Goal: Task Accomplishment & Management: Manage account settings

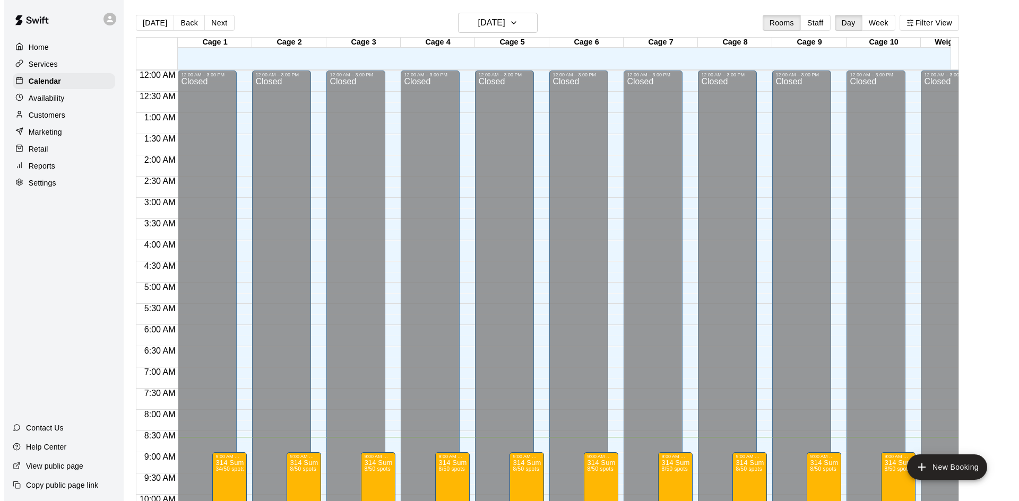
scroll to position [367, 0]
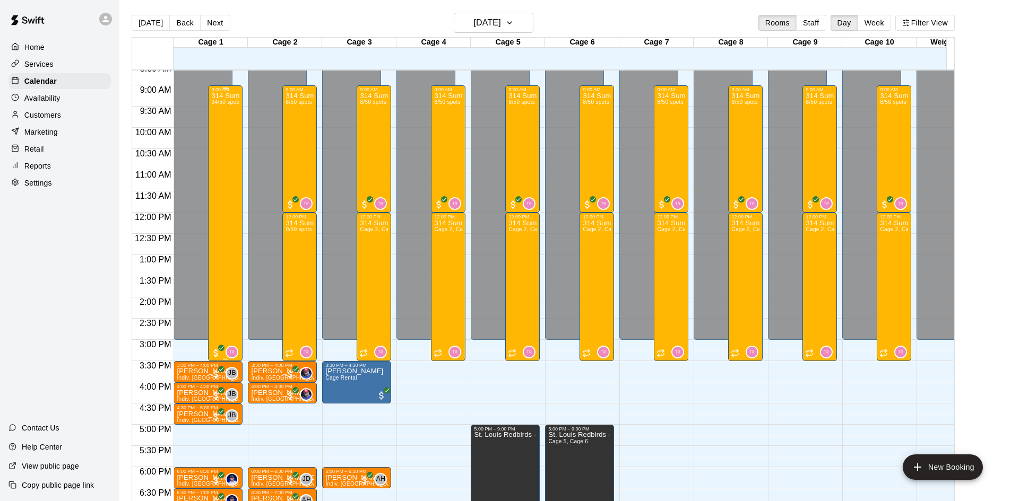
click at [233, 124] on div "314 Summer Camp | Week 10 (Full Day) 34/50 spots" at bounding box center [225, 342] width 28 height 501
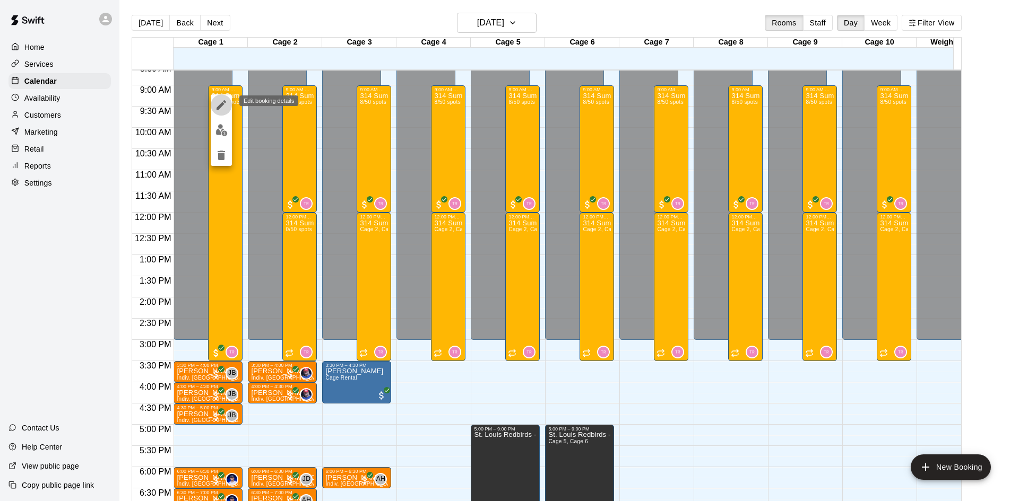
click at [224, 108] on icon "edit" at bounding box center [221, 105] width 13 height 13
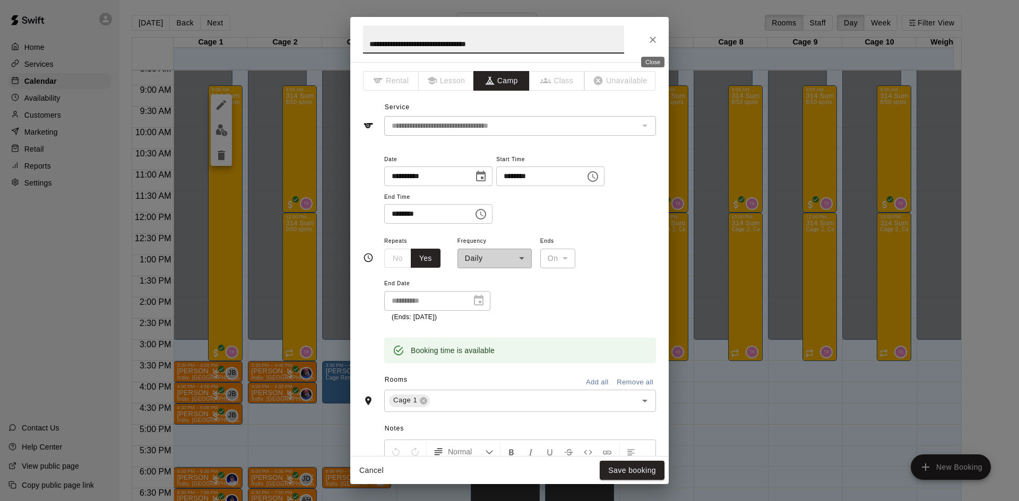
click at [652, 42] on icon "Close" at bounding box center [652, 39] width 11 height 11
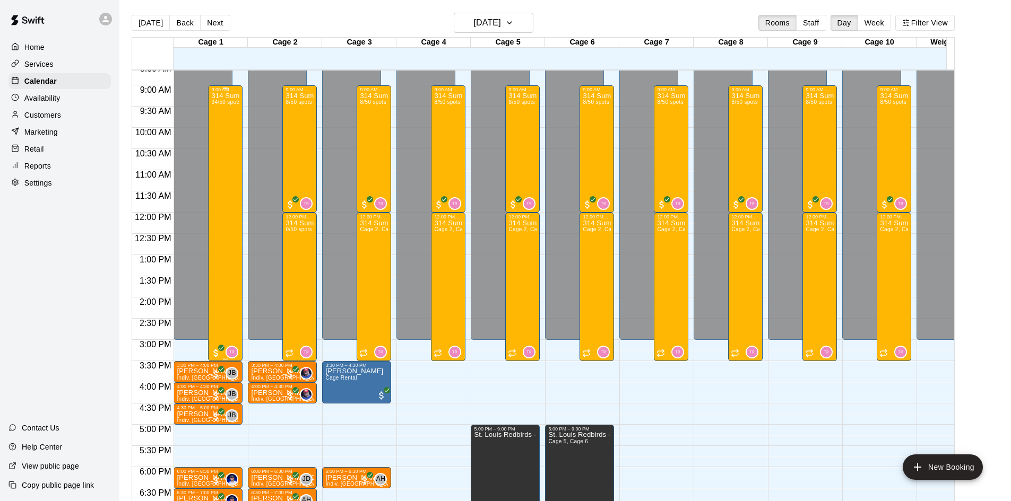
click at [221, 122] on div "314 Summer Camp | Week 10 (Full Day) 34/50 spots" at bounding box center [225, 342] width 28 height 501
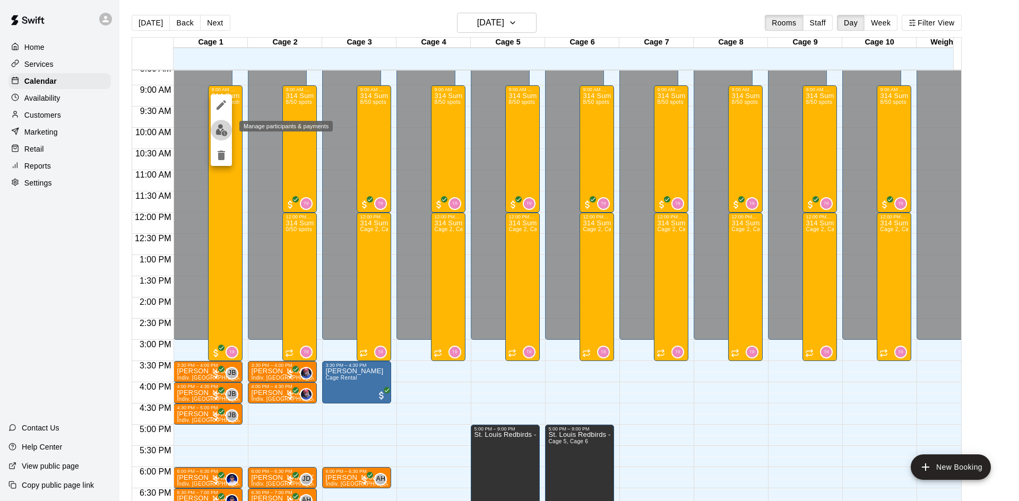
click at [225, 134] on img "edit" at bounding box center [221, 130] width 12 height 12
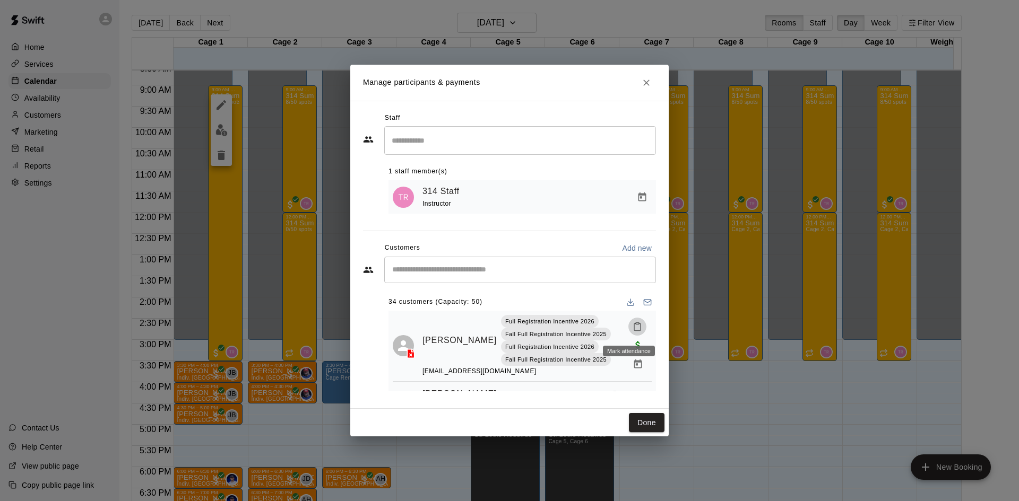
click at [632, 328] on icon "Mark attendance" at bounding box center [637, 327] width 10 height 10
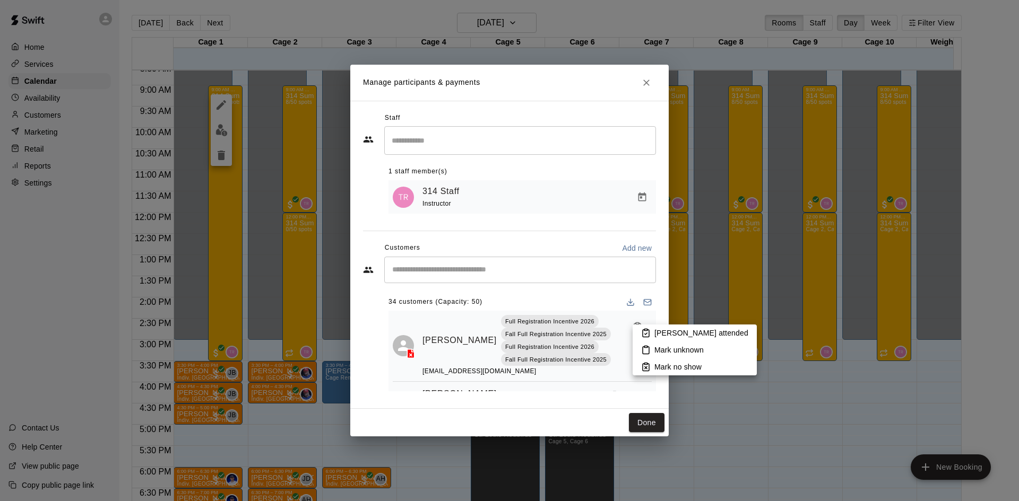
click at [530, 295] on div at bounding box center [509, 250] width 1019 height 501
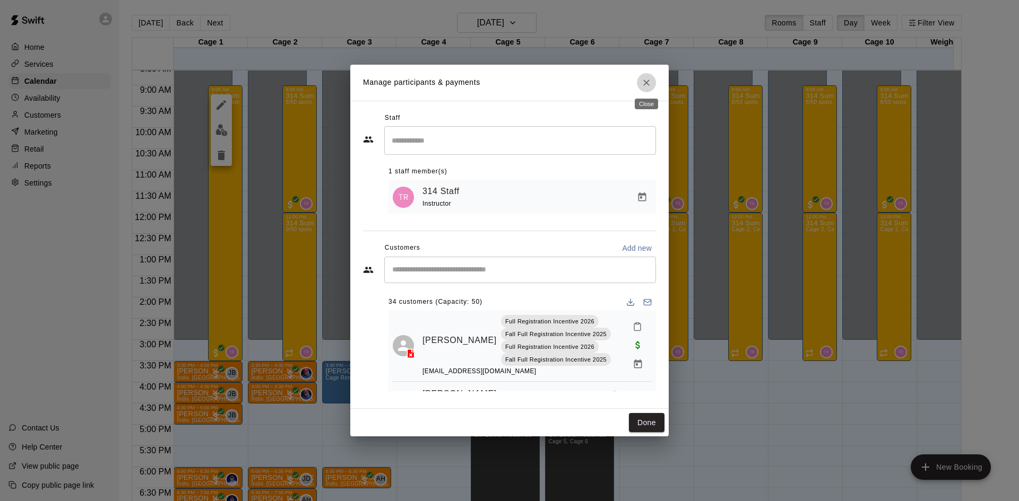
click at [641, 79] on icon "Close" at bounding box center [646, 82] width 11 height 11
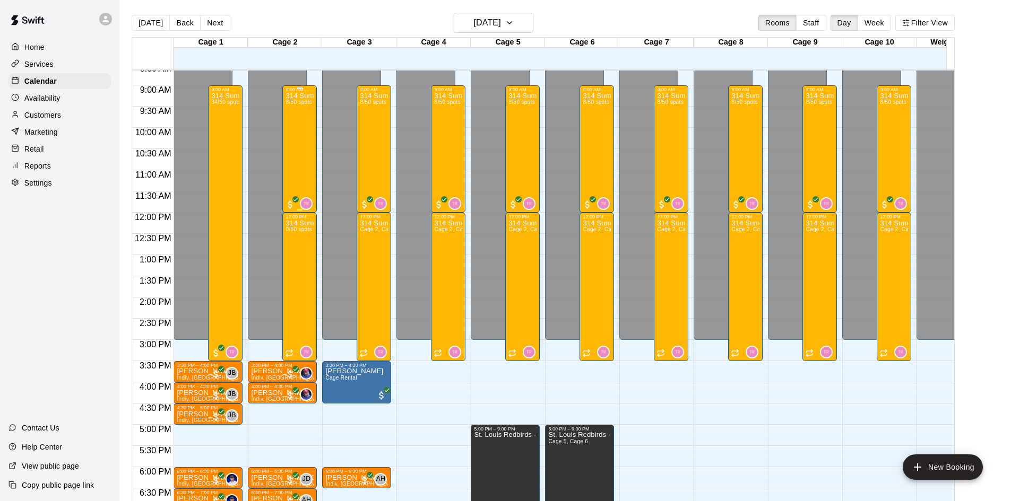
click at [313, 105] on div "314 Summer Camp | Week 10 (Morning) 8/50 spots" at bounding box center [299, 342] width 28 height 501
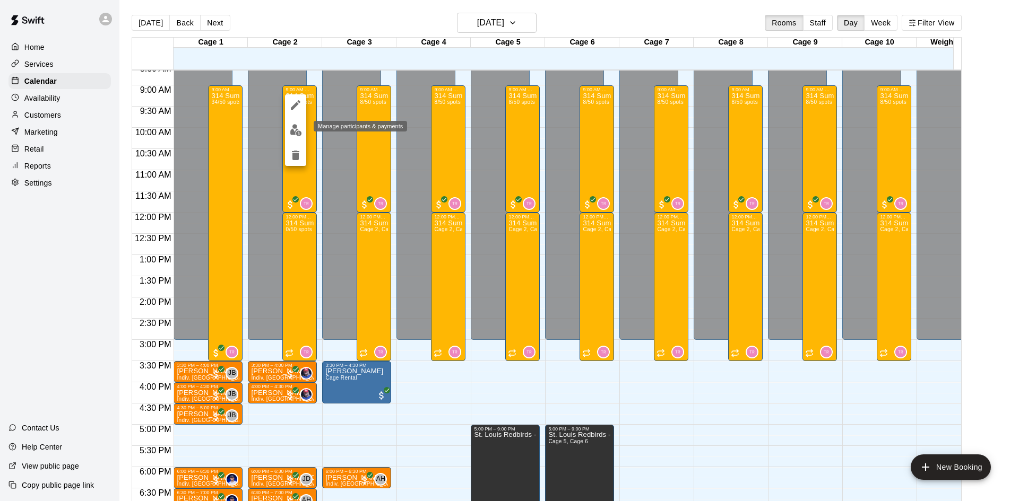
click at [297, 125] on img "edit" at bounding box center [296, 130] width 12 height 12
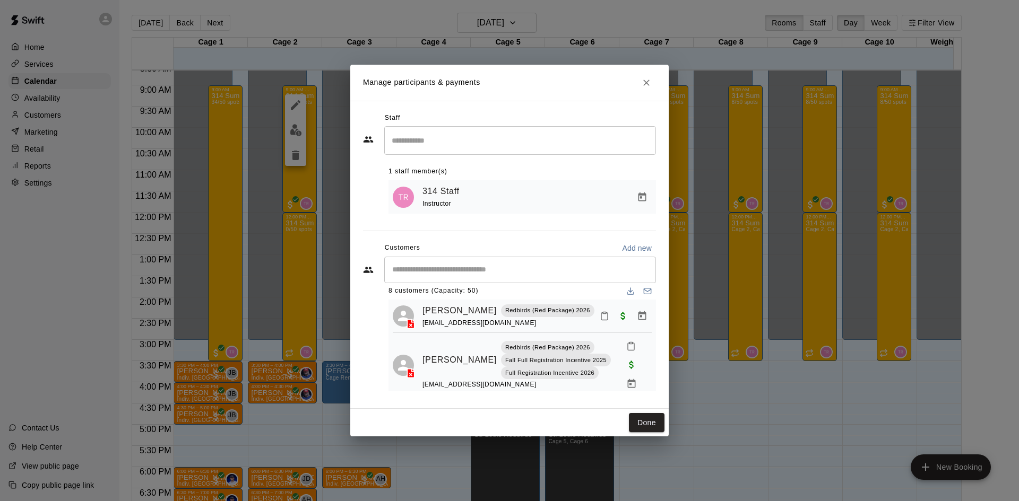
scroll to position [0, 0]
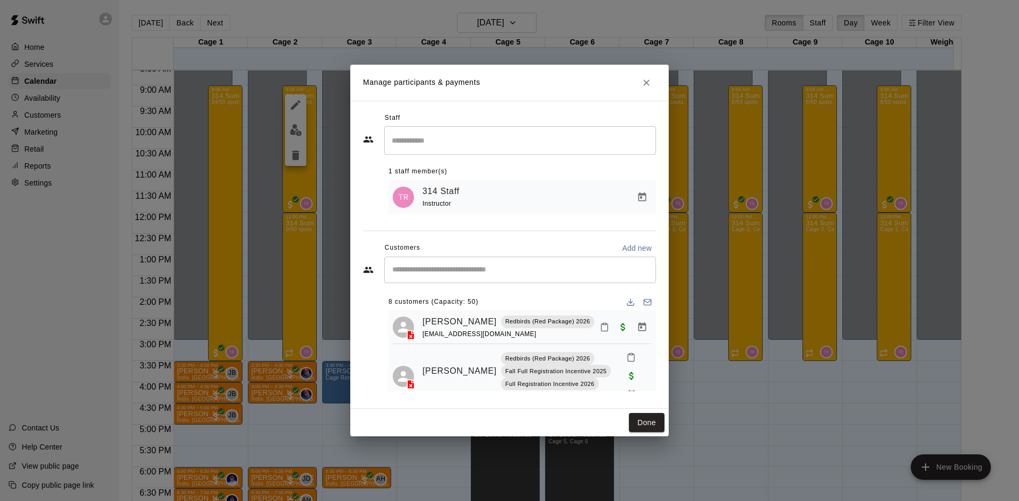
click at [218, 316] on div "Manage participants & payments Staff ​ 1 staff member(s) 314 Staff Instructor C…" at bounding box center [509, 250] width 1019 height 501
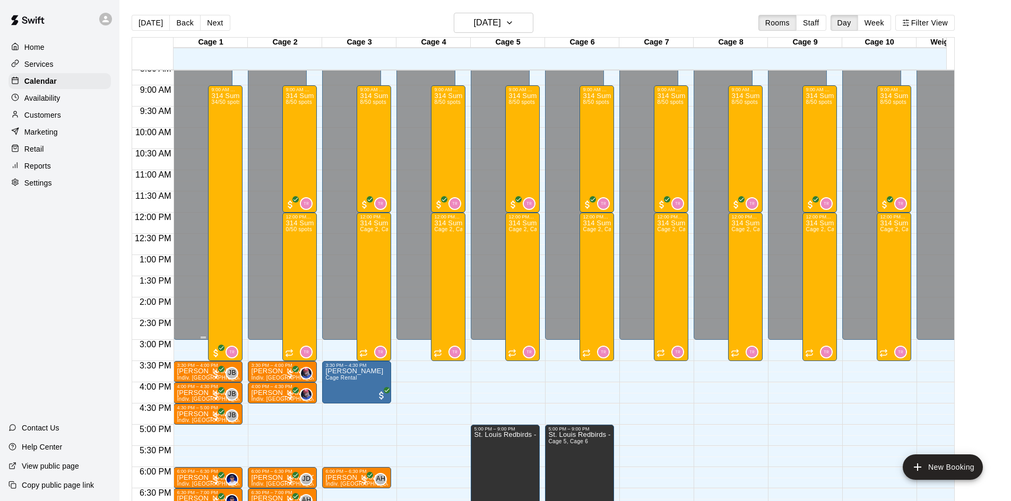
click at [205, 224] on div "Closed" at bounding box center [203, 26] width 53 height 633
click at [222, 224] on div "314 Summer Camp | Week 10 (Full Day) 34/50 spots" at bounding box center [225, 342] width 28 height 501
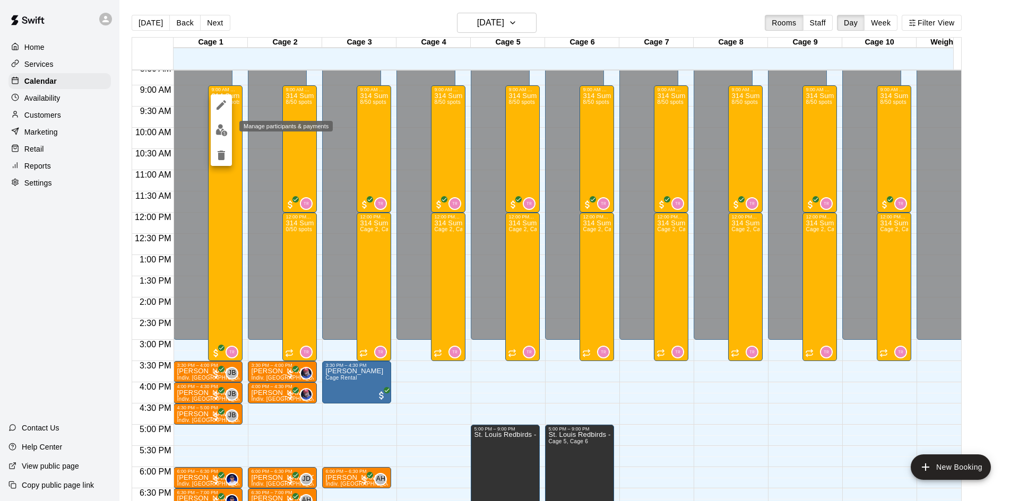
click at [218, 131] on img "edit" at bounding box center [221, 130] width 12 height 12
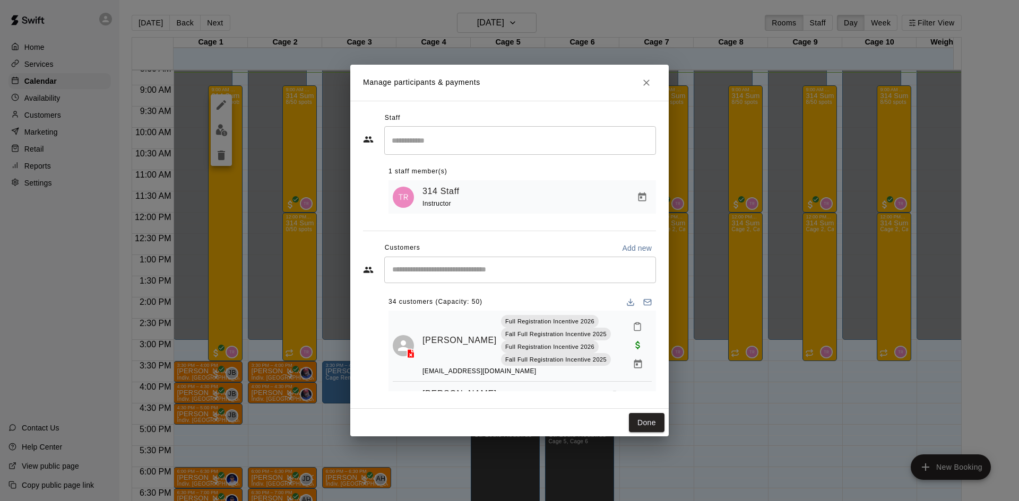
click at [517, 267] on input "Start typing to search customers..." at bounding box center [520, 270] width 262 height 11
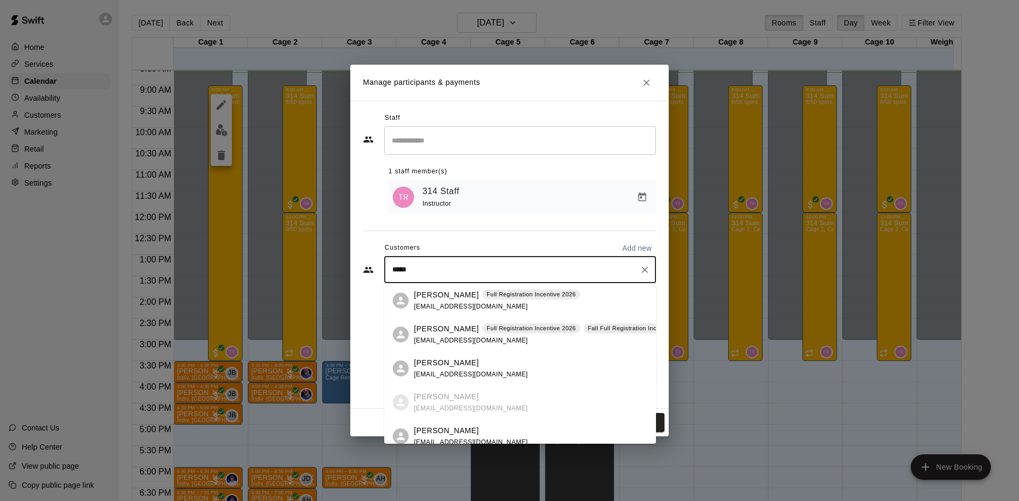
type input "****"
click at [238, 184] on div "Manage participants & payments Staff ​ 1 staff member(s) 314 Staff Instructor C…" at bounding box center [509, 250] width 1019 height 501
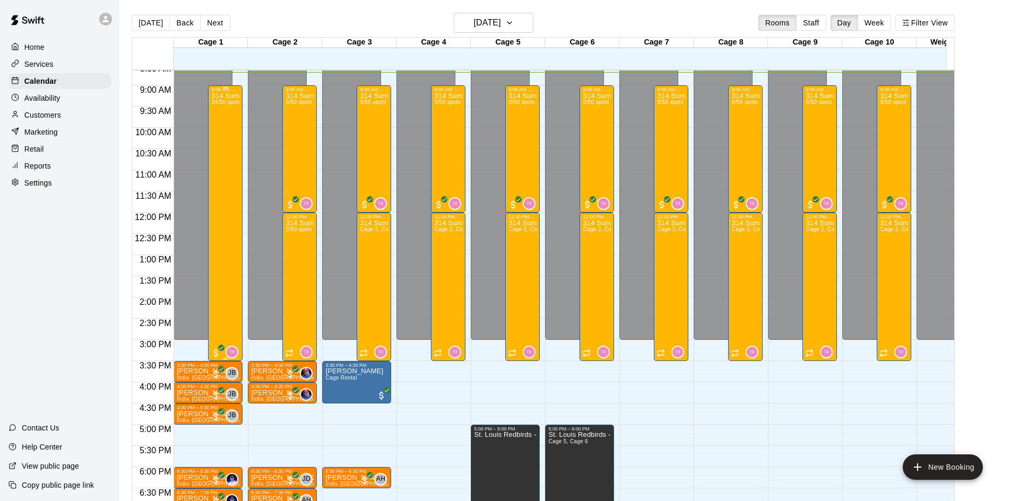
click at [227, 177] on div "314 Summer Camp | Week 10 (Full Day) 34/50 spots" at bounding box center [225, 342] width 28 height 501
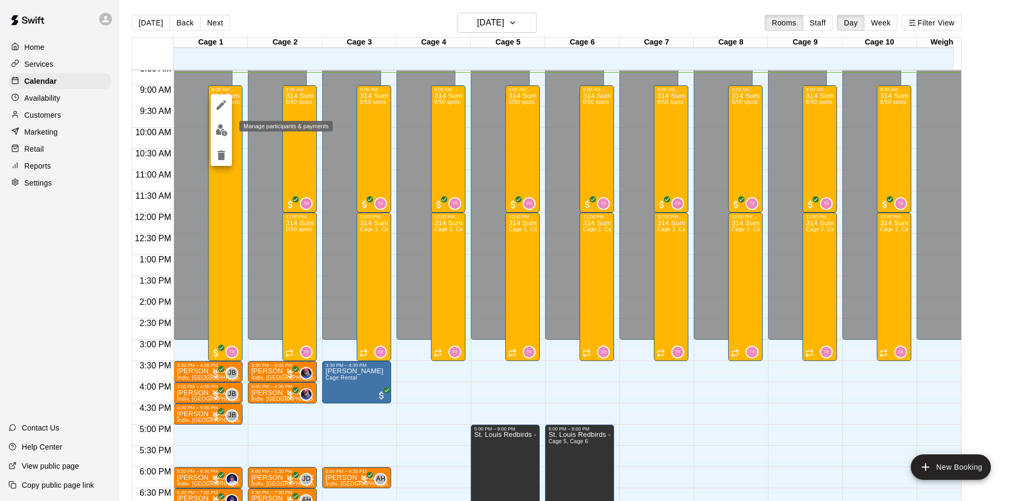
click at [224, 126] on img "edit" at bounding box center [221, 130] width 12 height 12
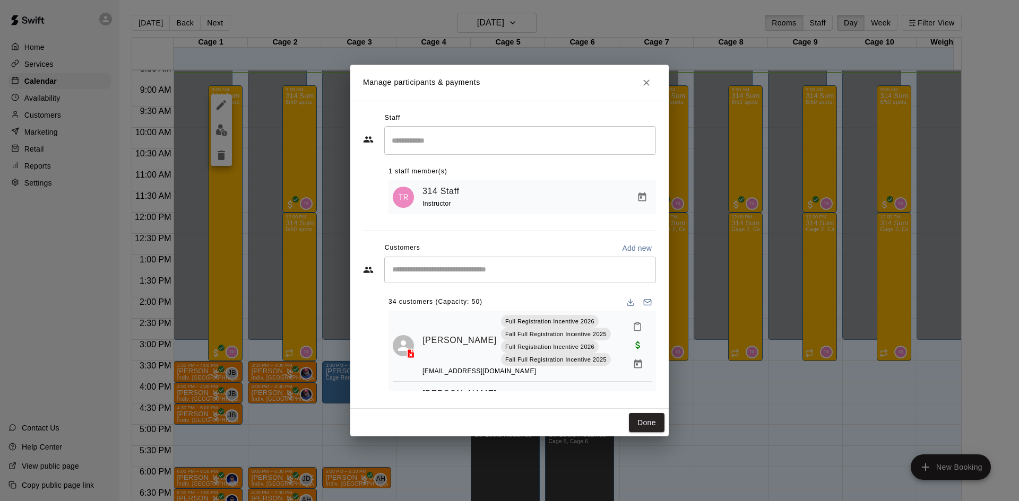
click at [490, 263] on div "​" at bounding box center [520, 270] width 272 height 27
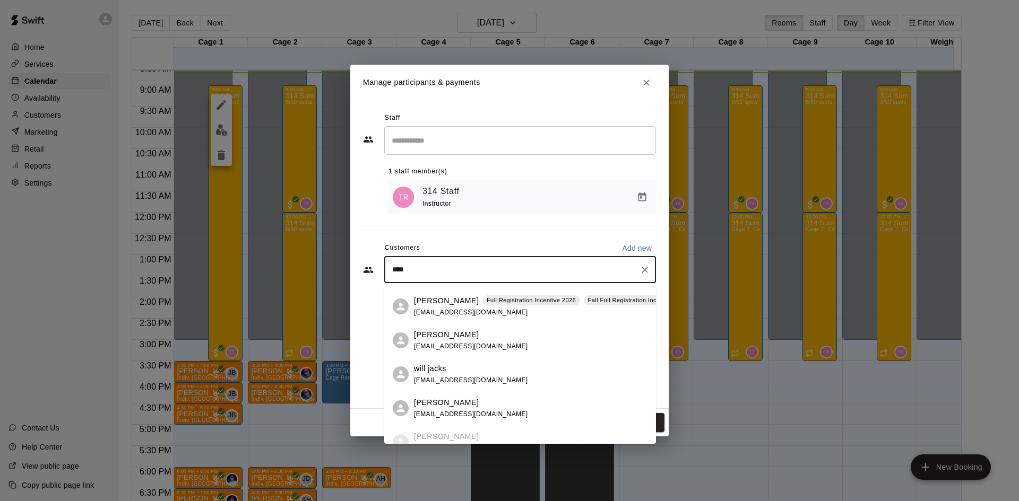
scroll to position [106, 0]
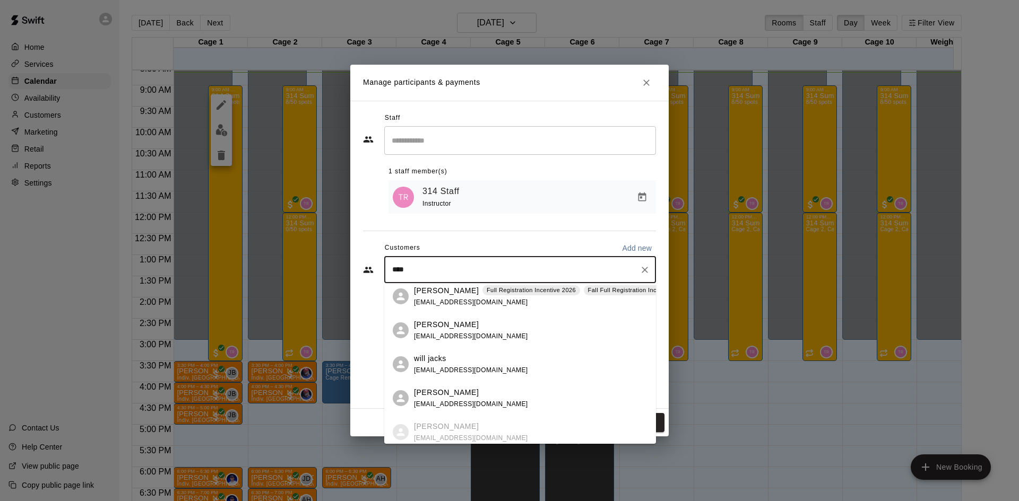
type input "****"
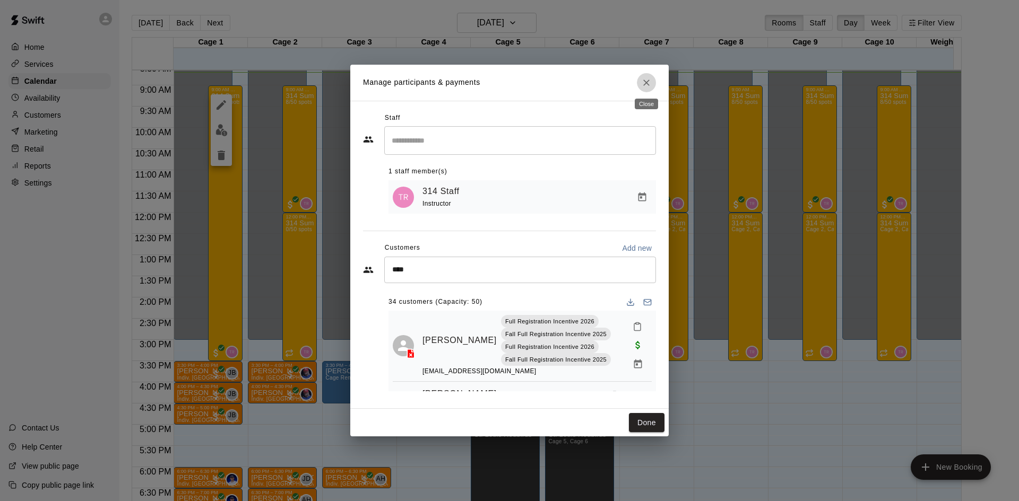
click at [639, 85] on button "Close" at bounding box center [646, 82] width 19 height 19
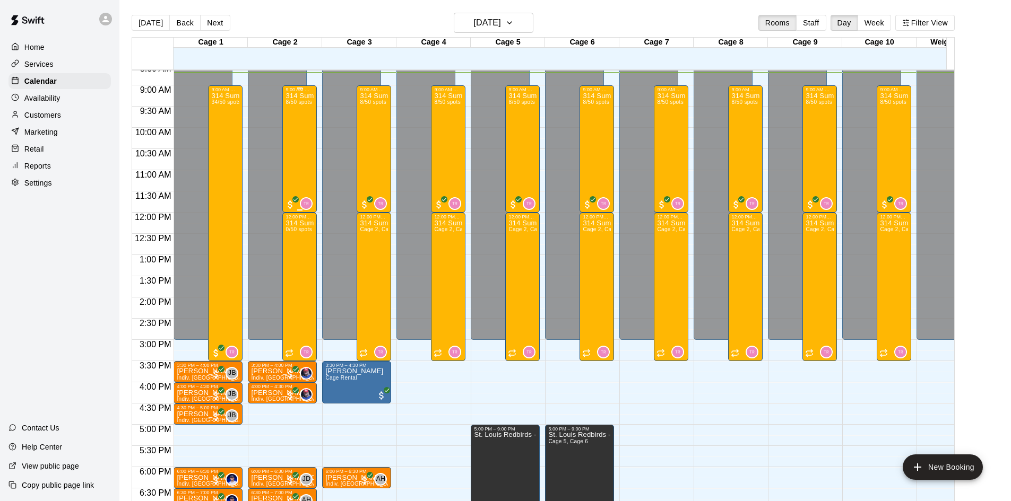
click at [312, 174] on div "314 Summer Camp | Week 10 (Morning) 8/50 spots" at bounding box center [299, 342] width 28 height 501
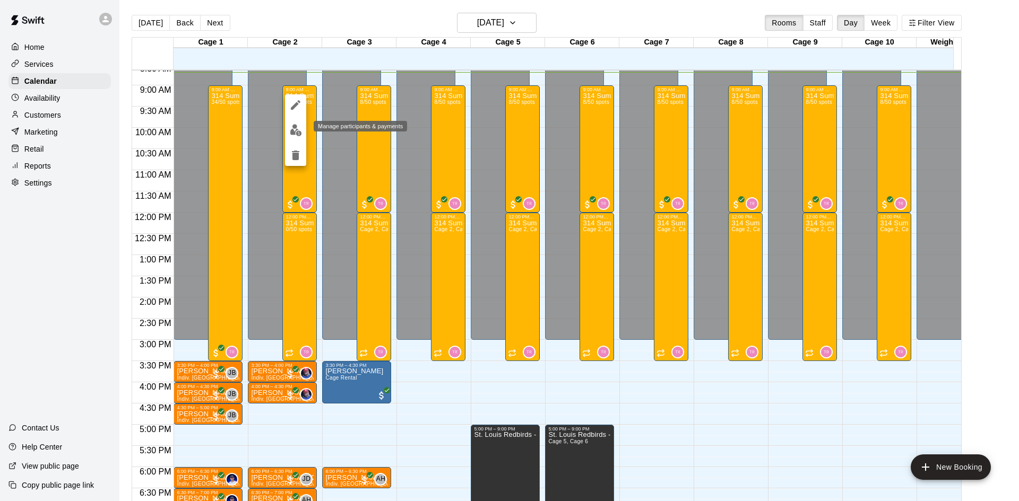
click at [292, 132] on img "edit" at bounding box center [296, 130] width 12 height 12
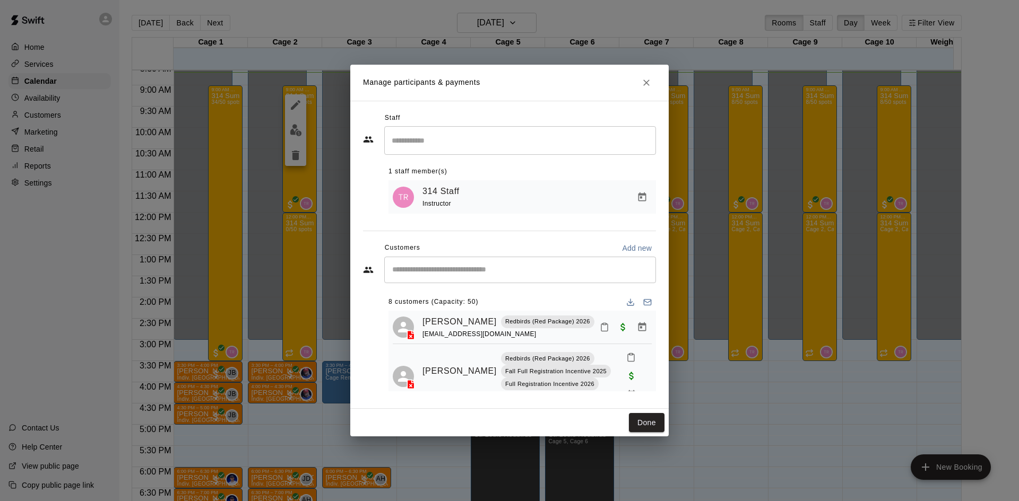
click at [433, 140] on input "Search staff" at bounding box center [520, 140] width 262 height 19
click at [461, 270] on input "Start typing to search customers..." at bounding box center [520, 270] width 262 height 11
click at [423, 139] on input "****" at bounding box center [512, 140] width 246 height 19
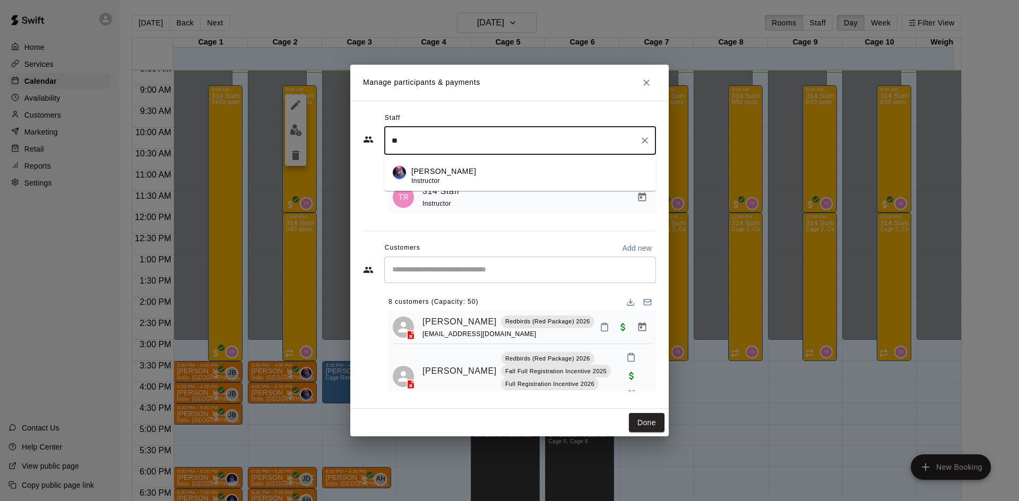
type input "*"
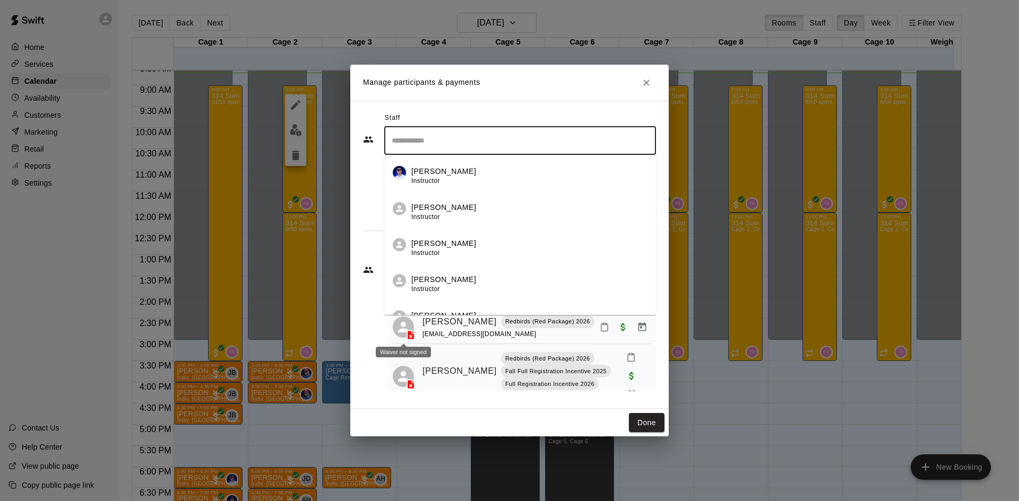
click at [368, 347] on div "​ 8 customers (Capacity: 50) [PERSON_NAME] Redbirds (Red Package) 2026 [EMAIL_A…" at bounding box center [509, 324] width 293 height 135
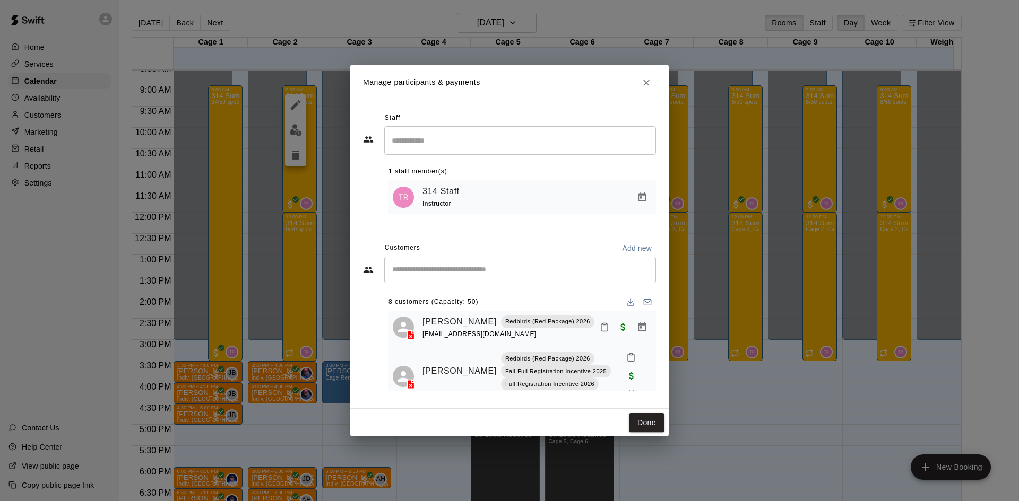
click at [451, 263] on div "​" at bounding box center [520, 270] width 272 height 27
type input "********"
click at [685, 354] on div "Manage participants & payments Staff ​ 1 staff member(s) 314 Staff Instructor C…" at bounding box center [509, 250] width 1019 height 501
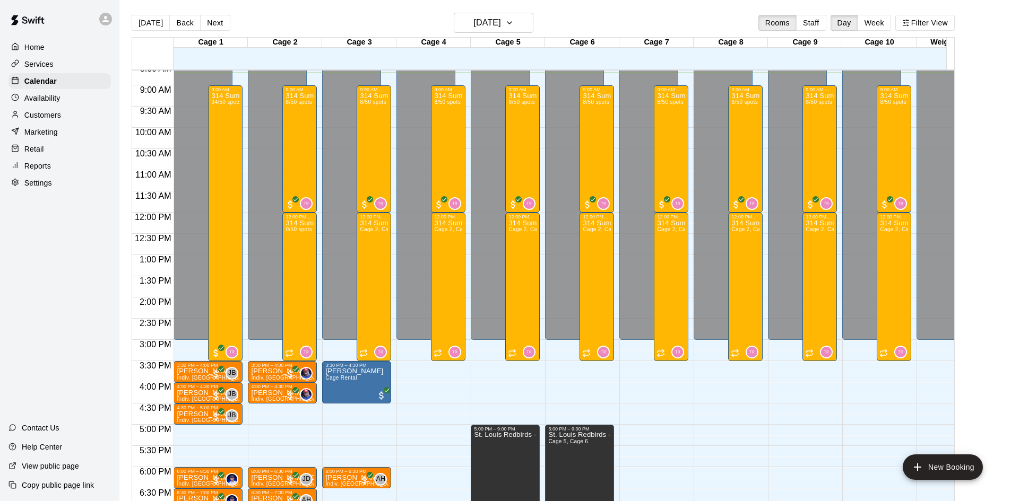
click at [669, 386] on div "12:00 AM – 3:00 PM Closed 9:00 PM – 11:59 PM Closed 9:00 AM – 12:00 PM 314 Summ…" at bounding box center [653, 212] width 69 height 1019
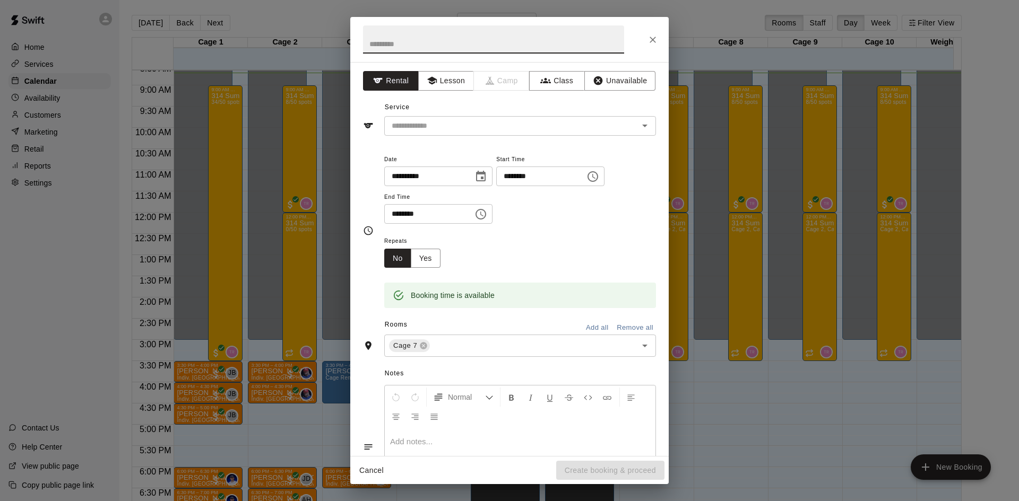
click at [219, 195] on div "**********" at bounding box center [509, 250] width 1019 height 501
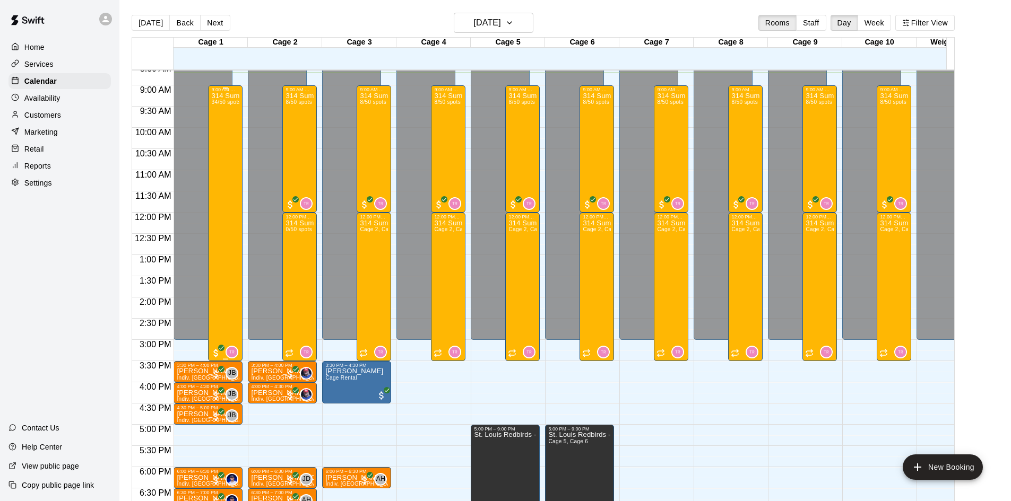
click at [221, 221] on div "314 Summer Camp | Week 10 (Full Day) 34/50 spots" at bounding box center [225, 342] width 28 height 501
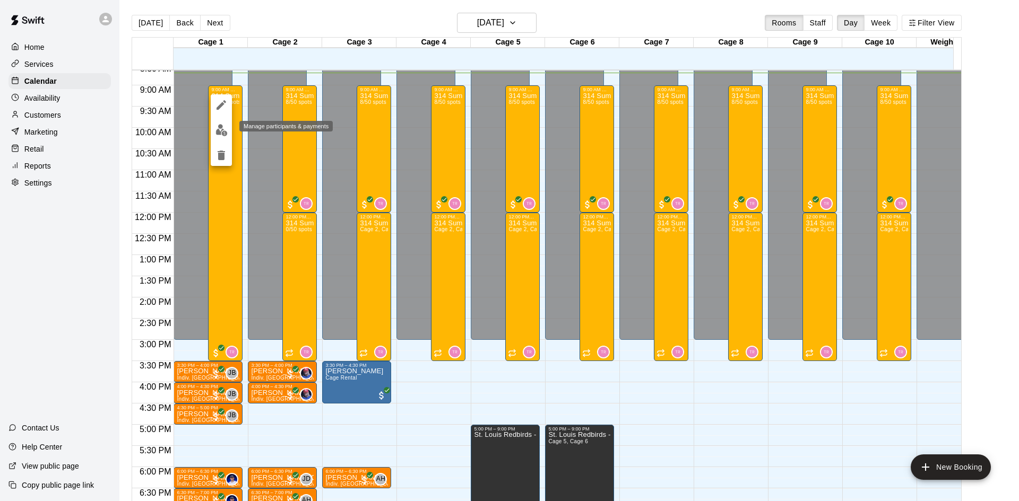
click at [218, 134] on img "edit" at bounding box center [221, 130] width 12 height 12
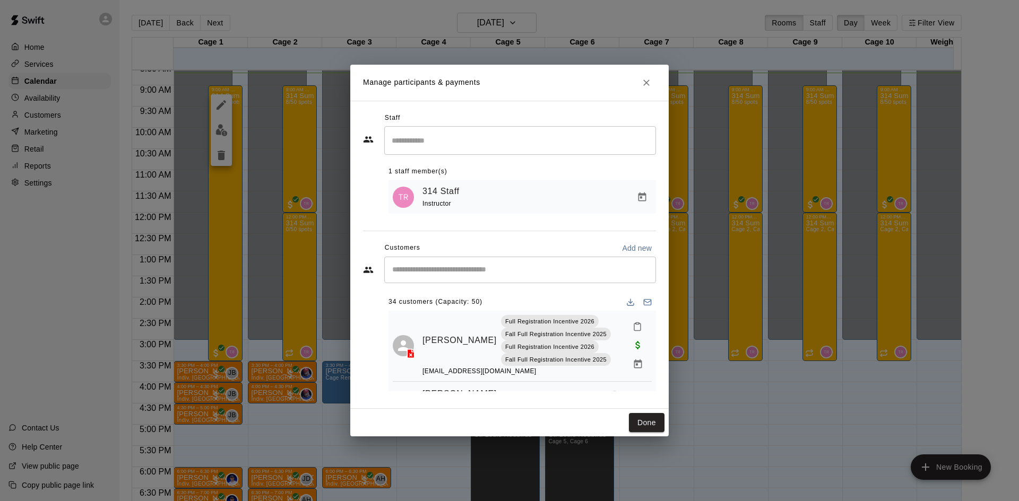
click at [428, 274] on input "Start typing to search customers..." at bounding box center [520, 270] width 262 height 11
type input "******"
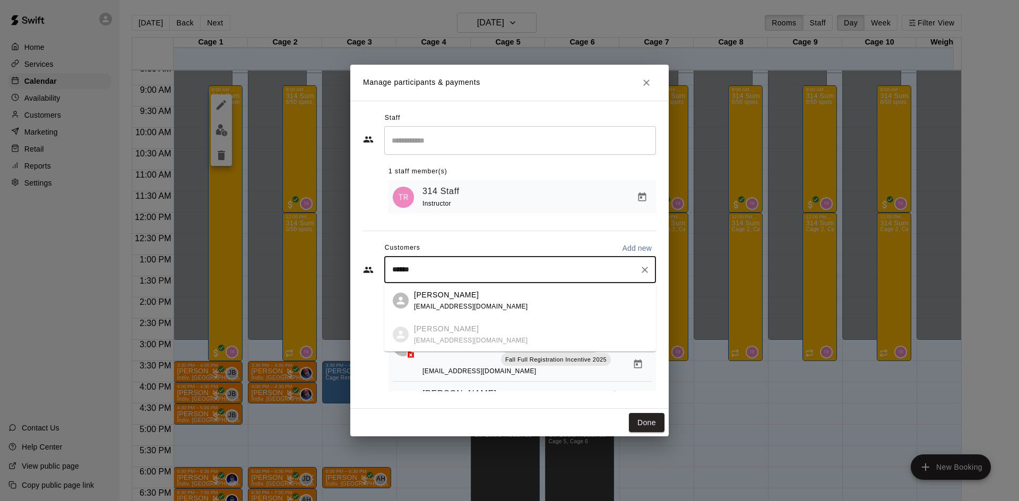
click at [451, 295] on div "[PERSON_NAME]" at bounding box center [471, 295] width 114 height 11
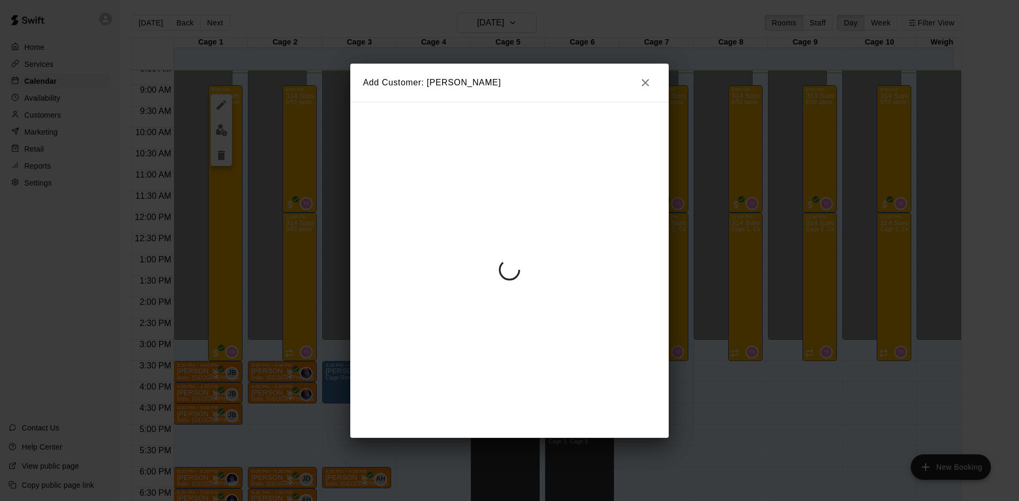
click at [642, 84] on icon "button" at bounding box center [645, 82] width 13 height 13
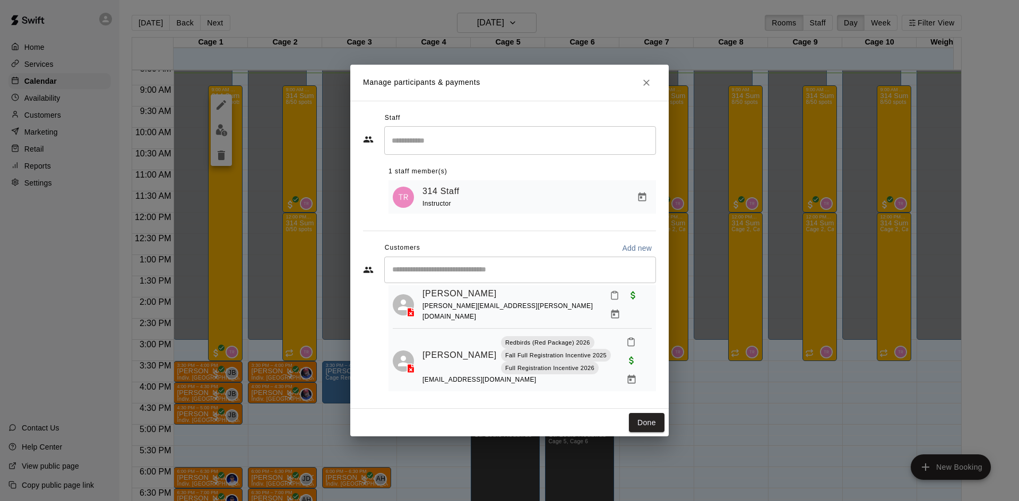
scroll to position [1379, 0]
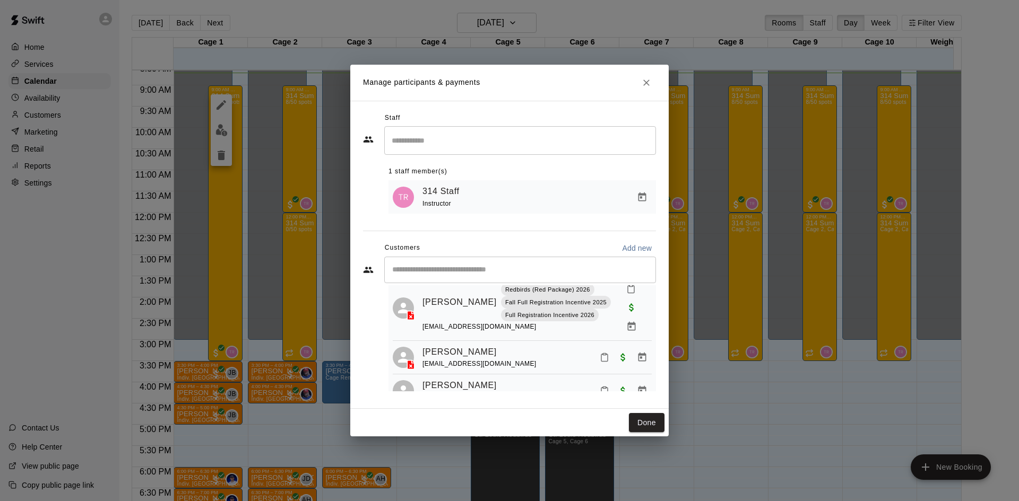
click at [693, 438] on div "Manage participants & payments Staff ​ 1 staff member(s) 314 Staff Instructor C…" at bounding box center [509, 250] width 1019 height 501
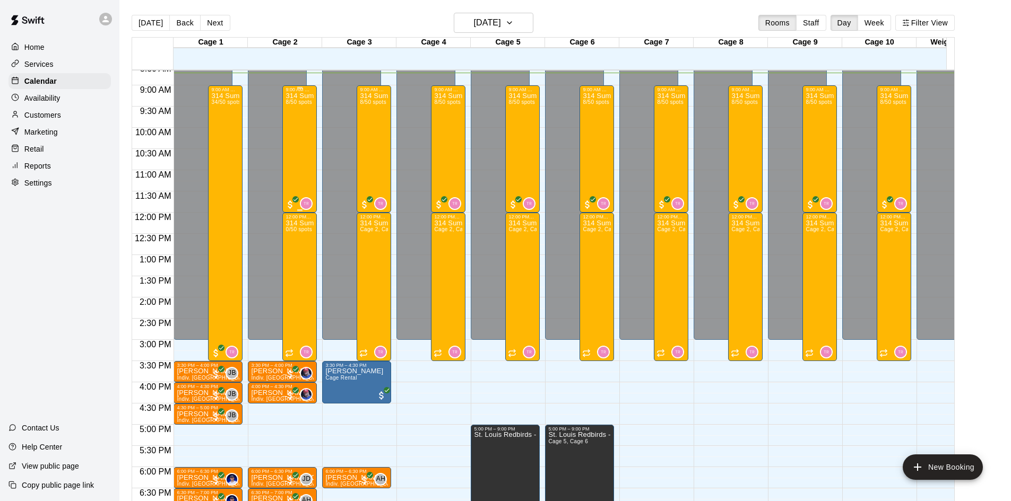
click at [298, 151] on div "314 Summer Camp | Week 10 (Morning) 8/50 spots" at bounding box center [299, 342] width 28 height 501
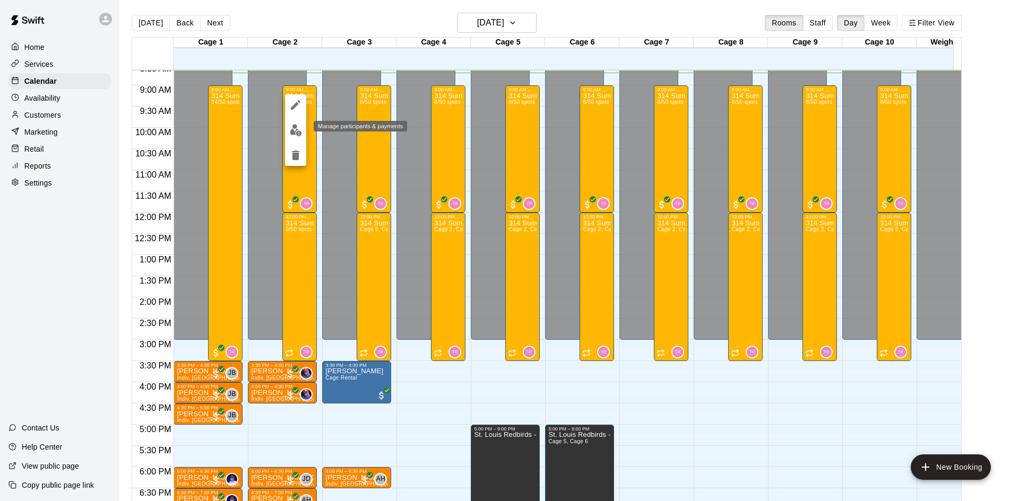
click at [293, 129] on img "edit" at bounding box center [296, 130] width 12 height 12
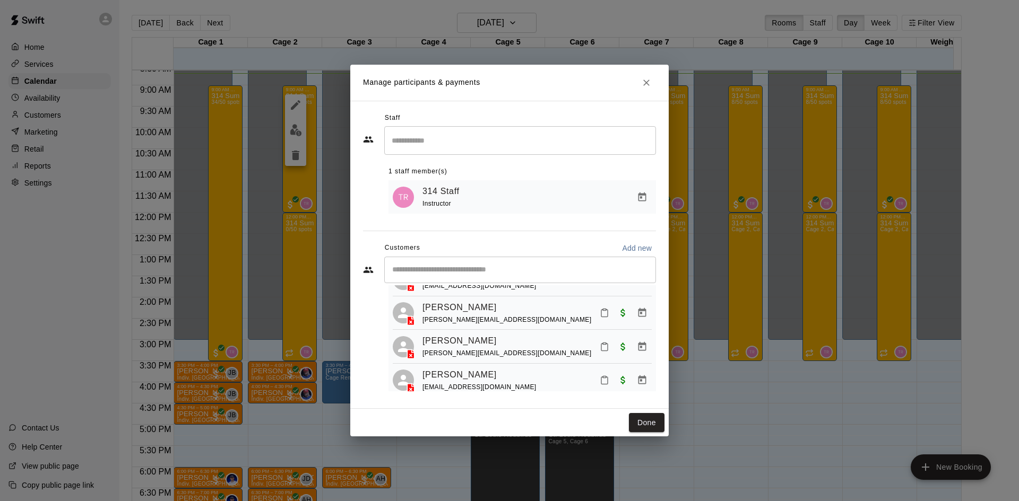
scroll to position [236, 0]
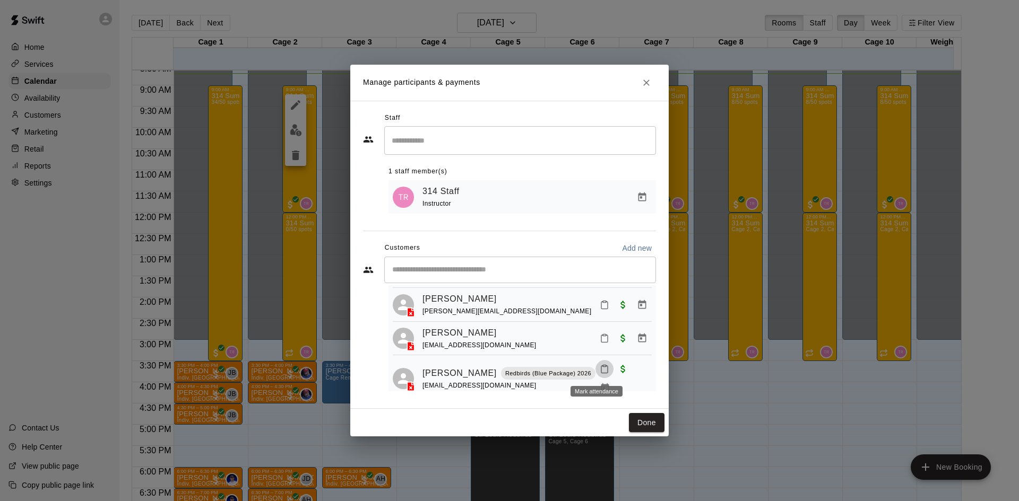
click at [603, 367] on rect "Mark attendance" at bounding box center [604, 367] width 3 height 2
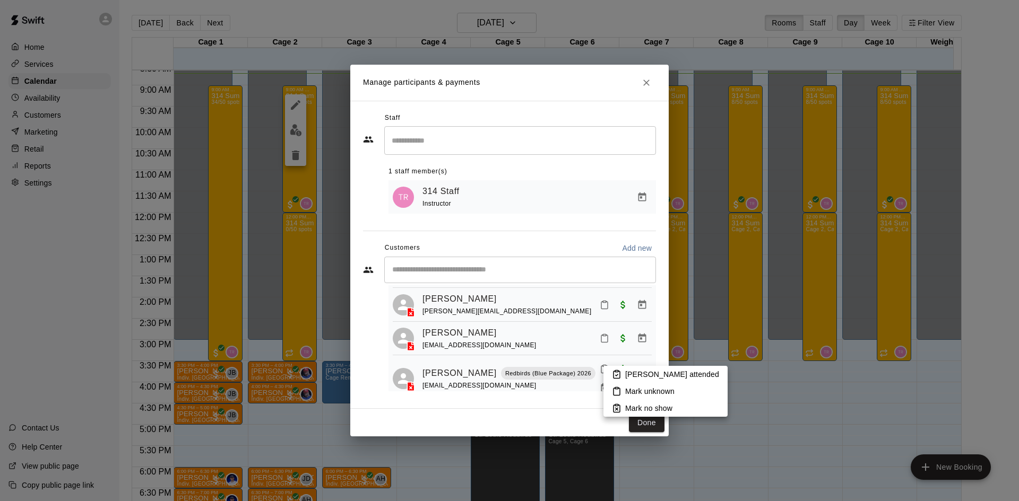
click at [645, 376] on p "[PERSON_NAME] attended" at bounding box center [672, 374] width 94 height 11
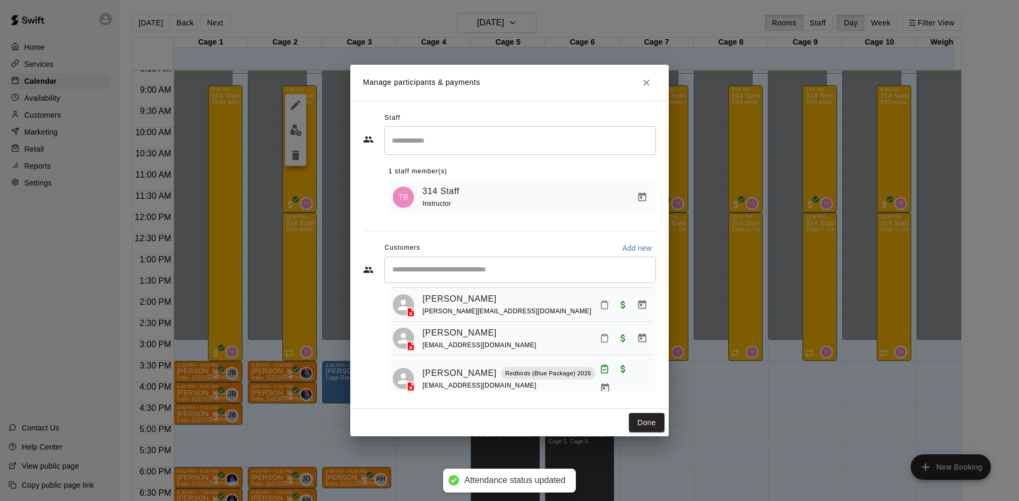
click at [755, 427] on div "Manage participants & payments Staff ​ 1 staff member(s) 314 Staff Instructor C…" at bounding box center [509, 250] width 1019 height 501
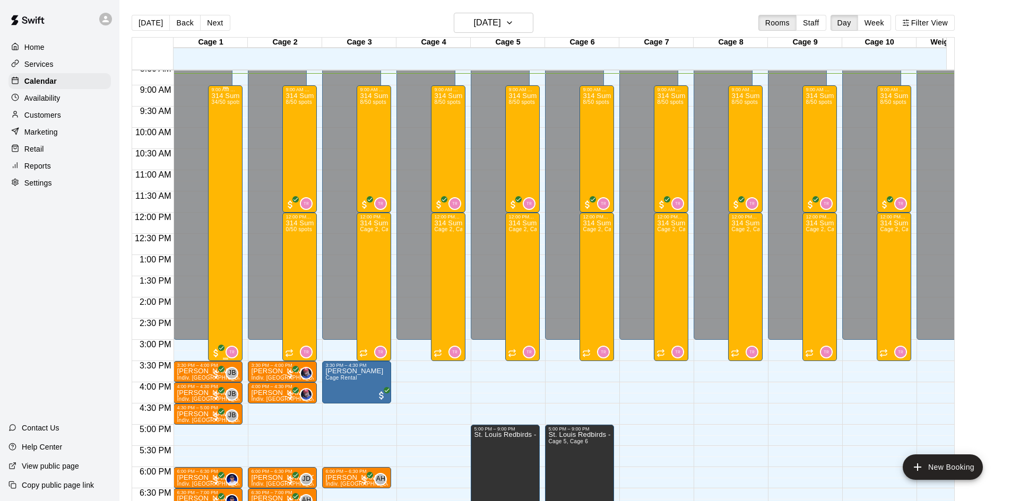
click at [211, 229] on div "9:00 AM – 3:30 PM 314 Summer Camp | Week 10 (Full Day) 34/50 spots 0" at bounding box center [225, 223] width 34 height 276
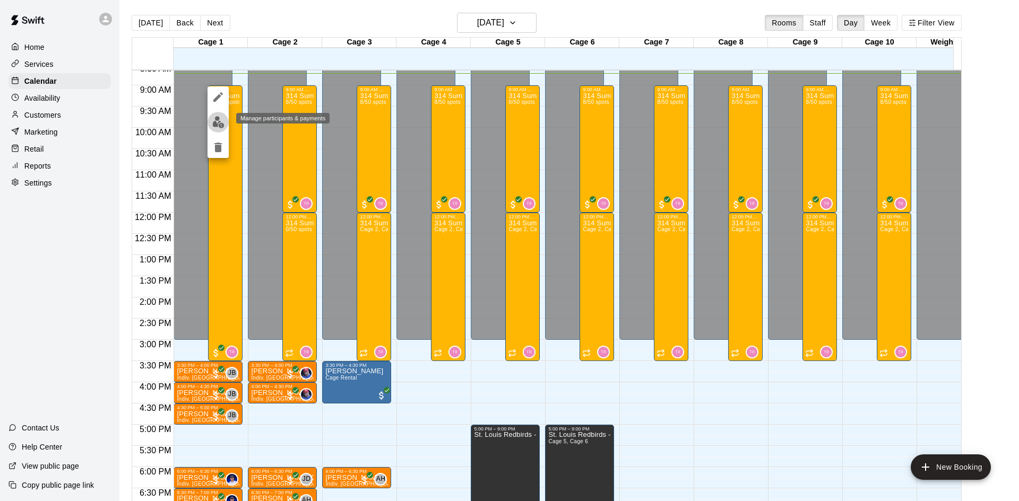
click at [219, 128] on img "edit" at bounding box center [218, 122] width 12 height 12
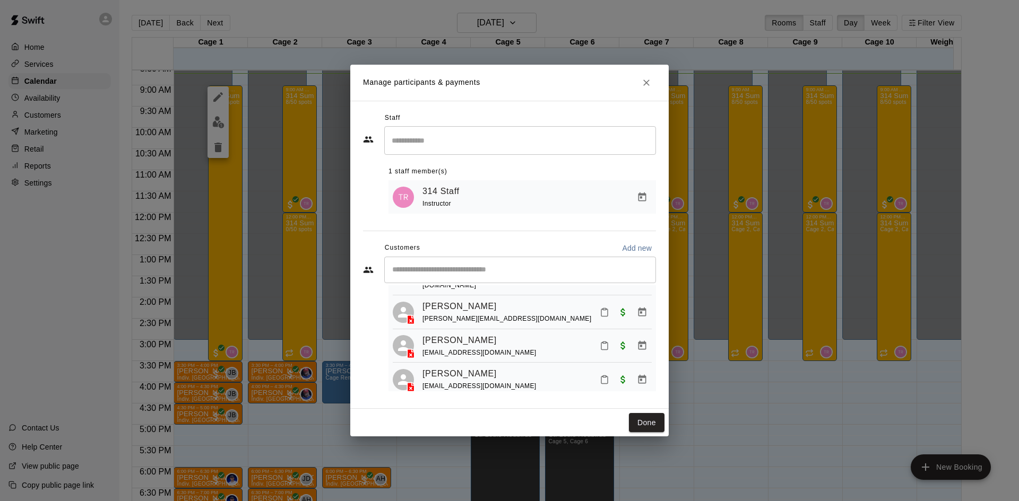
scroll to position [584, 0]
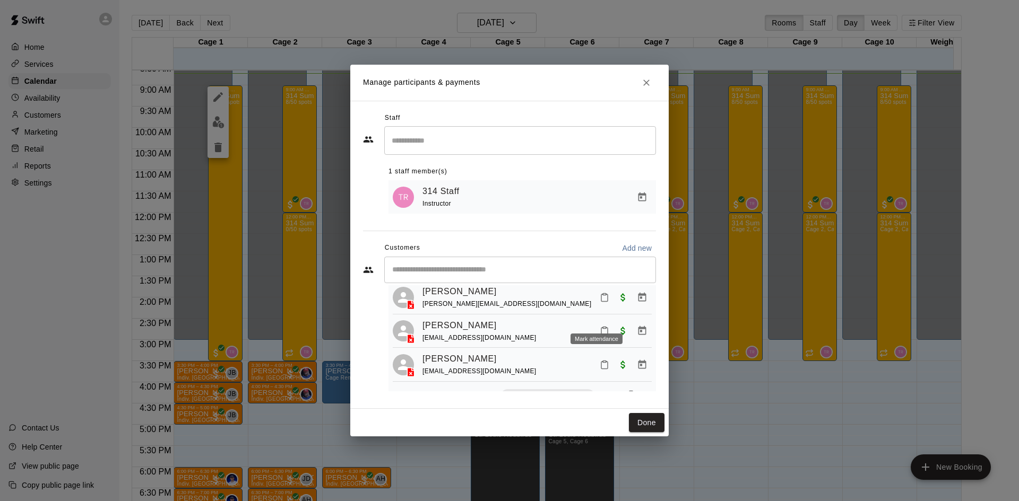
click at [600, 326] on icon "Mark attendance" at bounding box center [604, 331] width 10 height 10
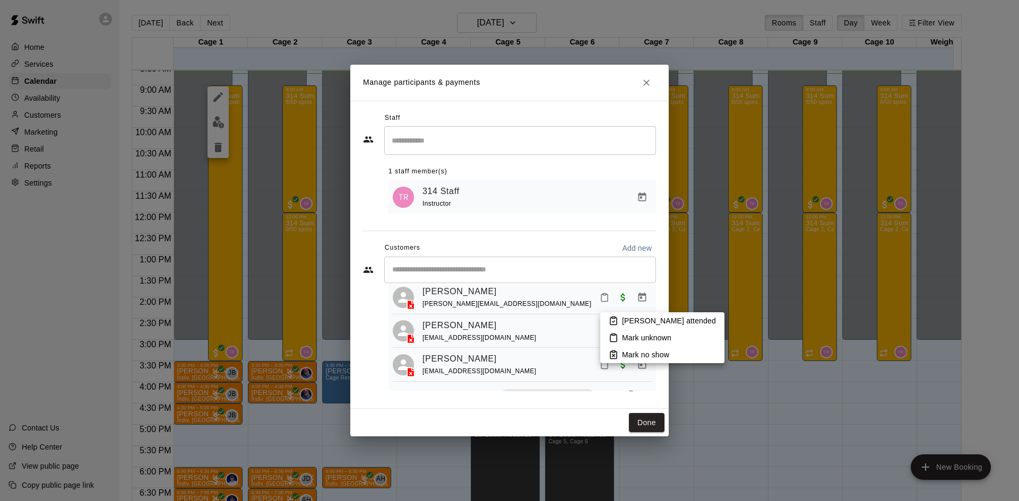
click at [619, 318] on li "[PERSON_NAME] attended" at bounding box center [662, 320] width 124 height 17
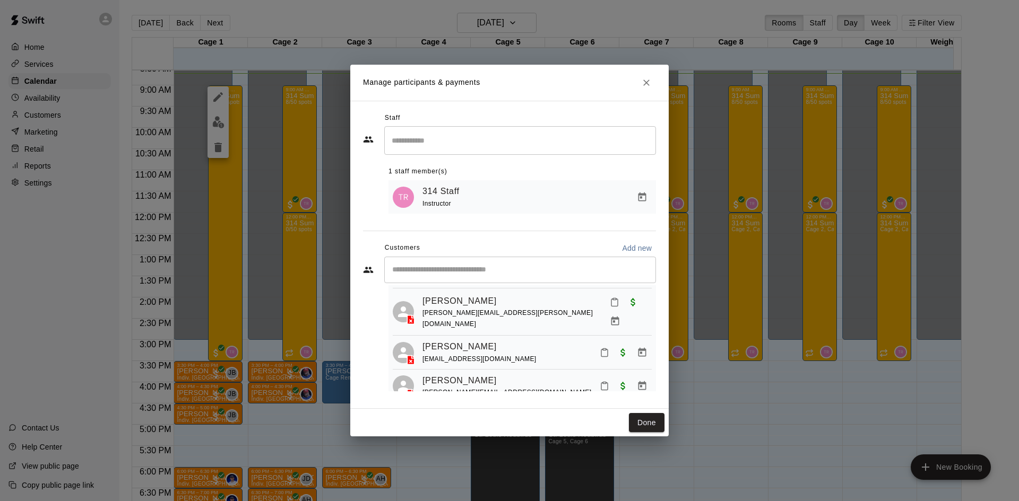
scroll to position [1167, 0]
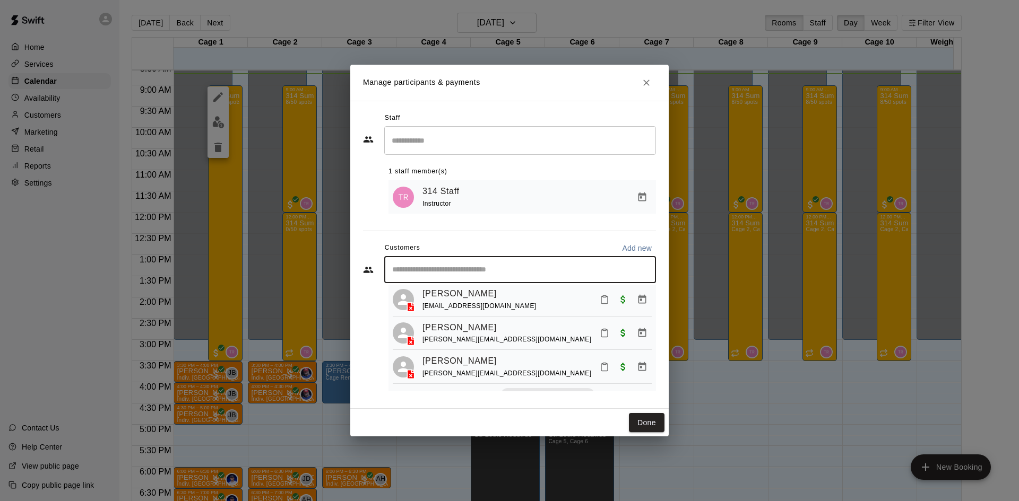
click at [479, 273] on input "Start typing to search customers..." at bounding box center [520, 270] width 262 height 11
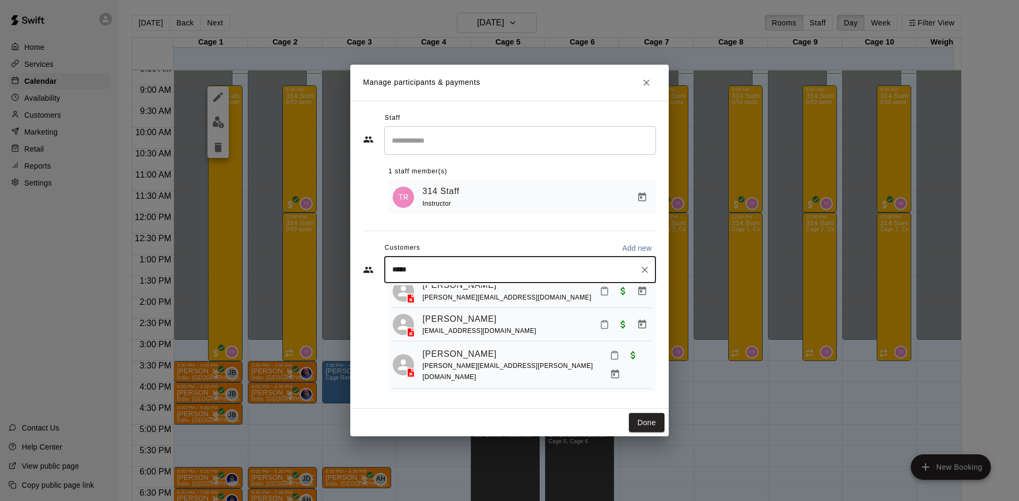
scroll to position [1008, 0]
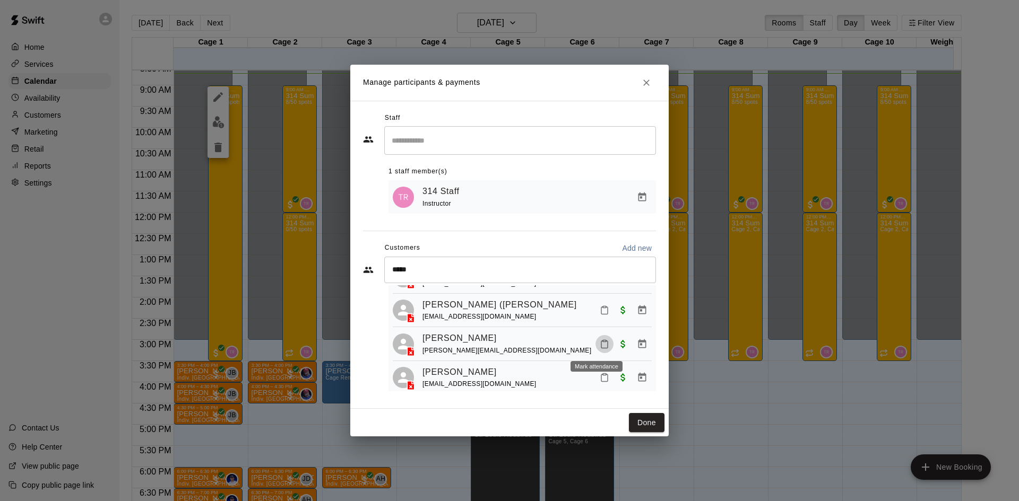
click at [603, 346] on button "Mark attendance" at bounding box center [604, 344] width 18 height 18
click at [636, 347] on p "[PERSON_NAME] attended" at bounding box center [664, 344] width 94 height 11
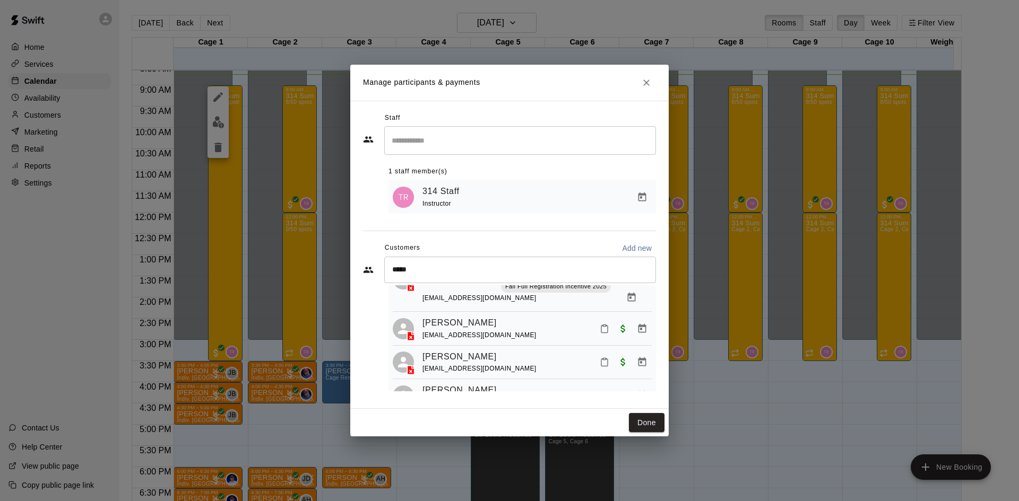
scroll to position [849, 0]
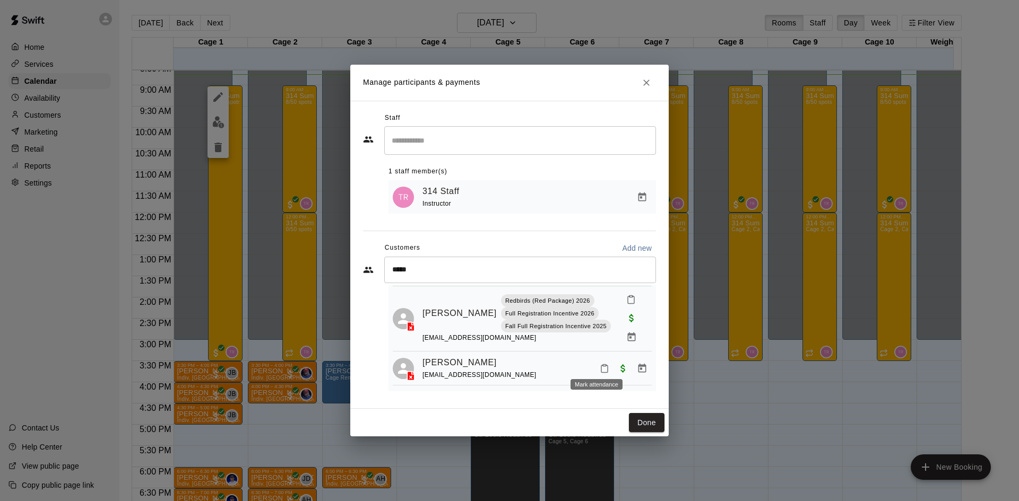
click at [599, 364] on icon "Mark attendance" at bounding box center [604, 369] width 10 height 10
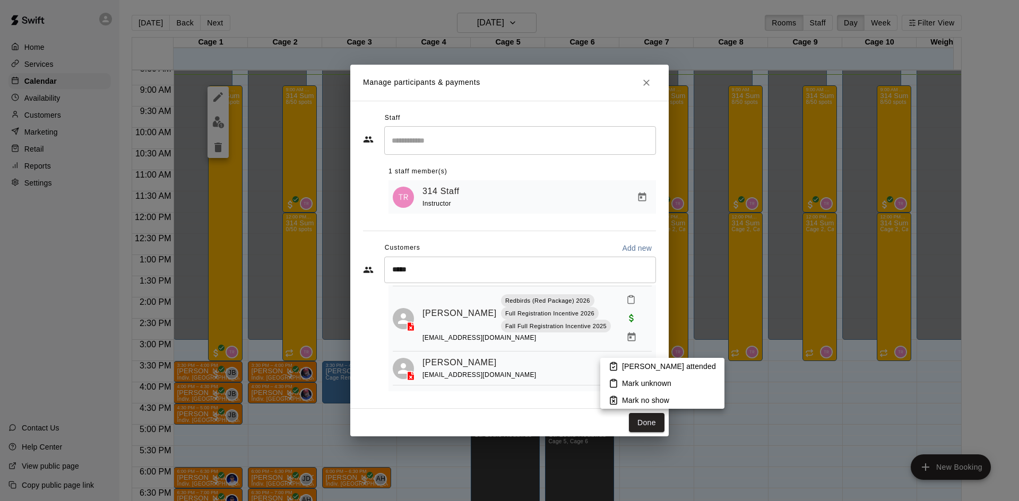
click at [636, 370] on p "[PERSON_NAME] attended" at bounding box center [669, 366] width 94 height 11
click at [633, 366] on p "[PERSON_NAME] attended" at bounding box center [669, 366] width 94 height 11
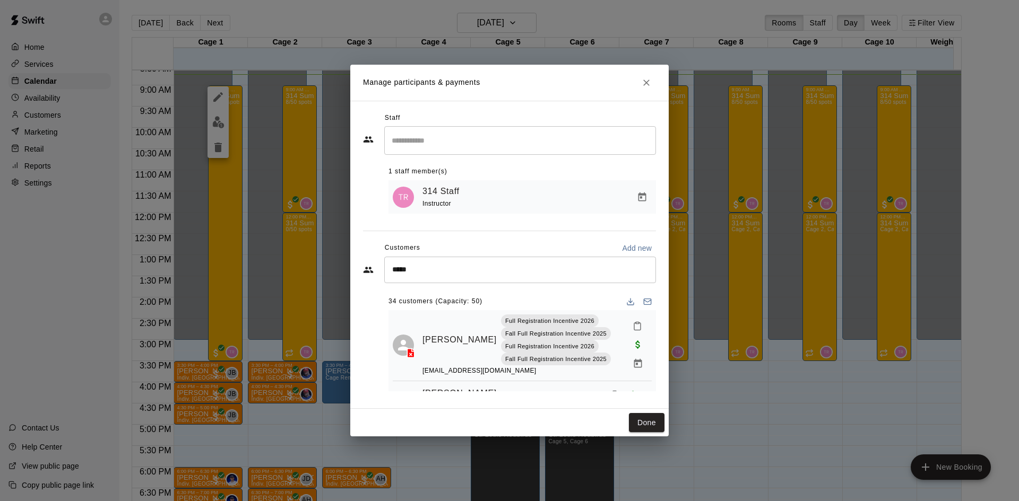
scroll to position [0, 0]
click at [465, 279] on div "***** ​" at bounding box center [520, 270] width 272 height 27
type input "*"
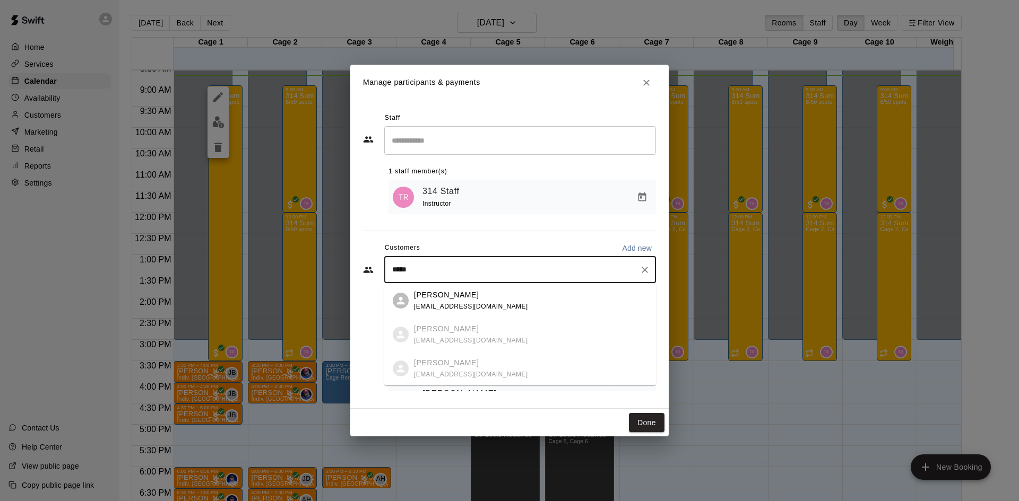
type input "******"
click at [620, 299] on div "[PERSON_NAME] [EMAIL_ADDRESS][DOMAIN_NAME]" at bounding box center [530, 301] width 233 height 23
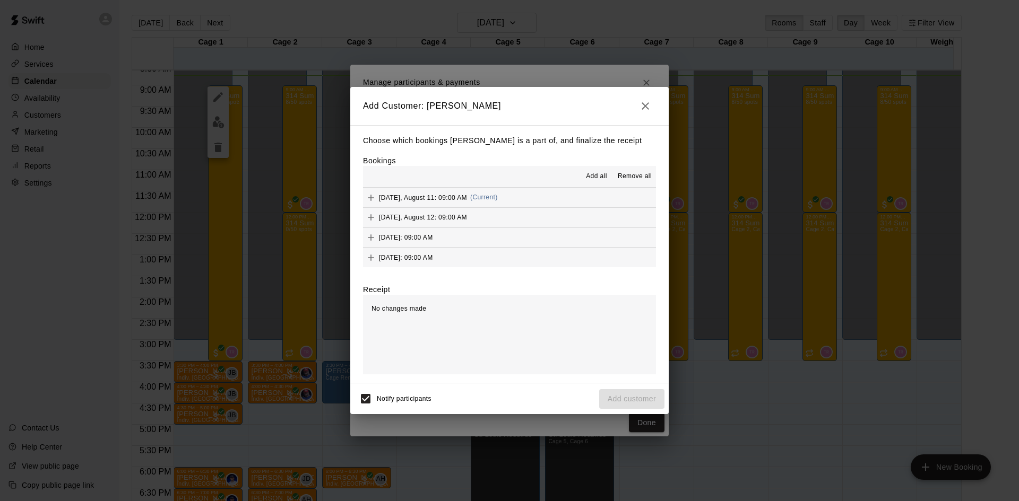
click at [644, 106] on icon "button" at bounding box center [645, 106] width 13 height 13
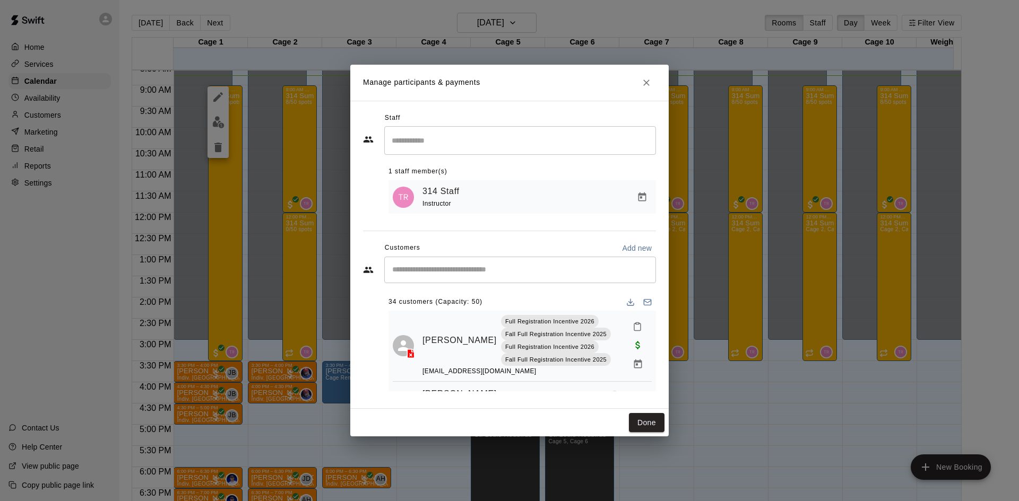
click at [498, 245] on div "Customers Add new" at bounding box center [509, 248] width 293 height 17
click at [497, 275] on input "Start typing to search customers..." at bounding box center [520, 270] width 262 height 11
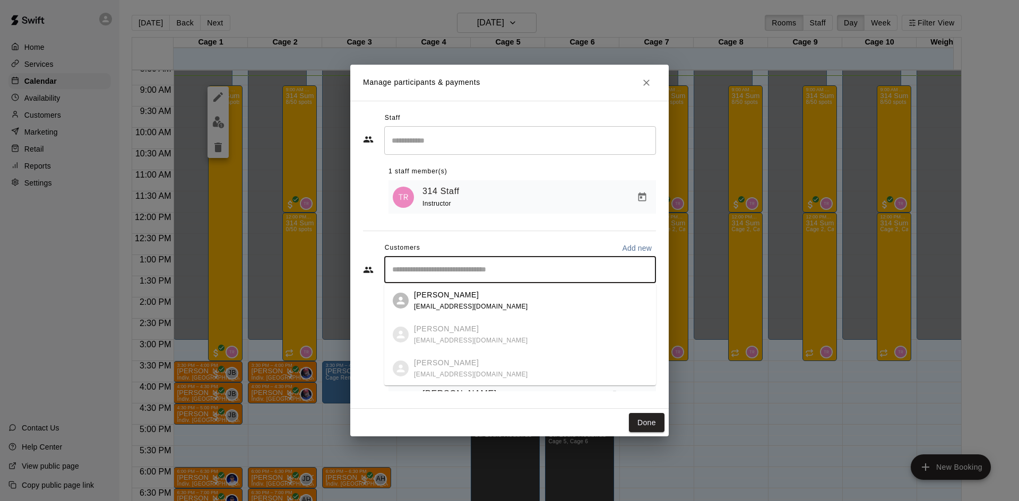
click at [483, 295] on div "[PERSON_NAME] [EMAIL_ADDRESS][DOMAIN_NAME]" at bounding box center [530, 301] width 233 height 23
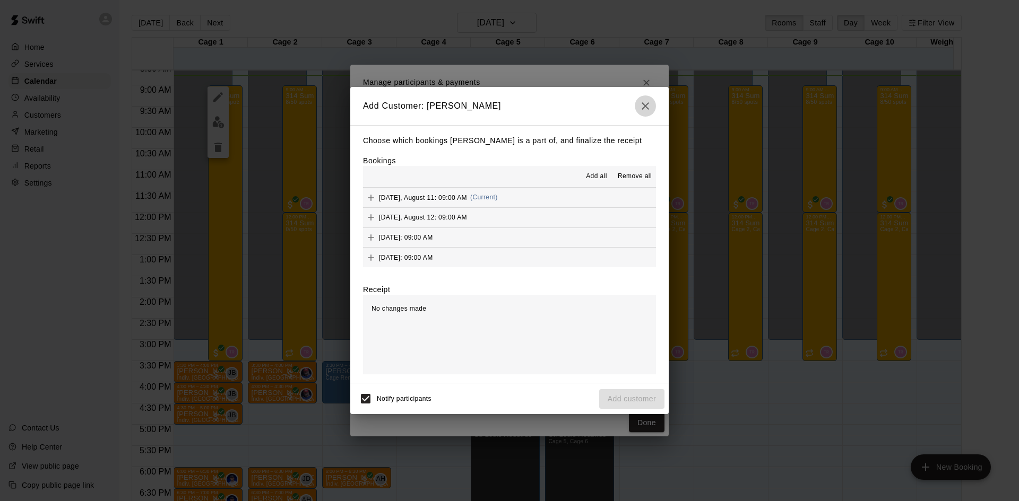
click at [646, 106] on icon "button" at bounding box center [644, 105] width 7 height 7
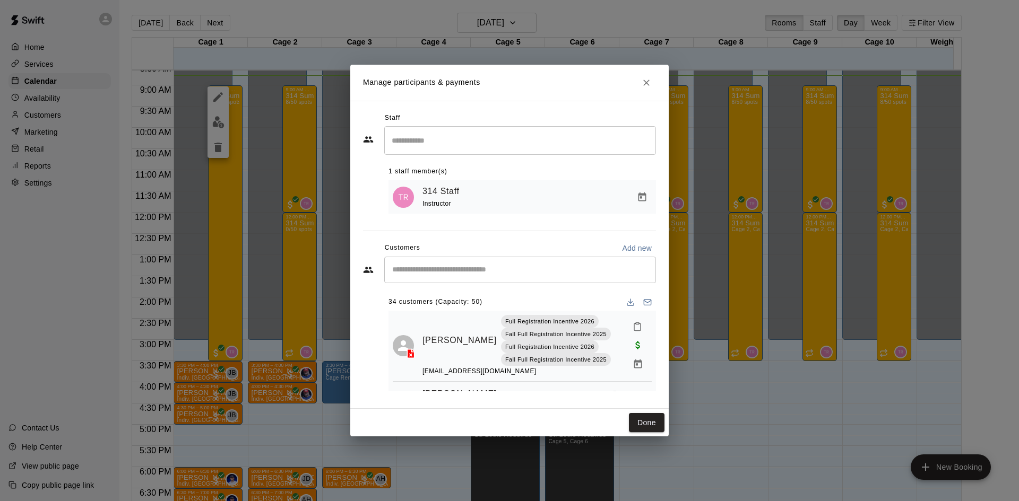
click at [508, 263] on div "​" at bounding box center [520, 270] width 272 height 27
click at [733, 406] on div "Manage participants & payments Staff ​ 1 staff member(s) 314 Staff Instructor C…" at bounding box center [509, 250] width 1019 height 501
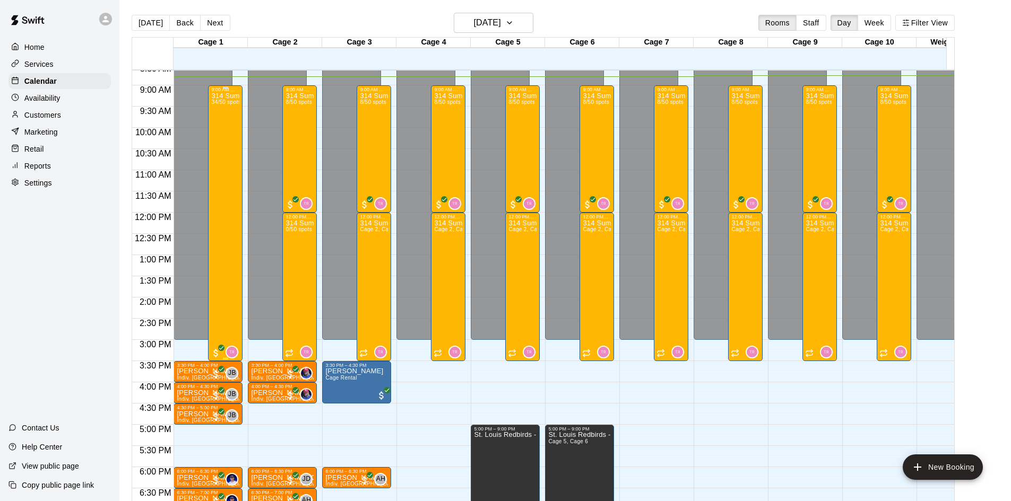
click at [218, 203] on div "314 Summer Camp | Week 10 (Full Day) 34/50 spots" at bounding box center [225, 342] width 28 height 501
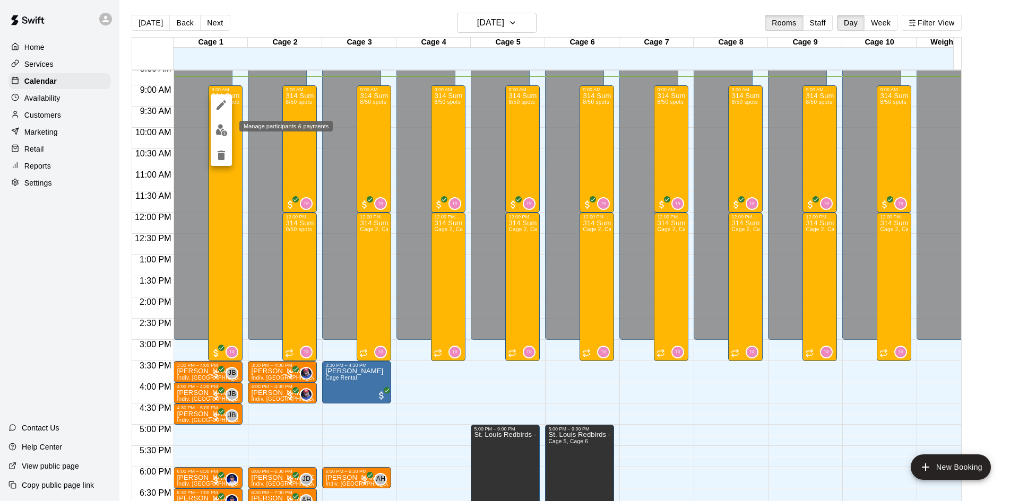
click at [213, 131] on button "edit" at bounding box center [221, 130] width 21 height 21
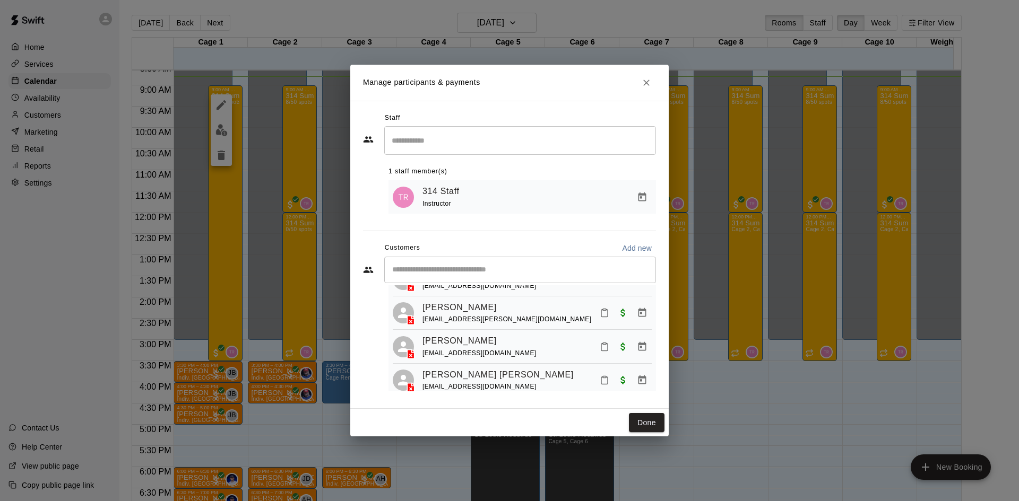
scroll to position [265, 0]
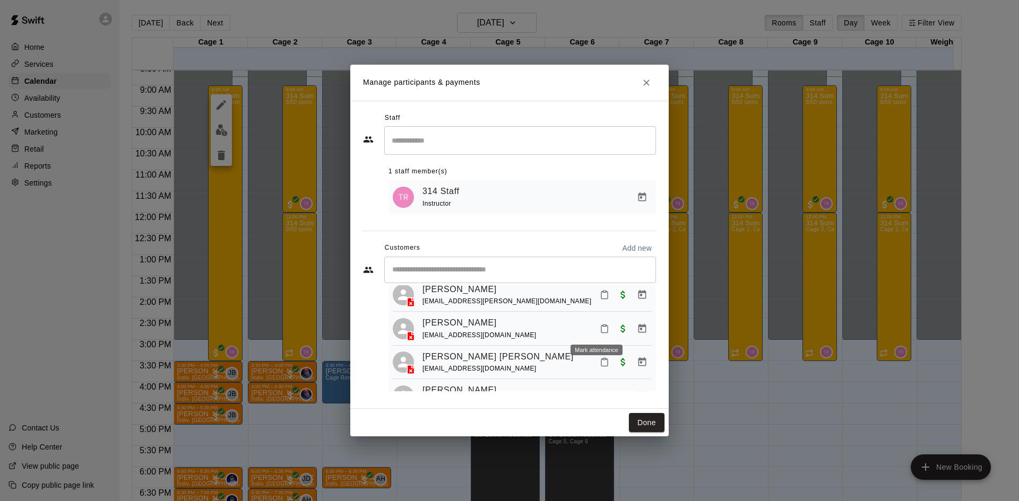
click at [599, 329] on icon "Mark attendance" at bounding box center [604, 329] width 10 height 10
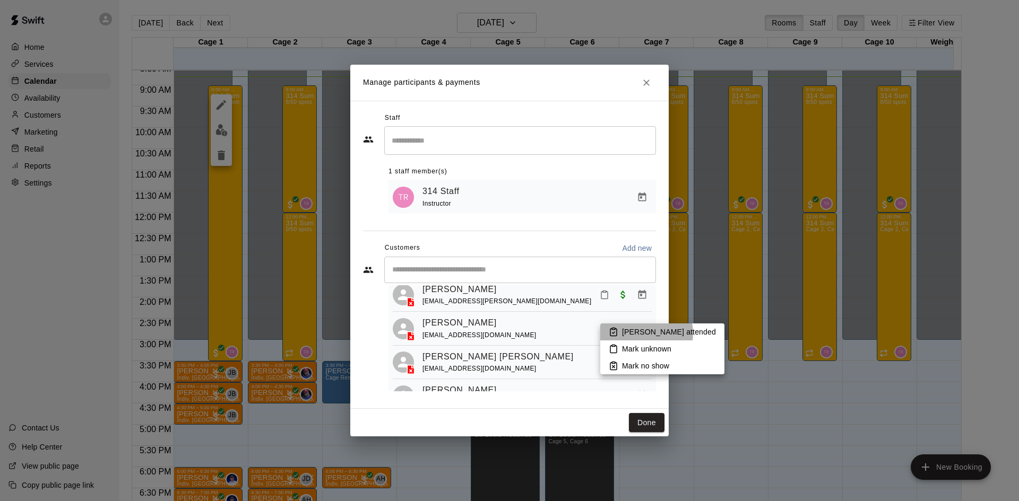
click at [646, 333] on p "[PERSON_NAME] attended" at bounding box center [669, 332] width 94 height 11
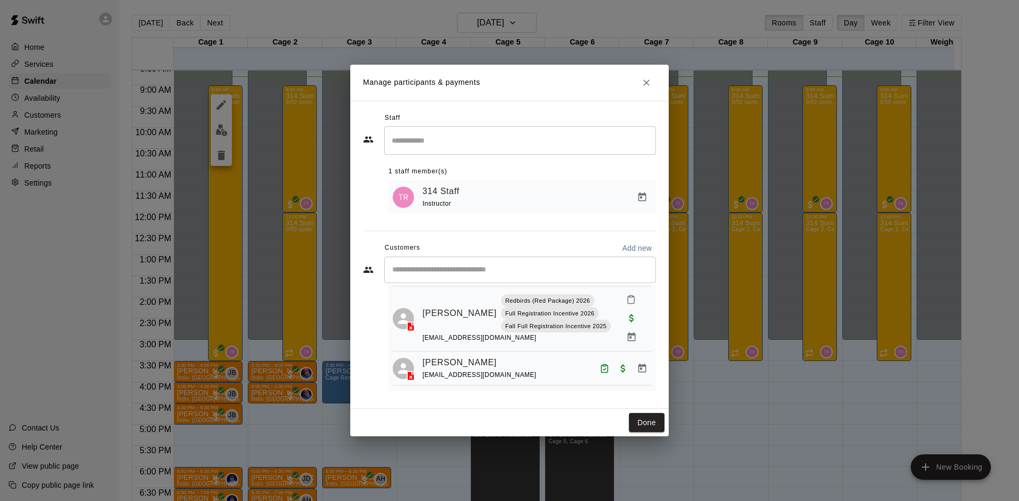
scroll to position [902, 0]
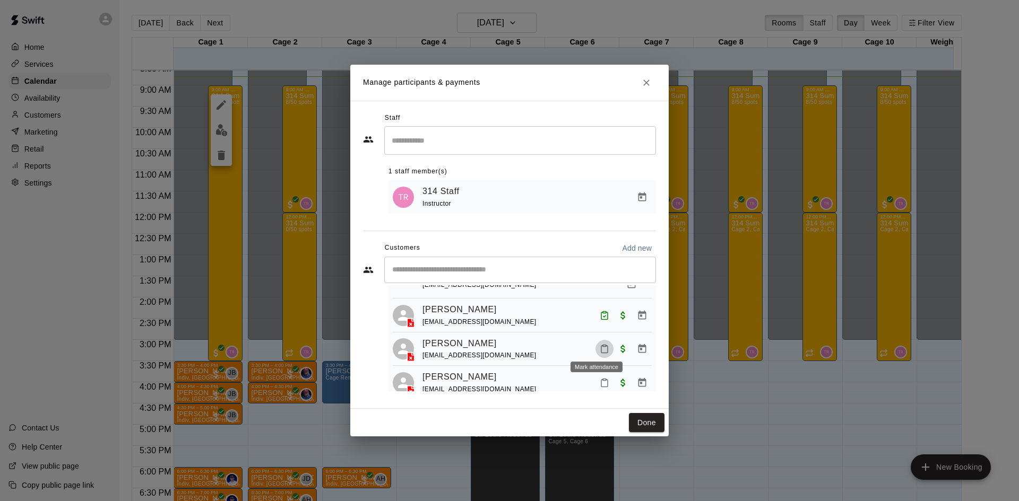
click at [599, 345] on icon "Mark attendance" at bounding box center [604, 349] width 10 height 10
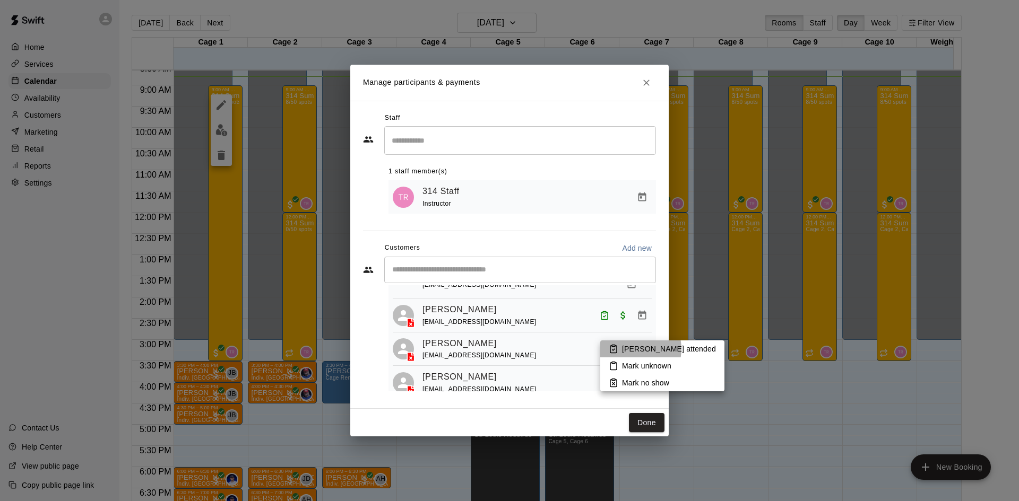
click at [634, 349] on p "[PERSON_NAME] attended" at bounding box center [669, 349] width 94 height 11
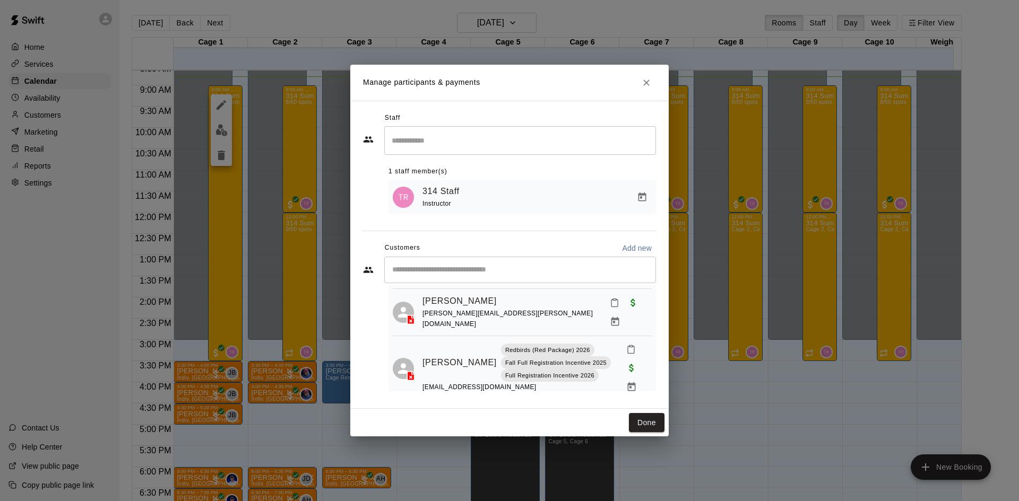
scroll to position [1326, 0]
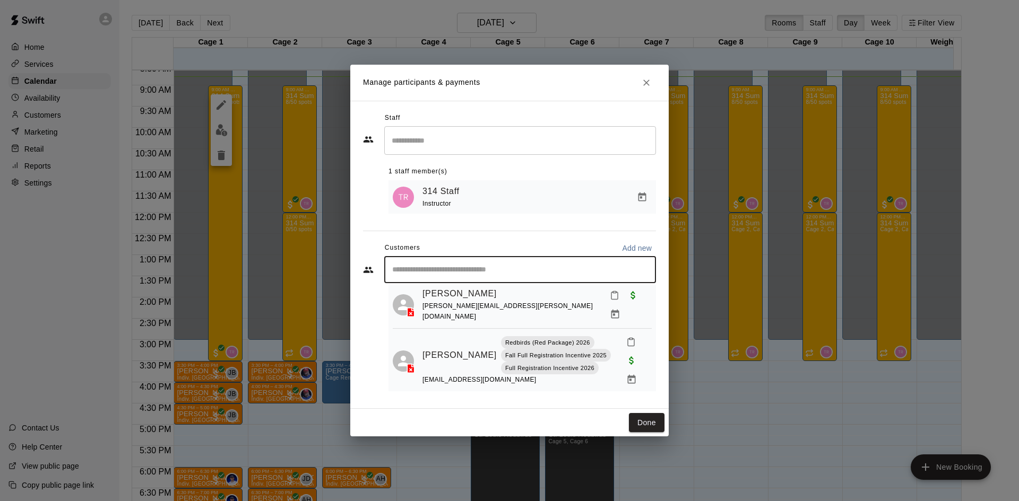
click at [504, 268] on input "Start typing to search customers..." at bounding box center [520, 270] width 262 height 11
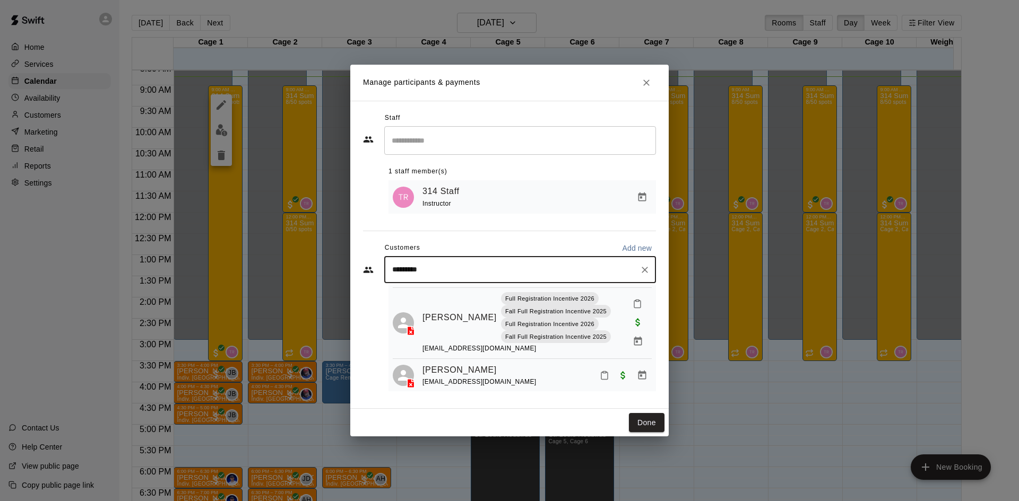
scroll to position [530, 0]
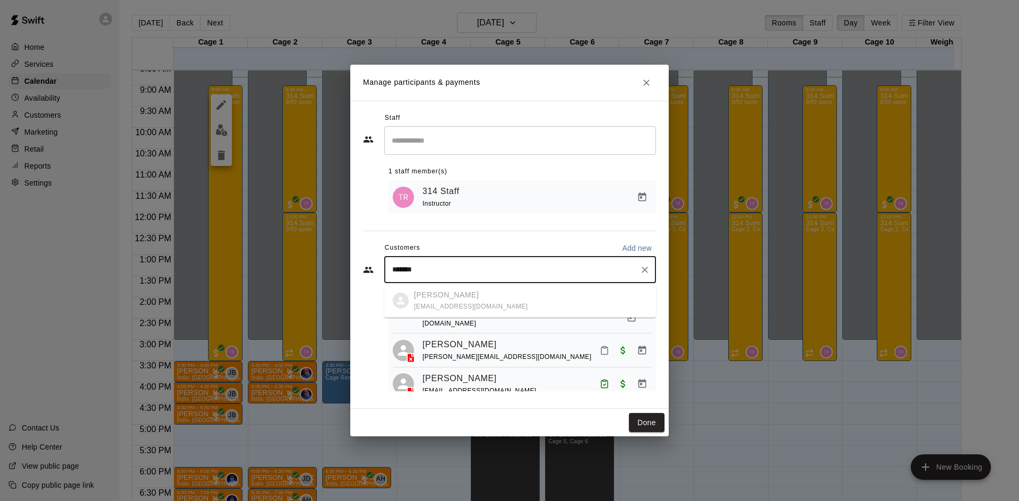
type input "*******"
click at [713, 449] on div "Manage participants & payments Staff ​ 1 staff member(s) 314 Staff Instructor C…" at bounding box center [509, 250] width 1019 height 501
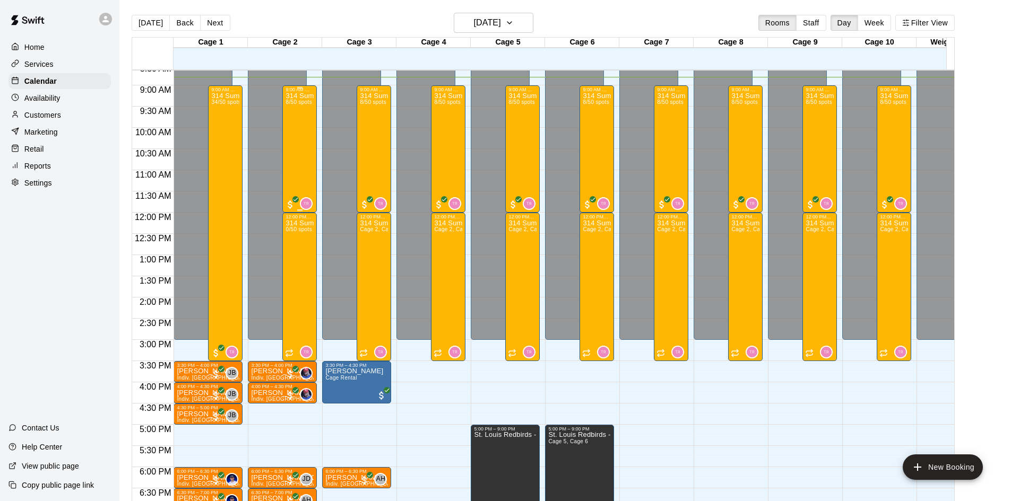
click at [297, 140] on div "314 Summer Camp | Week 10 (Morning) 8/50 spots" at bounding box center [299, 342] width 28 height 501
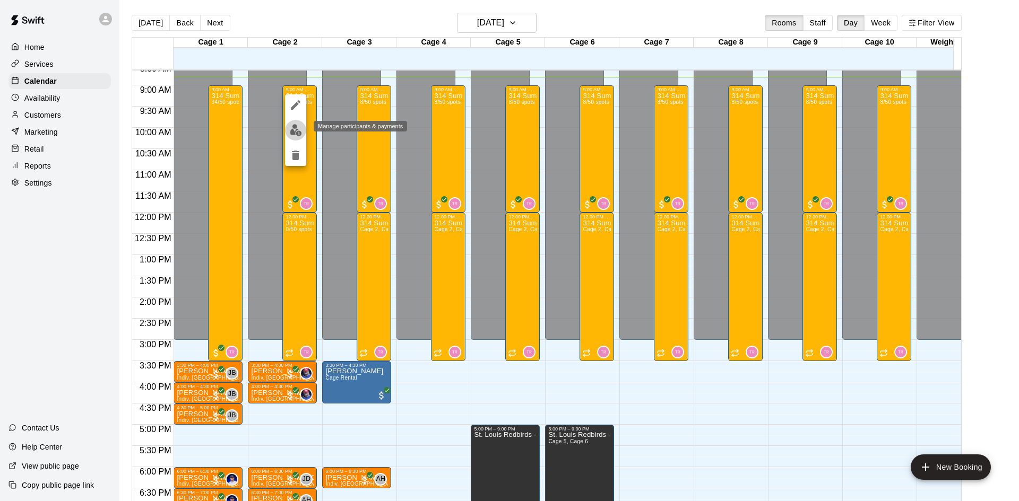
click at [294, 125] on img "edit" at bounding box center [296, 130] width 12 height 12
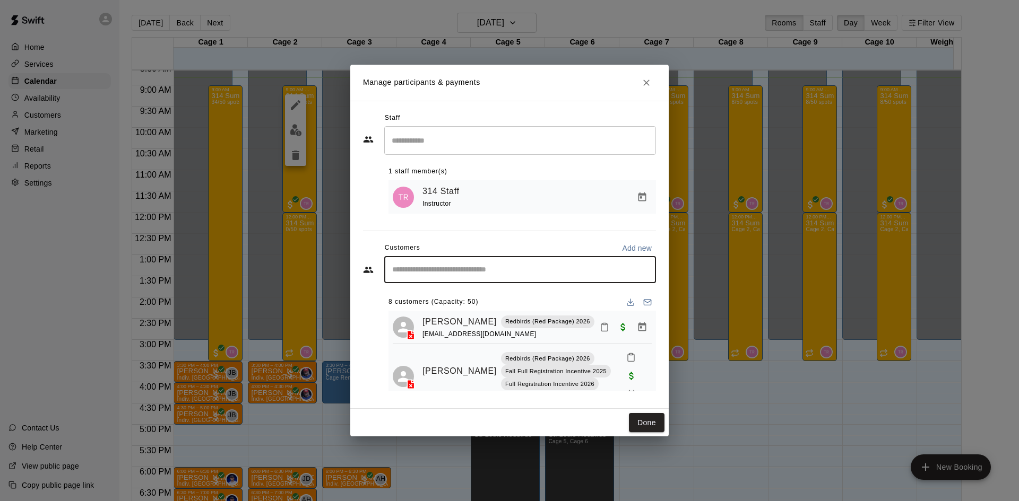
click at [438, 275] on input "Start typing to search customers..." at bounding box center [520, 270] width 262 height 11
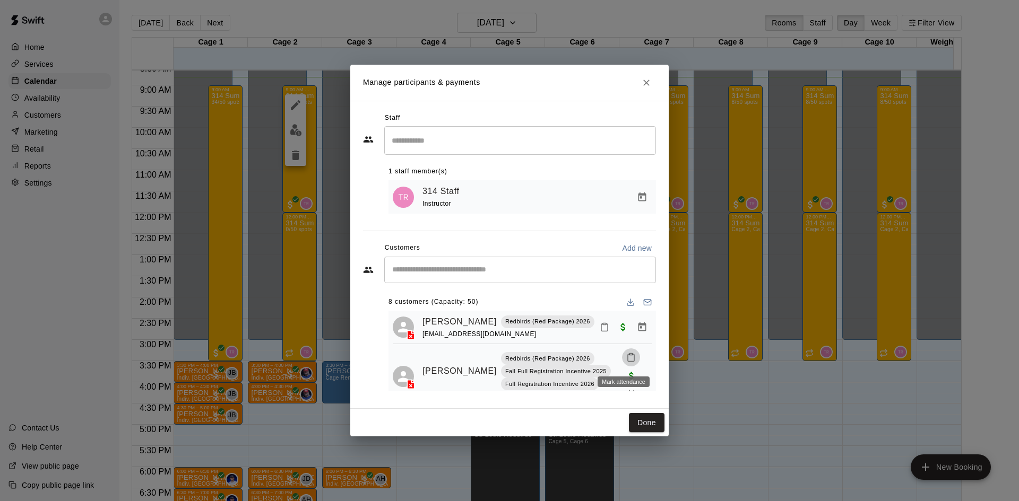
click at [626, 362] on icon "Mark attendance" at bounding box center [631, 358] width 10 height 10
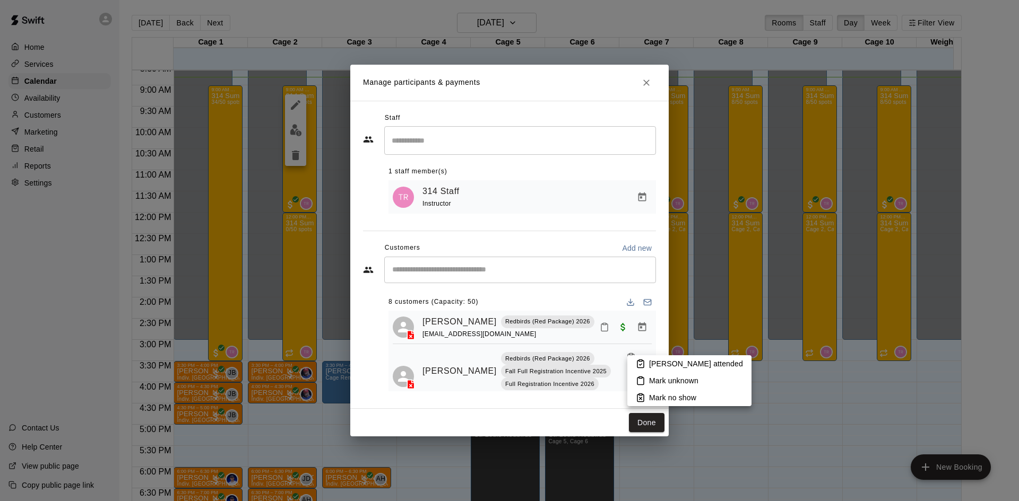
click at [650, 366] on p "[PERSON_NAME] attended" at bounding box center [696, 364] width 94 height 11
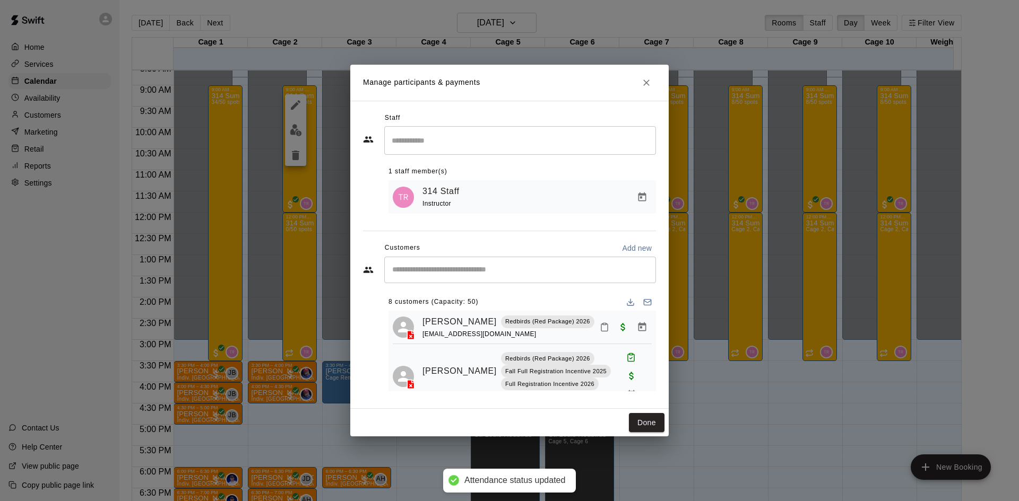
click at [645, 81] on icon "Close" at bounding box center [646, 83] width 6 height 6
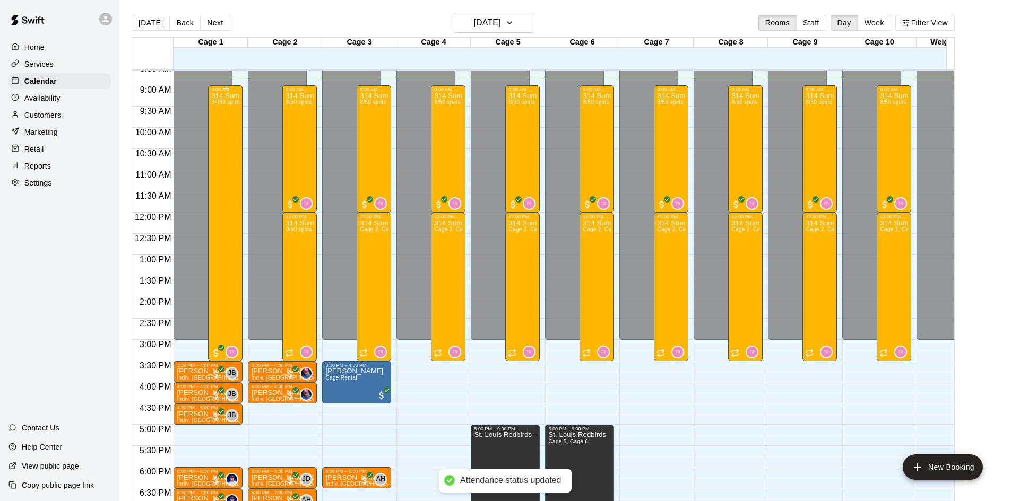
click at [231, 167] on div "314 Summer Camp | Week 10 (Full Day) 34/50 spots" at bounding box center [225, 342] width 28 height 501
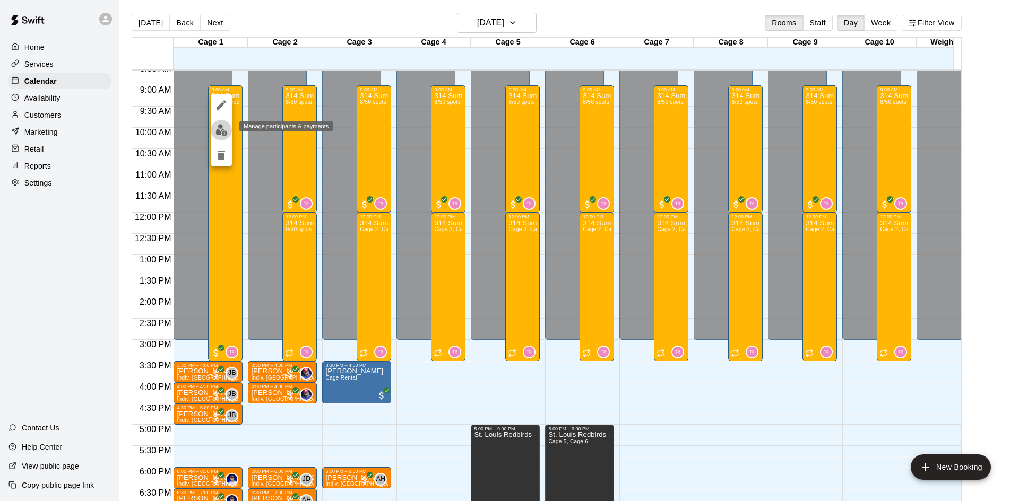
click at [222, 128] on img "edit" at bounding box center [221, 130] width 12 height 12
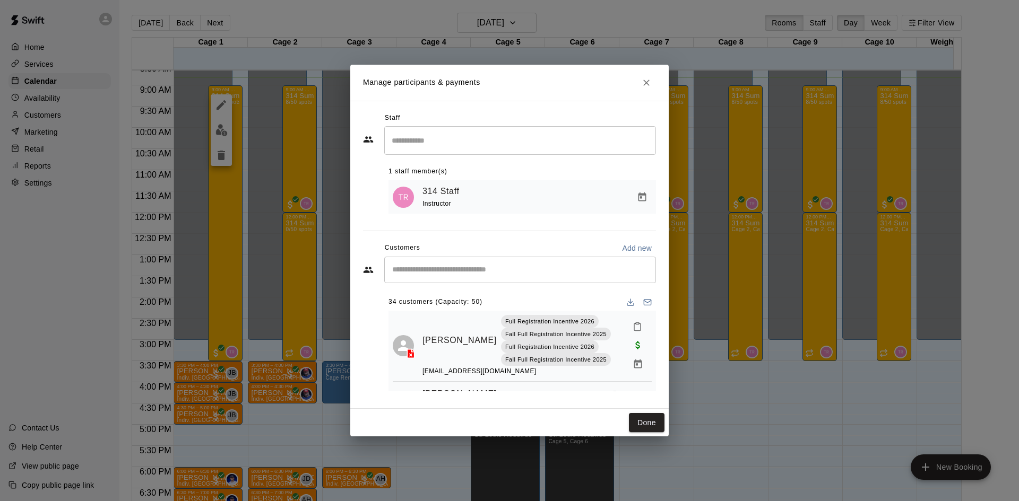
click at [439, 270] on input "Start typing to search customers..." at bounding box center [520, 270] width 262 height 11
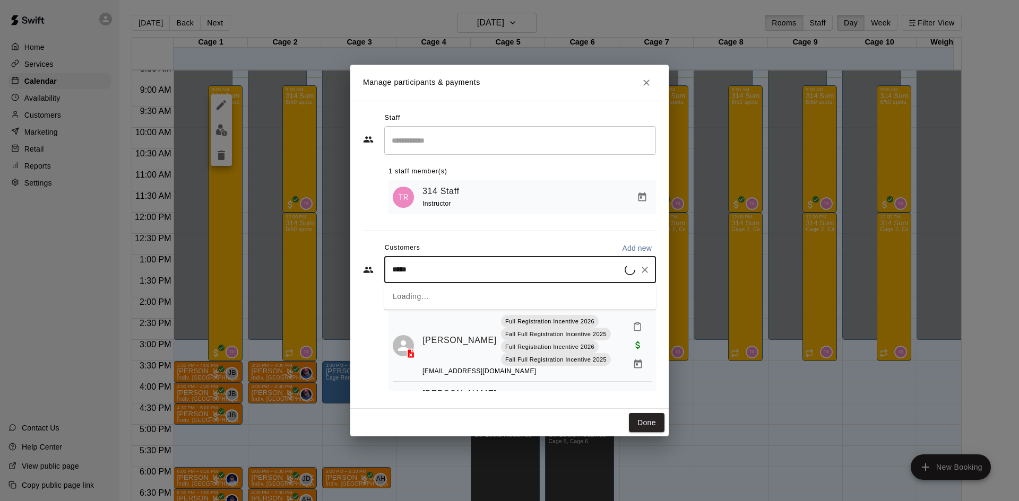
type input "******"
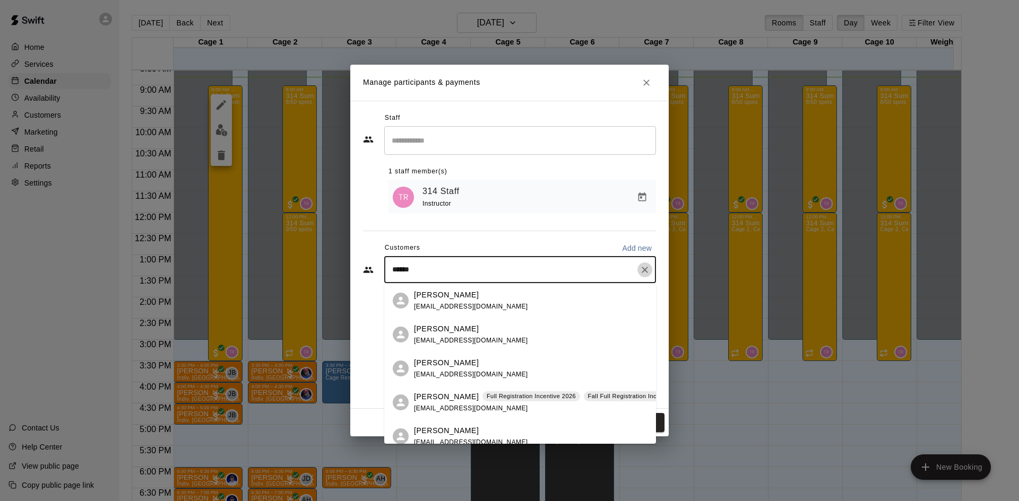
click at [643, 273] on icon "Clear" at bounding box center [644, 270] width 11 height 11
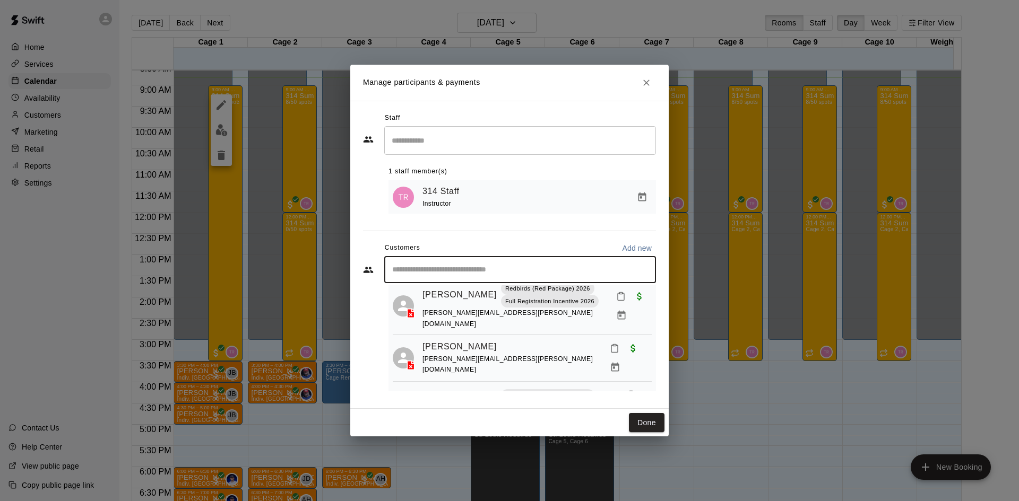
scroll to position [1220, 0]
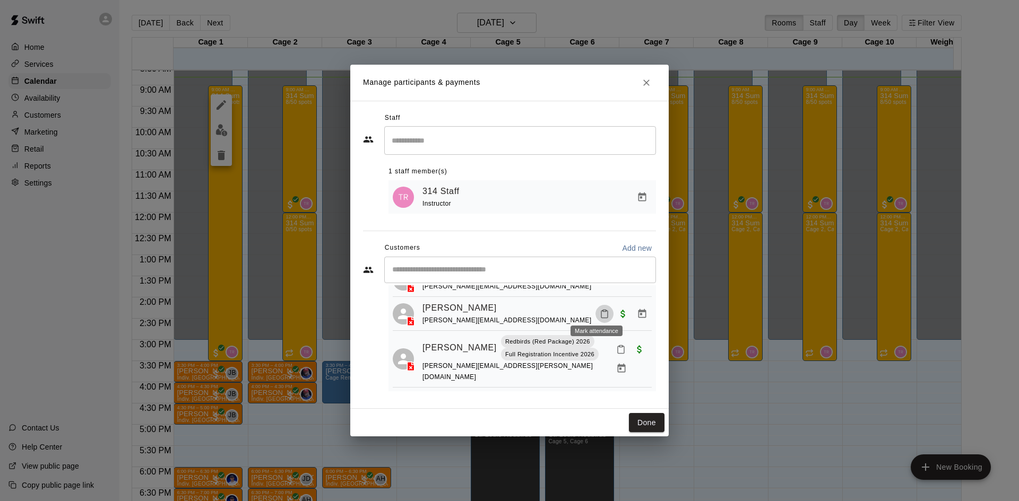
click at [599, 310] on icon "Mark attendance" at bounding box center [604, 314] width 10 height 10
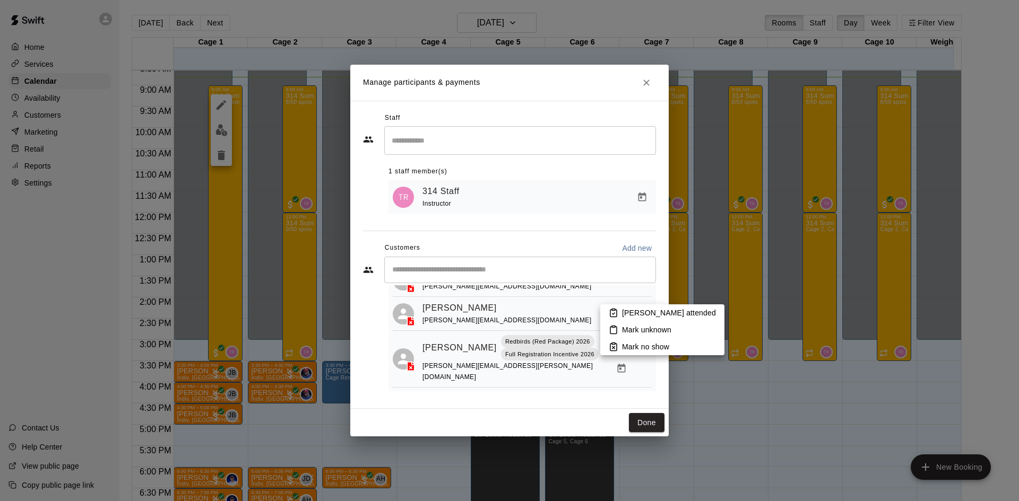
click at [645, 307] on li "[PERSON_NAME] attended" at bounding box center [662, 313] width 124 height 17
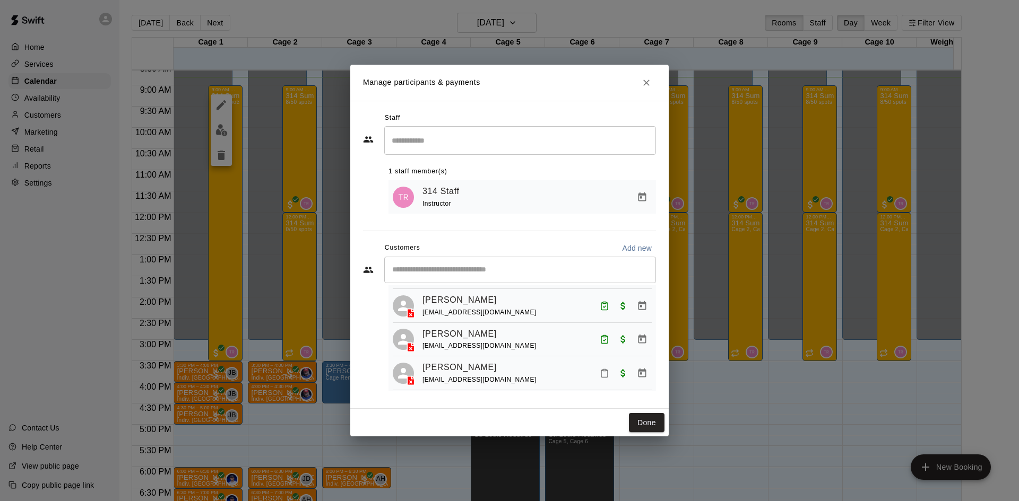
scroll to position [902, 0]
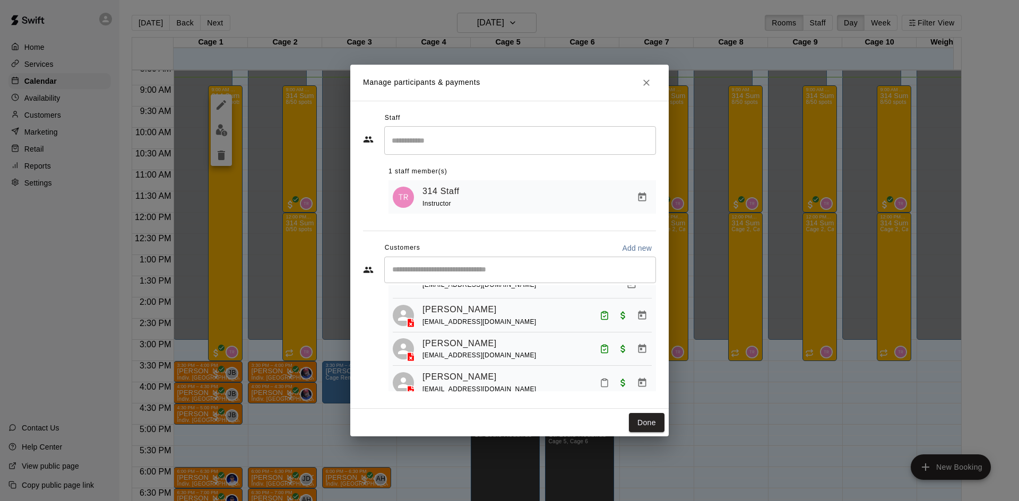
drag, startPoint x: 839, startPoint y: 445, endPoint x: 829, endPoint y: 437, distance: 12.5
click at [839, 444] on div "Manage participants & payments Staff ​ 1 staff member(s) 314 Staff Instructor C…" at bounding box center [509, 250] width 1019 height 501
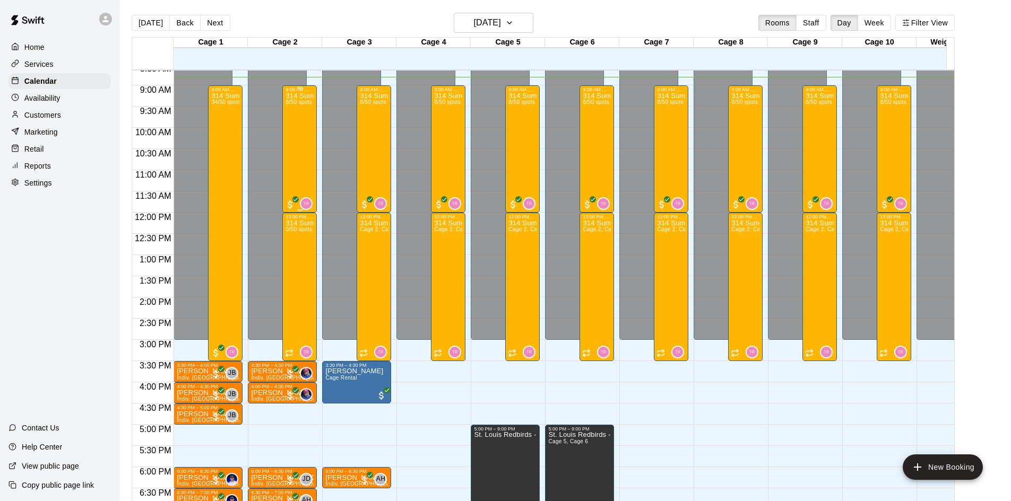
click at [300, 148] on div "314 Summer Camp | Week 10 (Morning) 8/50 spots" at bounding box center [299, 342] width 28 height 501
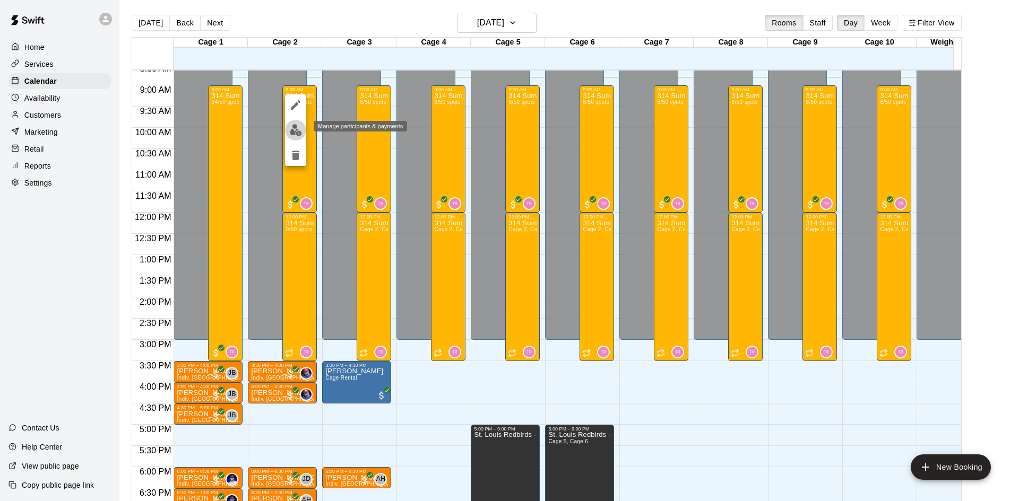
click at [292, 132] on img "edit" at bounding box center [296, 130] width 12 height 12
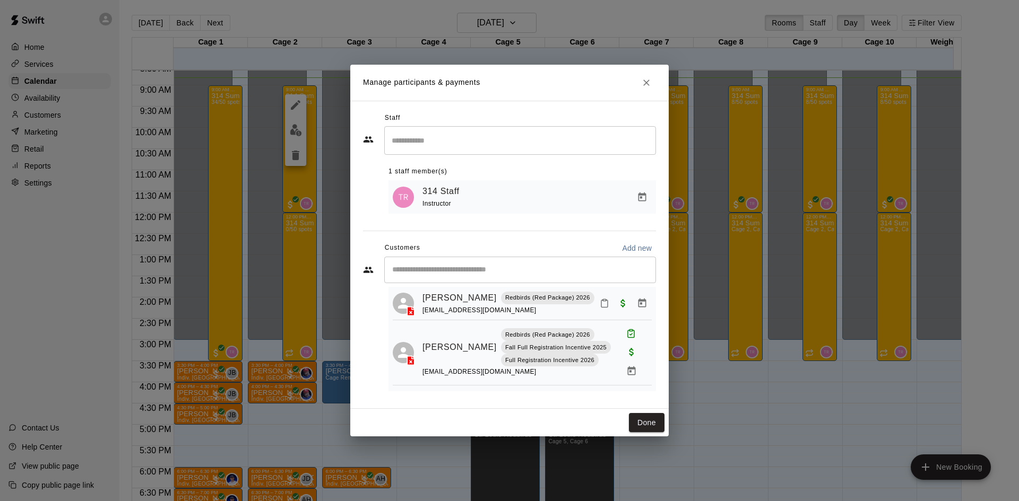
scroll to position [0, 0]
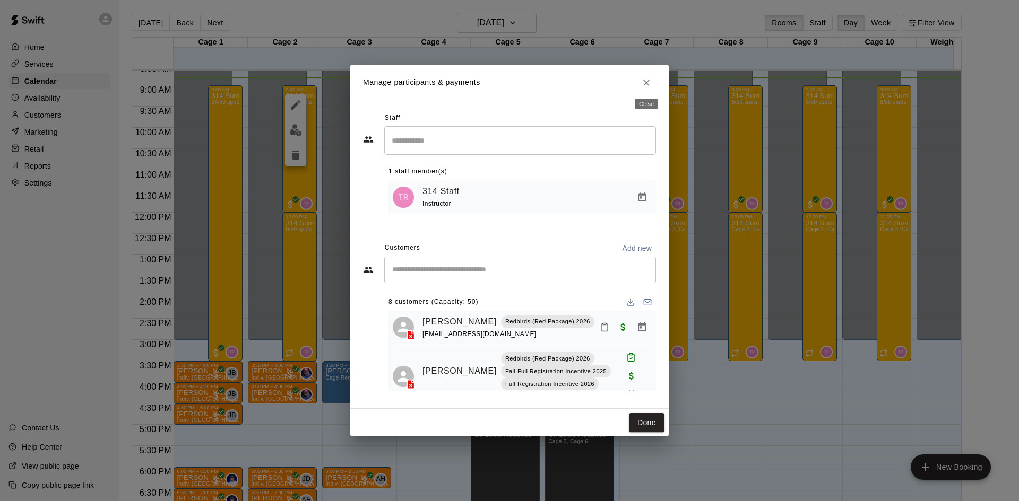
click at [642, 81] on icon "Close" at bounding box center [646, 82] width 11 height 11
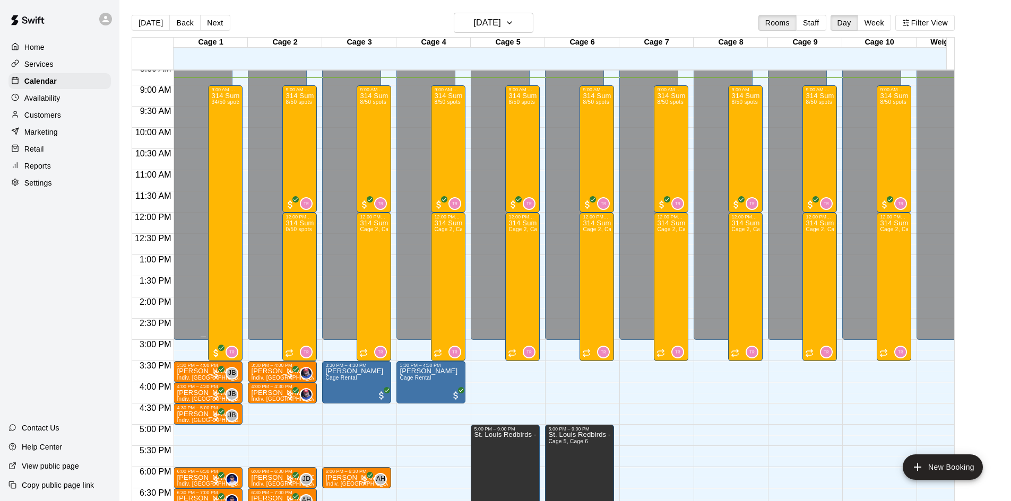
click at [202, 140] on div "Closed" at bounding box center [203, 26] width 53 height 633
click at [222, 146] on div "314 Summer Camp | Week 10 (Full Day) 34/50 spots" at bounding box center [225, 342] width 28 height 501
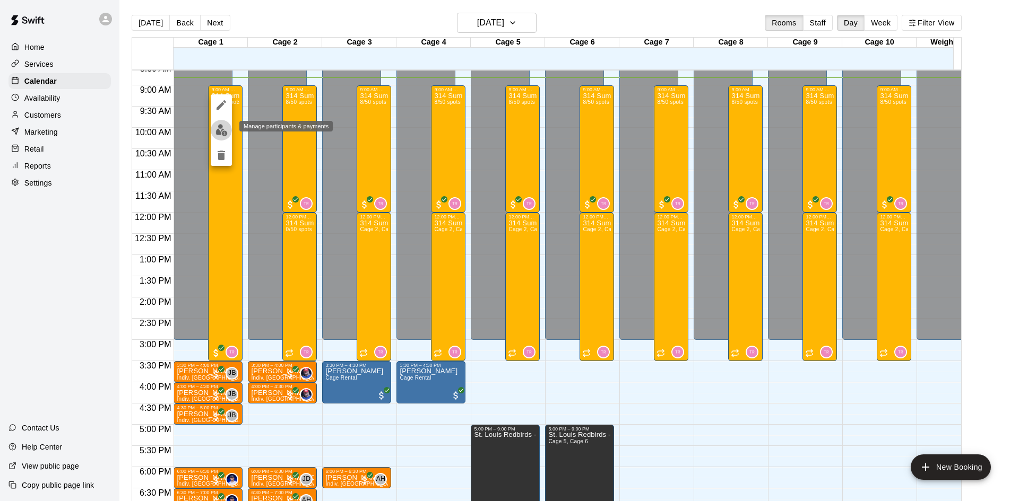
click at [223, 135] on img "edit" at bounding box center [221, 130] width 12 height 12
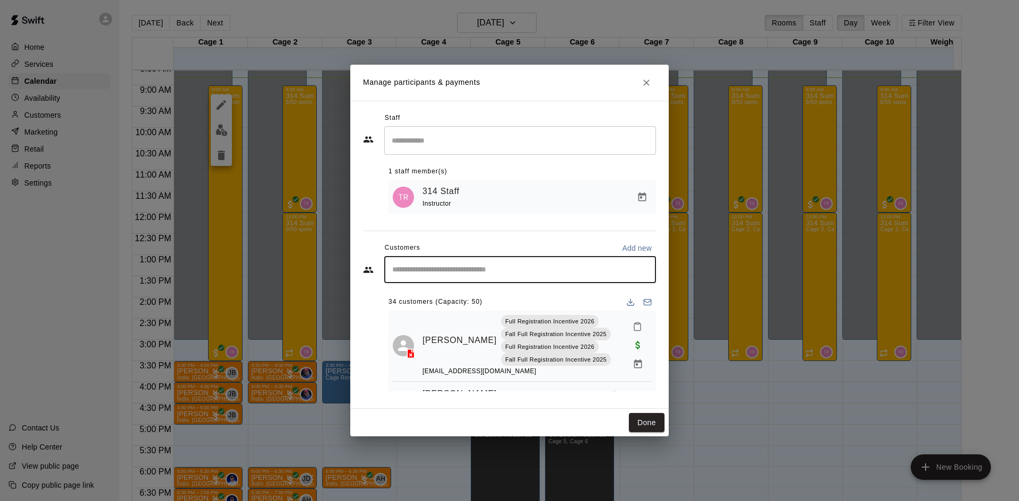
click at [456, 269] on input "Start typing to search customers..." at bounding box center [520, 270] width 262 height 11
type input "*****"
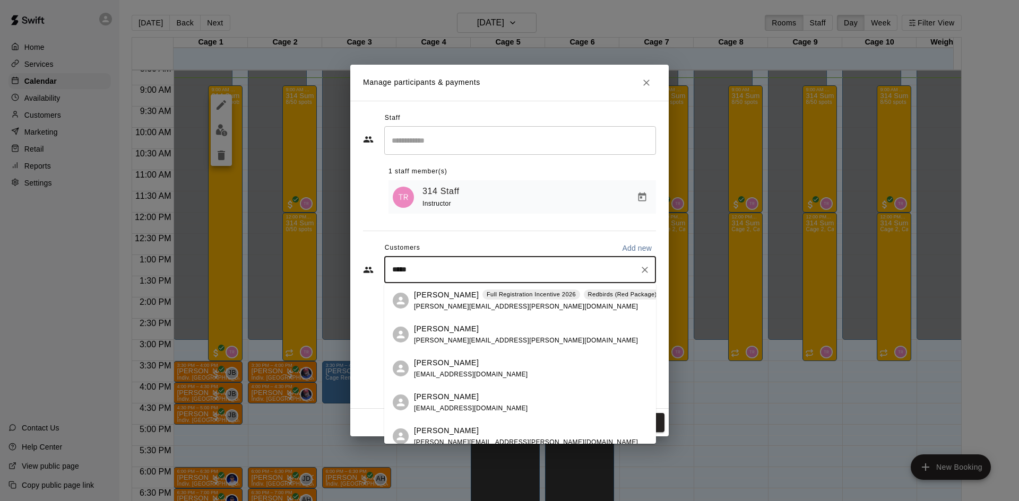
click at [648, 272] on icon "Clear" at bounding box center [644, 270] width 11 height 11
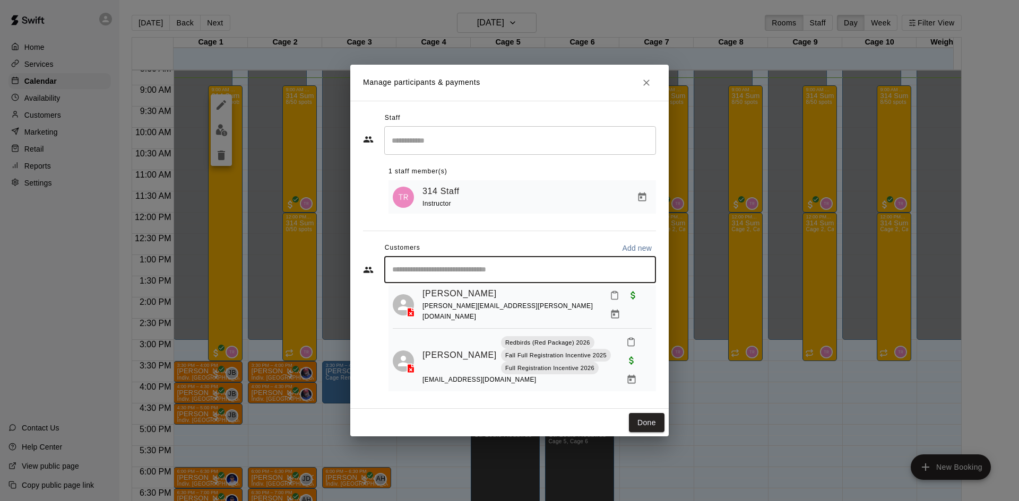
scroll to position [1379, 0]
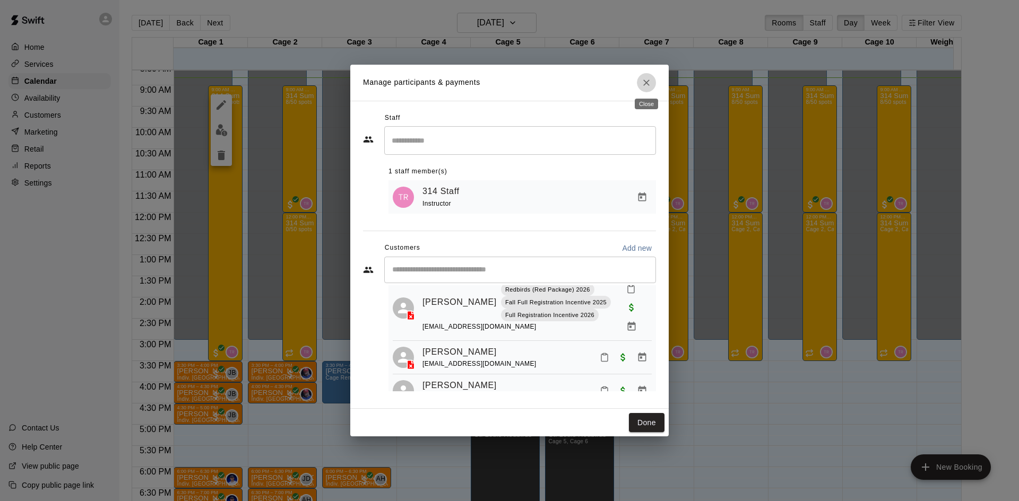
click at [649, 81] on icon "Close" at bounding box center [646, 82] width 11 height 11
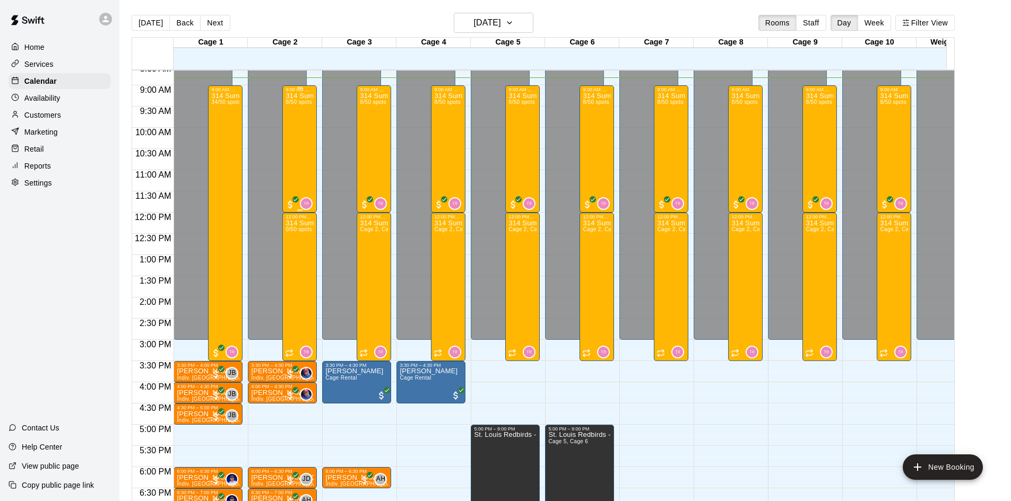
click at [300, 164] on div "314 Summer Camp | Week 10 (Morning) 8/50 spots" at bounding box center [299, 342] width 28 height 501
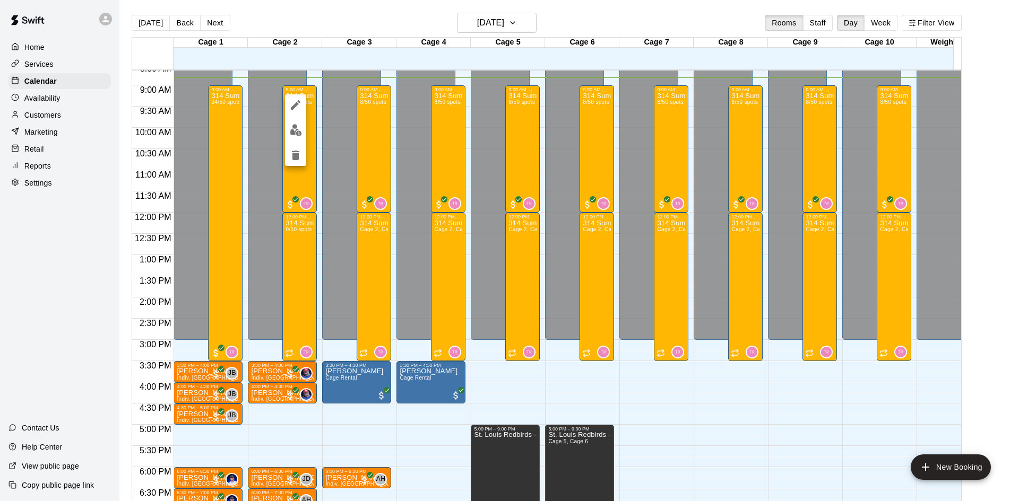
click at [228, 210] on div at bounding box center [509, 250] width 1019 height 501
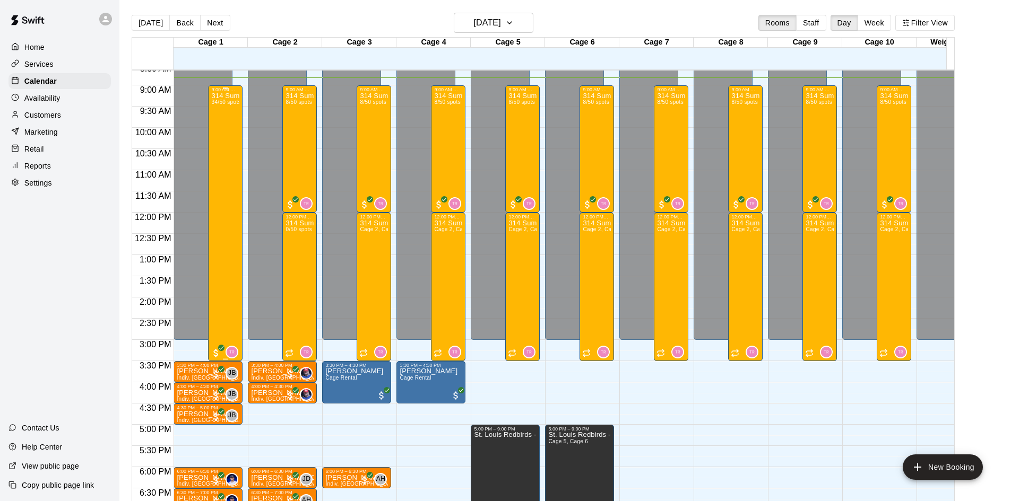
click at [228, 210] on div "314 Summer Camp | Week 10 (Full Day) 34/50 spots" at bounding box center [225, 342] width 28 height 501
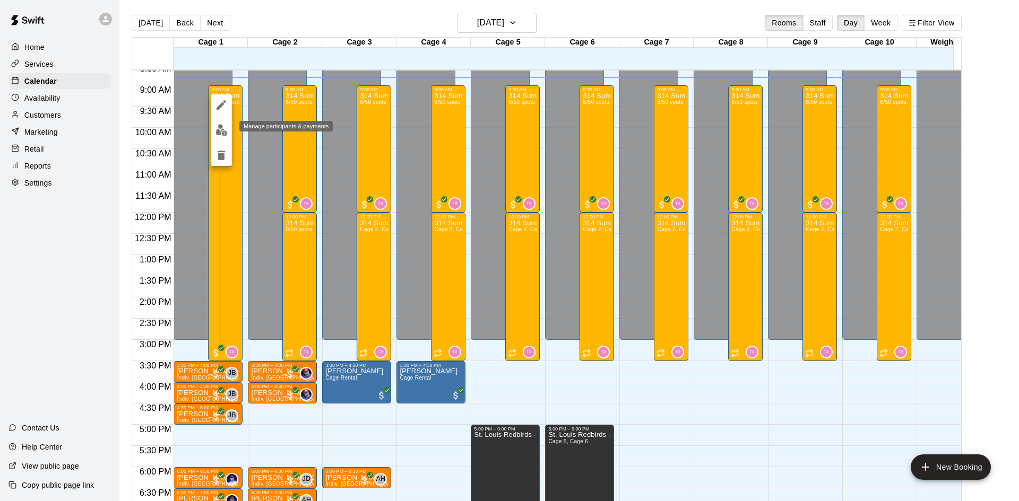
click at [220, 127] on img "edit" at bounding box center [221, 130] width 12 height 12
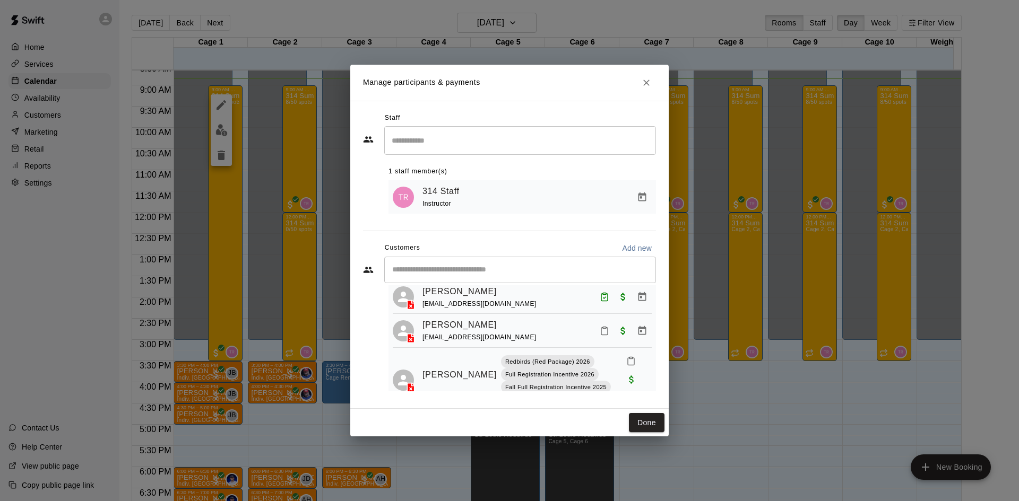
scroll to position [637, 0]
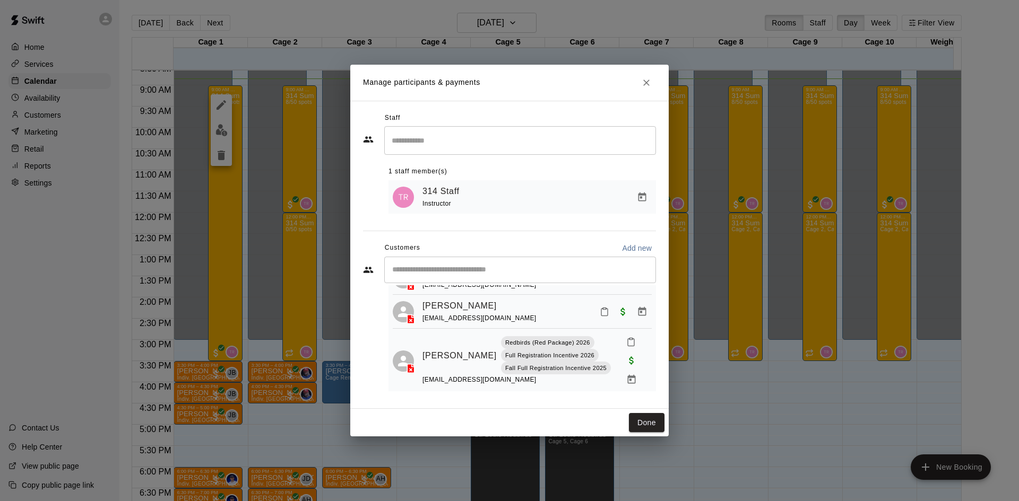
click at [601, 303] on button "Mark attendance" at bounding box center [604, 312] width 18 height 18
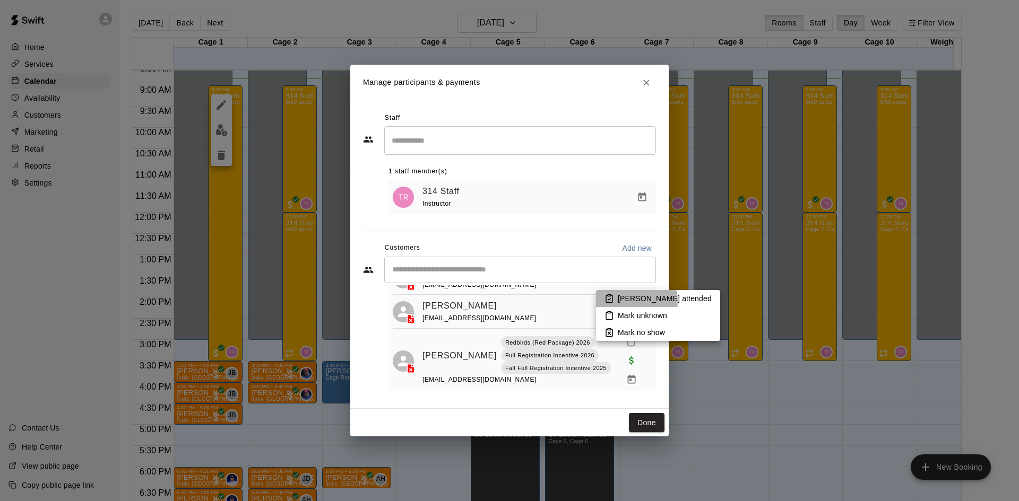
click at [631, 301] on p "[PERSON_NAME] attended" at bounding box center [664, 298] width 94 height 11
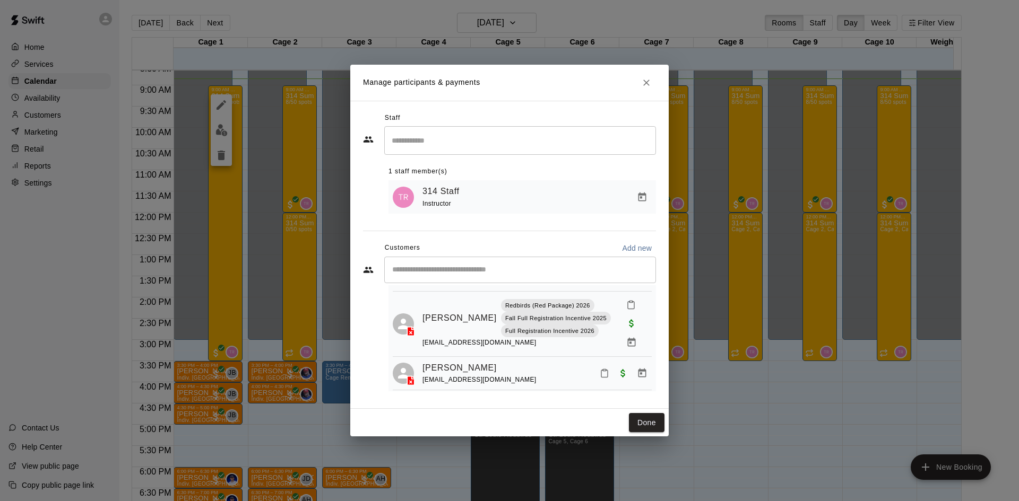
scroll to position [1379, 0]
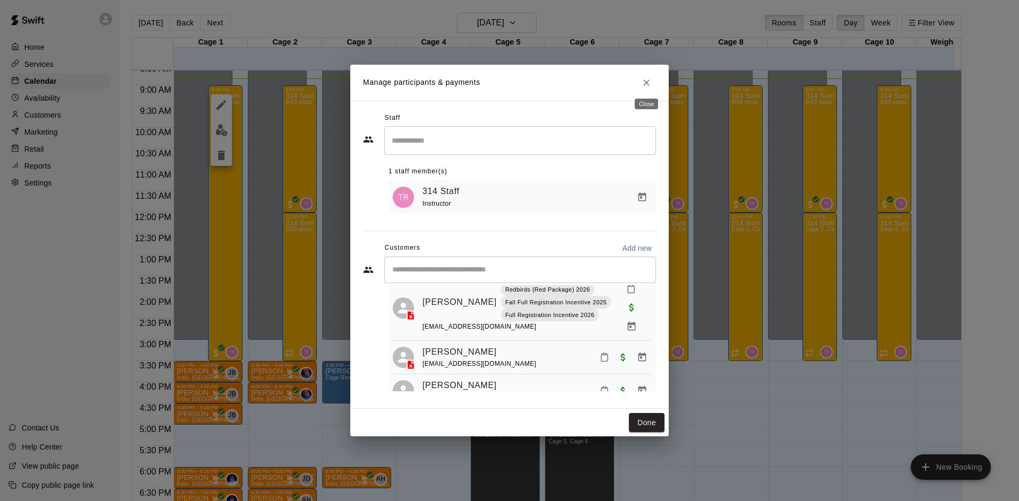
click at [652, 79] on button "Close" at bounding box center [646, 82] width 19 height 19
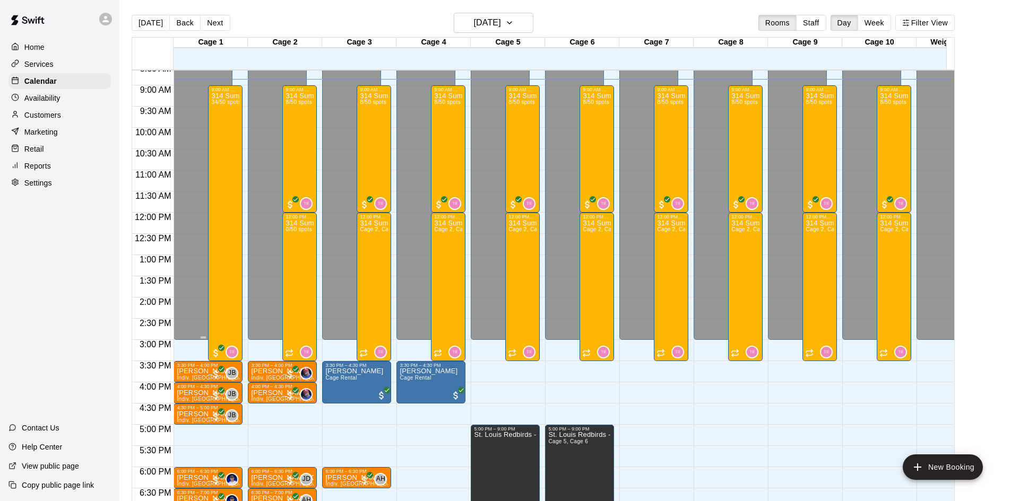
click at [205, 214] on div "Closed" at bounding box center [203, 26] width 53 height 633
click at [219, 210] on div "314 Summer Camp | Week 10 (Full Day) 34/50 spots" at bounding box center [225, 342] width 28 height 501
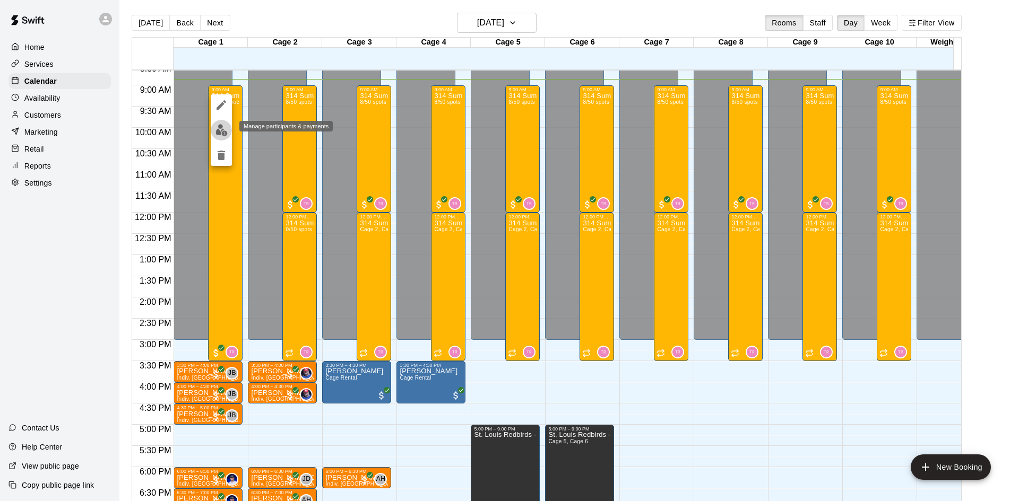
click at [222, 123] on button "edit" at bounding box center [221, 130] width 21 height 21
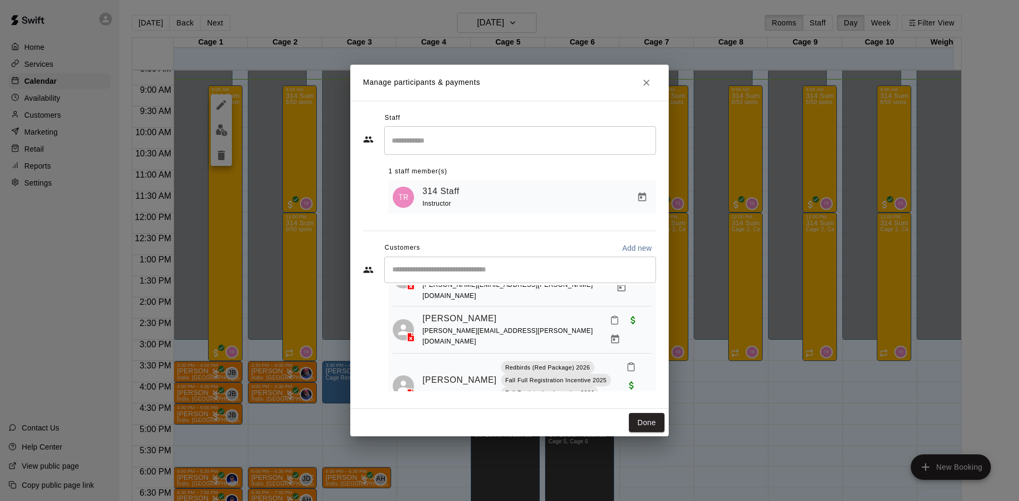
scroll to position [1326, 0]
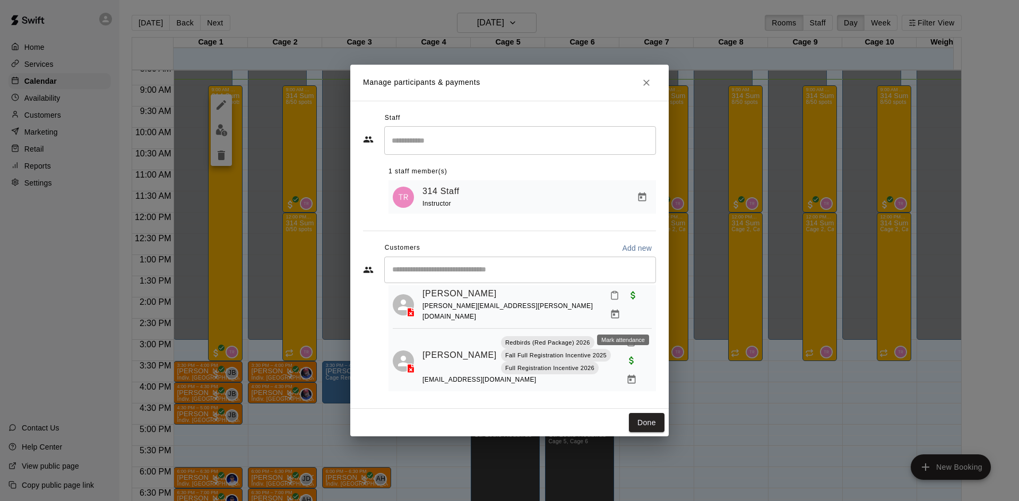
click at [629, 338] on rect "Mark attendance" at bounding box center [630, 339] width 3 height 2
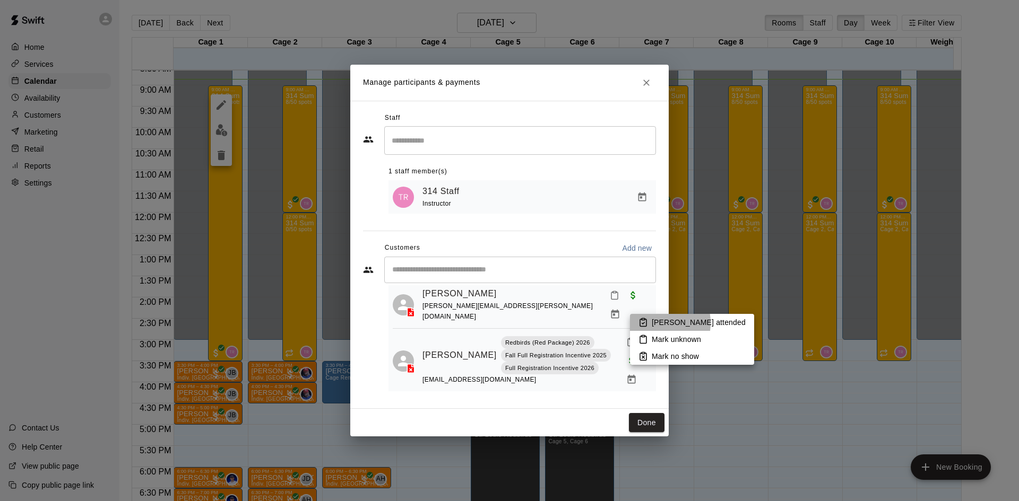
click at [652, 324] on p "[PERSON_NAME] attended" at bounding box center [698, 322] width 94 height 11
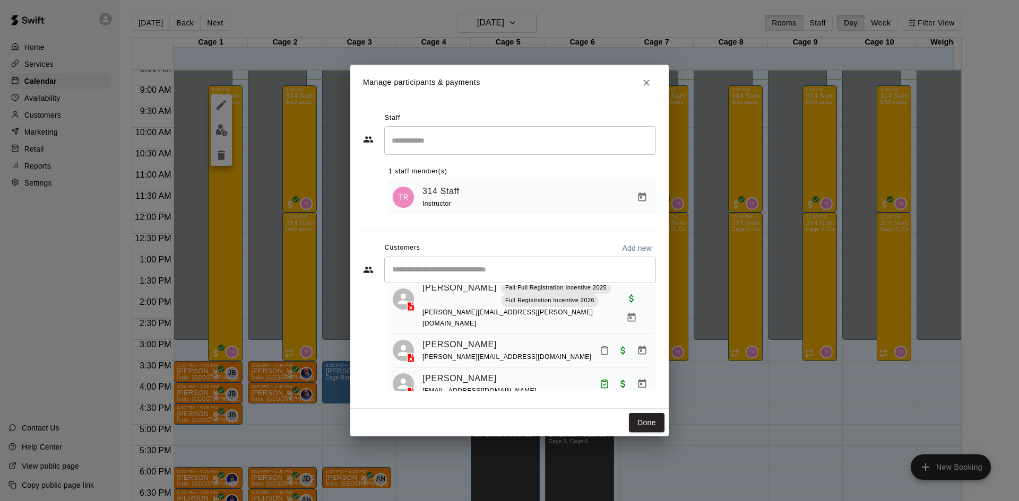
scroll to position [477, 0]
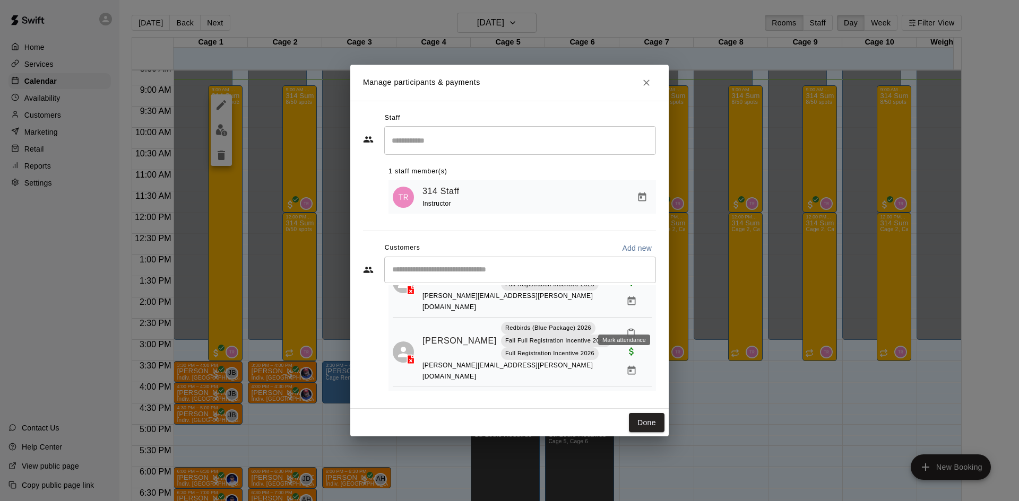
click at [626, 328] on icon "Mark attendance" at bounding box center [631, 333] width 10 height 10
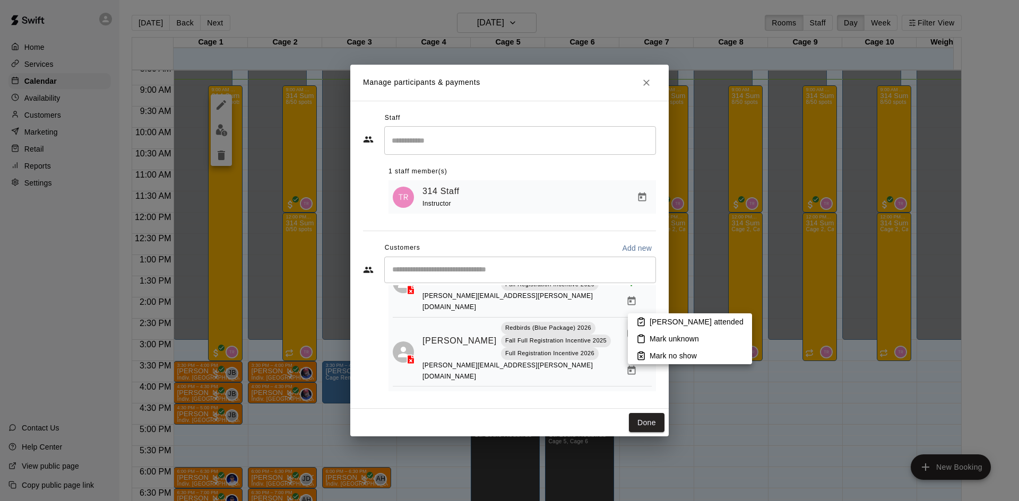
click at [653, 323] on p "[PERSON_NAME] attended" at bounding box center [696, 322] width 94 height 11
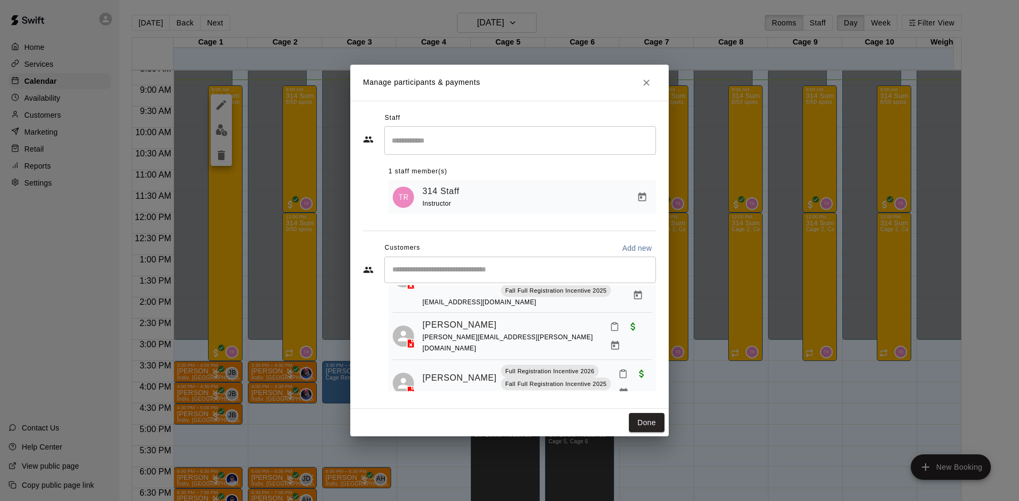
scroll to position [53, 0]
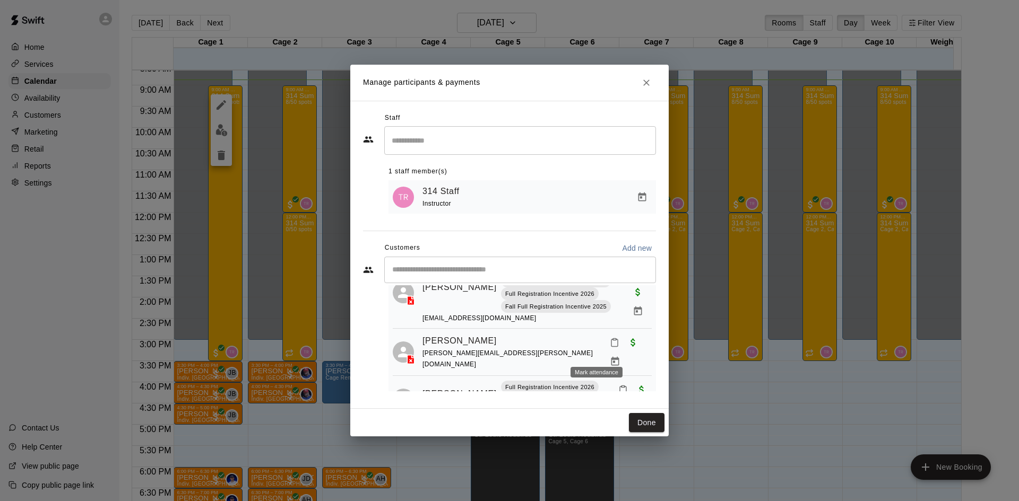
click at [610, 347] on icon "Mark attendance" at bounding box center [615, 343] width 10 height 10
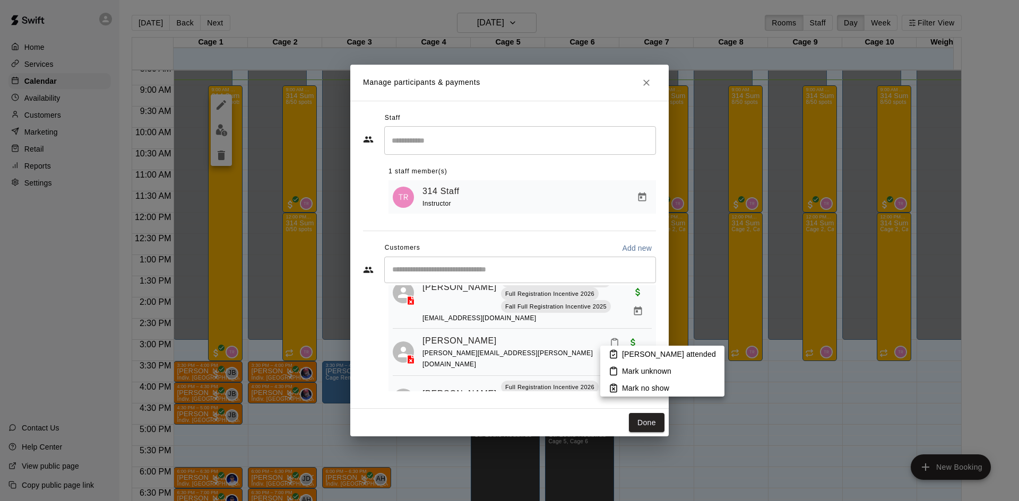
click at [630, 352] on p "[PERSON_NAME] attended" at bounding box center [669, 354] width 94 height 11
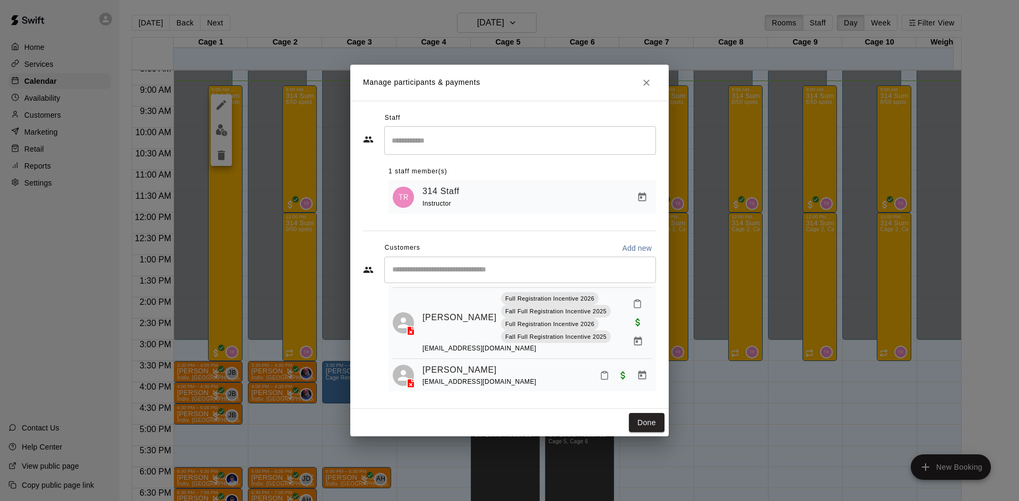
scroll to position [796, 0]
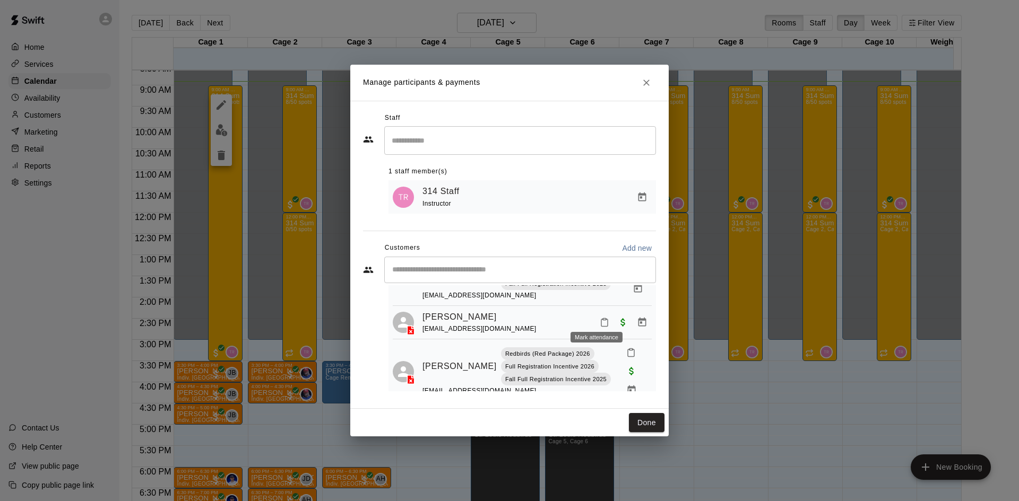
click at [599, 318] on icon "Mark attendance" at bounding box center [604, 323] width 10 height 10
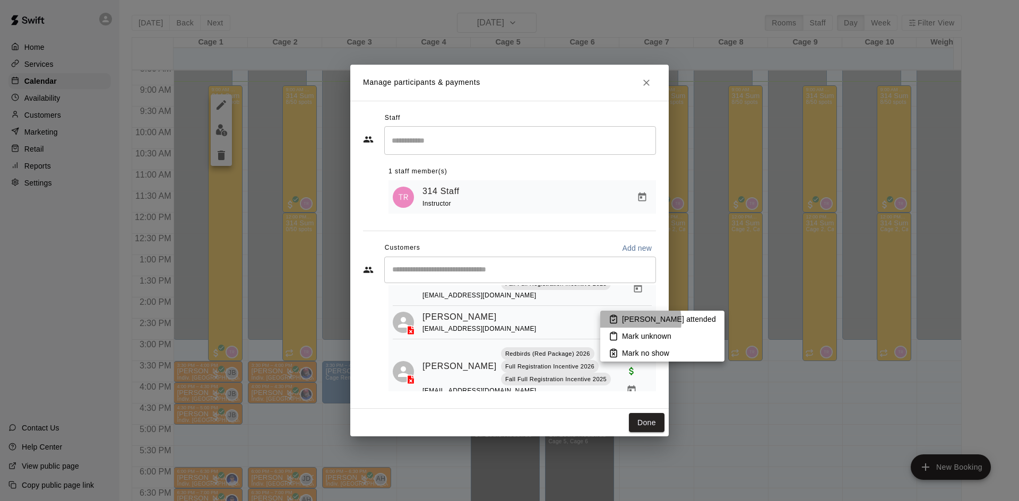
click at [624, 321] on p "[PERSON_NAME] attended" at bounding box center [669, 319] width 94 height 11
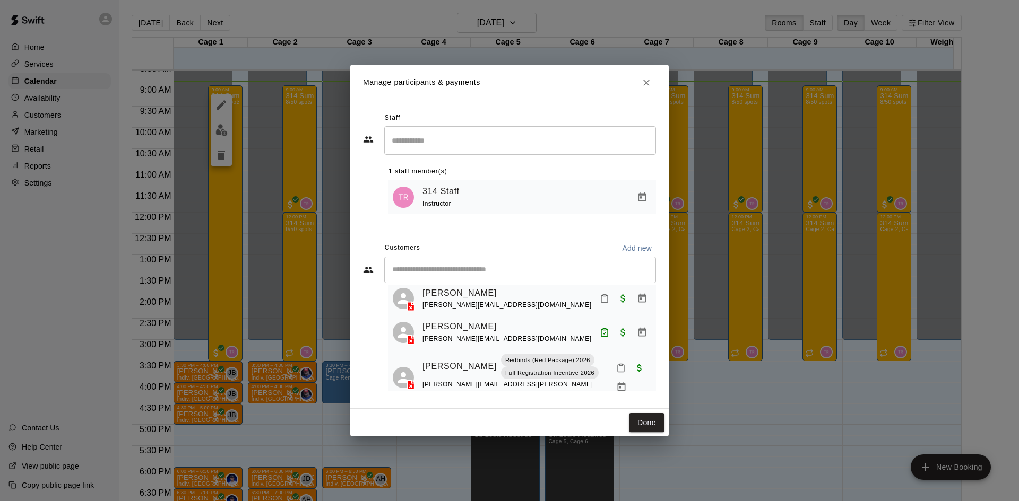
scroll to position [1220, 0]
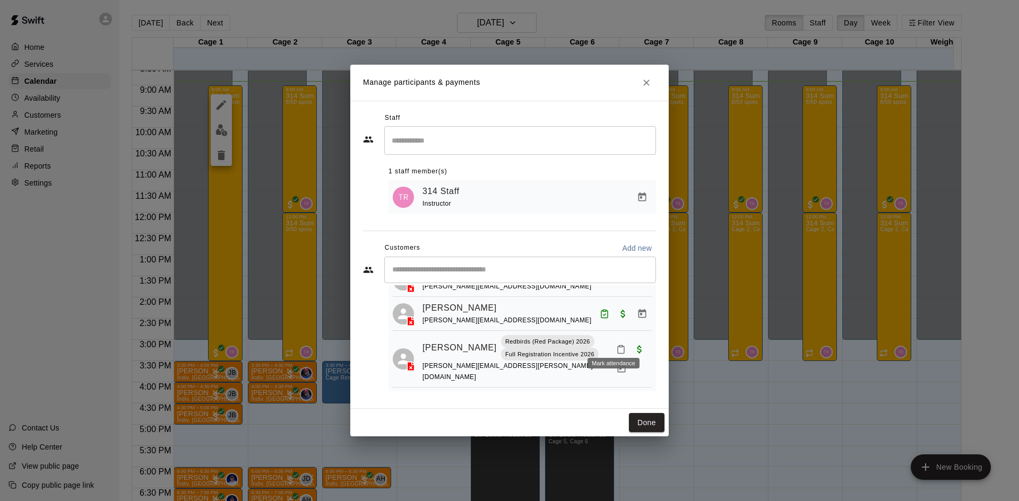
click at [616, 345] on icon "Mark attendance" at bounding box center [621, 350] width 10 height 10
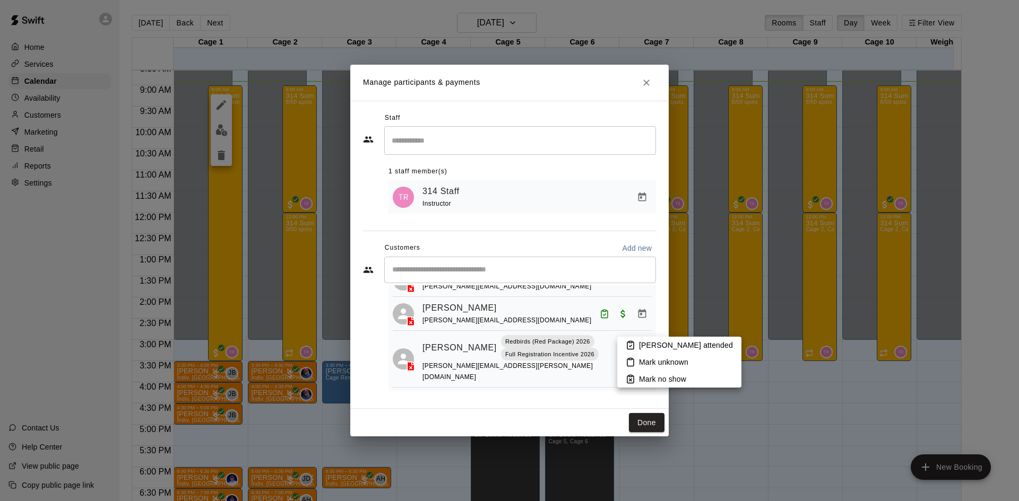
click at [646, 341] on p "[PERSON_NAME] attended" at bounding box center [686, 345] width 94 height 11
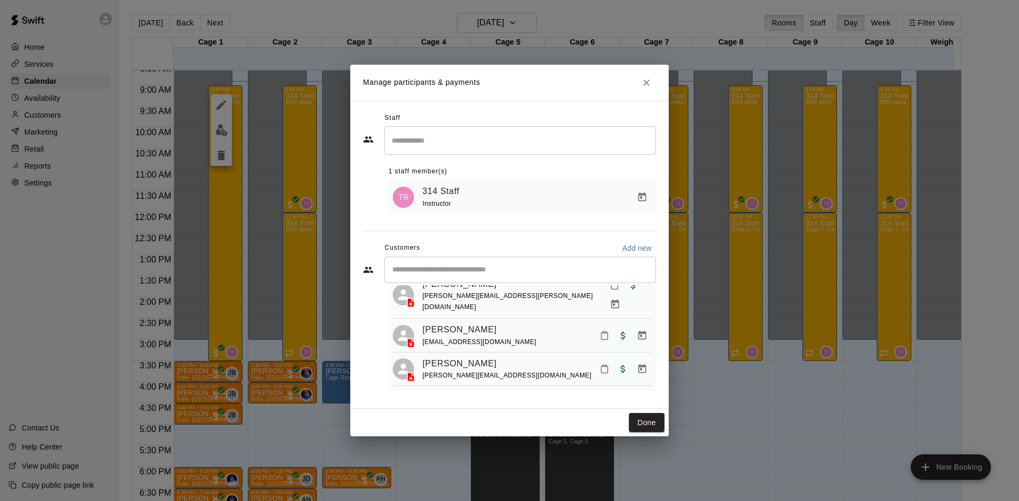
scroll to position [1114, 0]
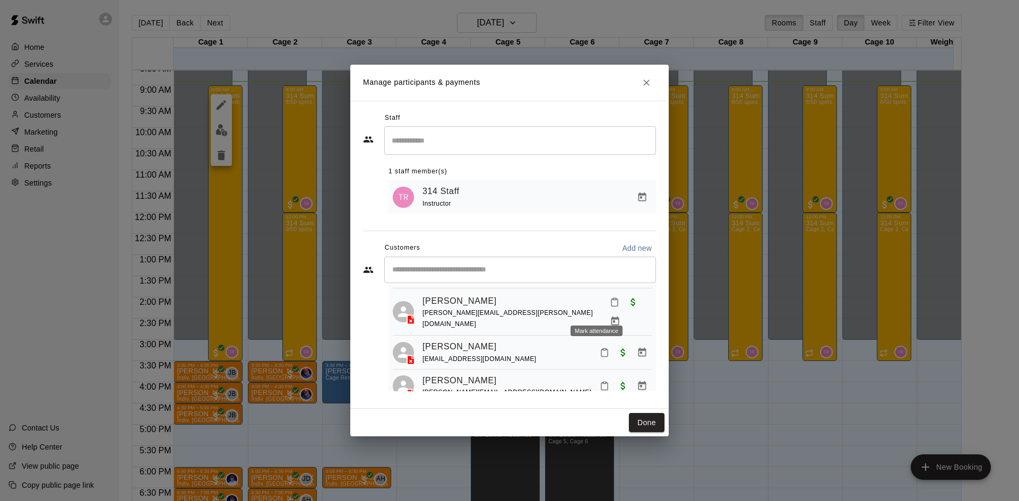
click at [610, 307] on icon "Mark attendance" at bounding box center [615, 303] width 10 height 10
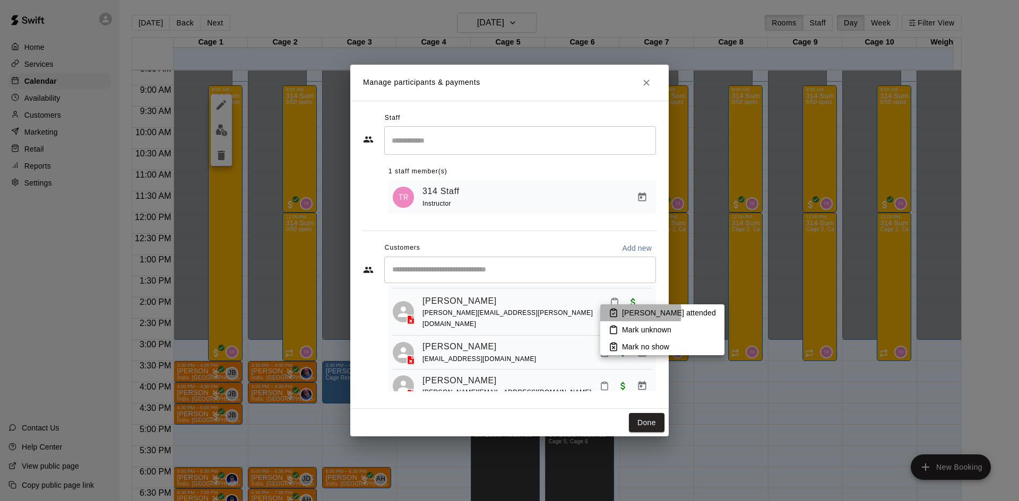
click at [634, 313] on p "[PERSON_NAME] attended" at bounding box center [669, 313] width 94 height 11
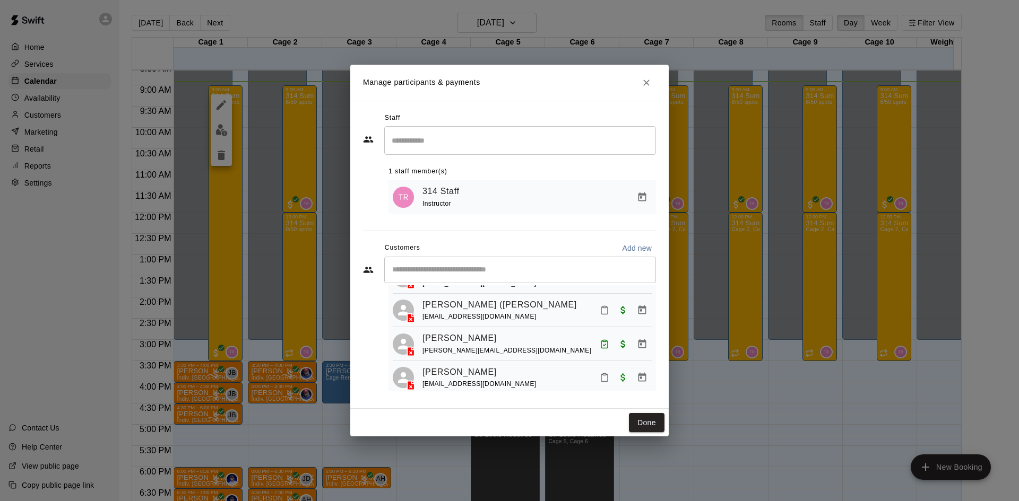
scroll to position [955, 0]
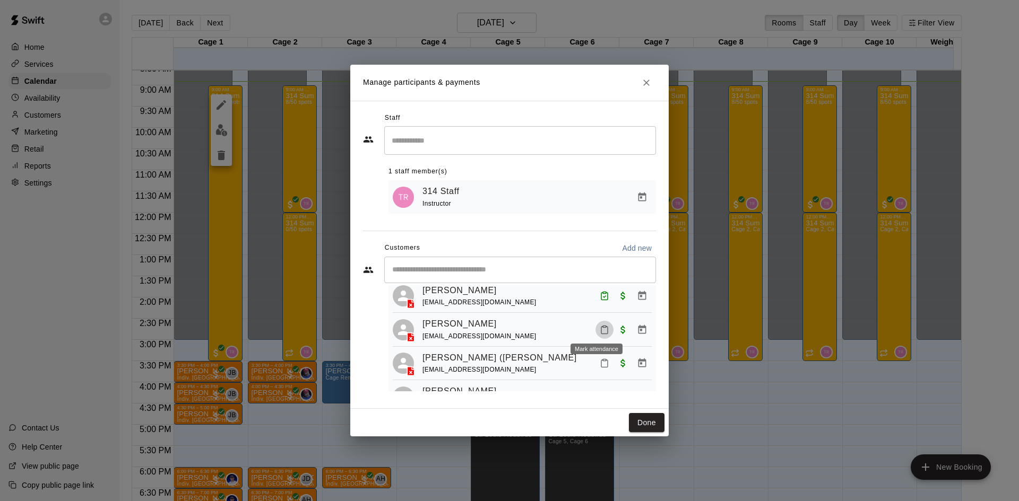
click at [599, 328] on icon "Mark attendance" at bounding box center [604, 330] width 10 height 10
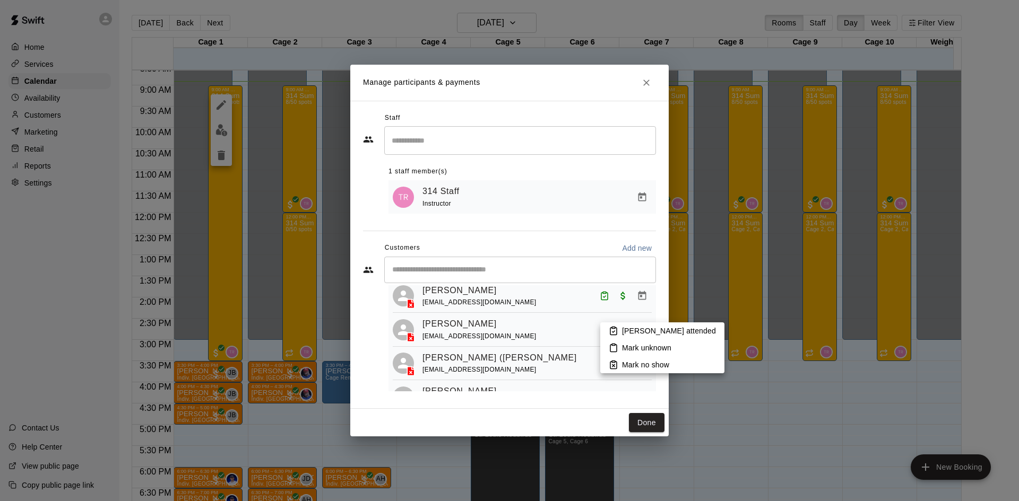
click at [616, 332] on icon at bounding box center [613, 331] width 10 height 10
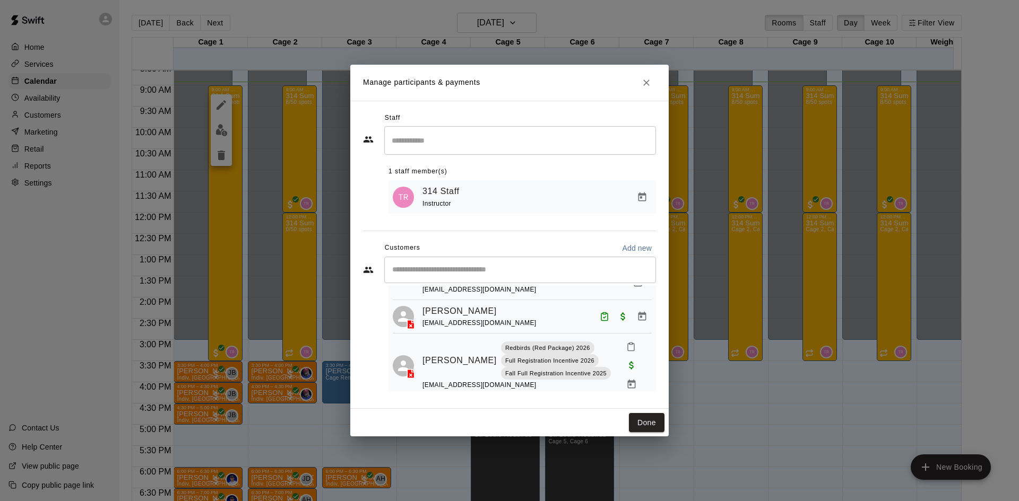
scroll to position [796, 0]
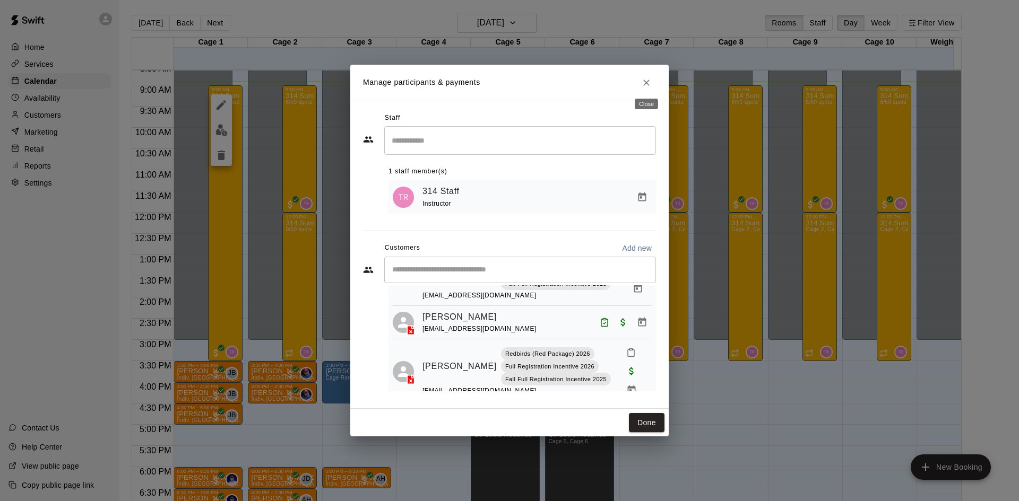
click at [649, 80] on icon "Close" at bounding box center [646, 83] width 6 height 6
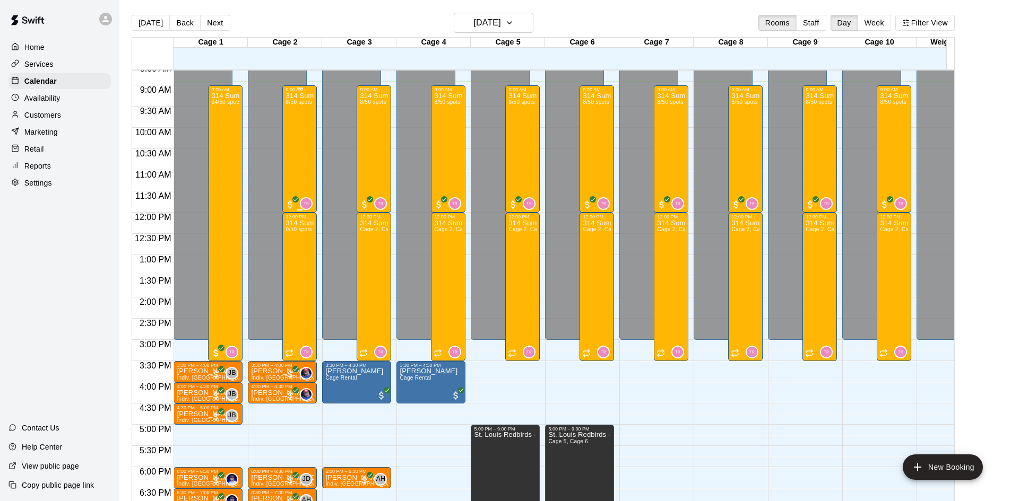
click at [286, 177] on div "314 Summer Camp | Week 10 (Morning) 8/50 spots" at bounding box center [299, 342] width 28 height 501
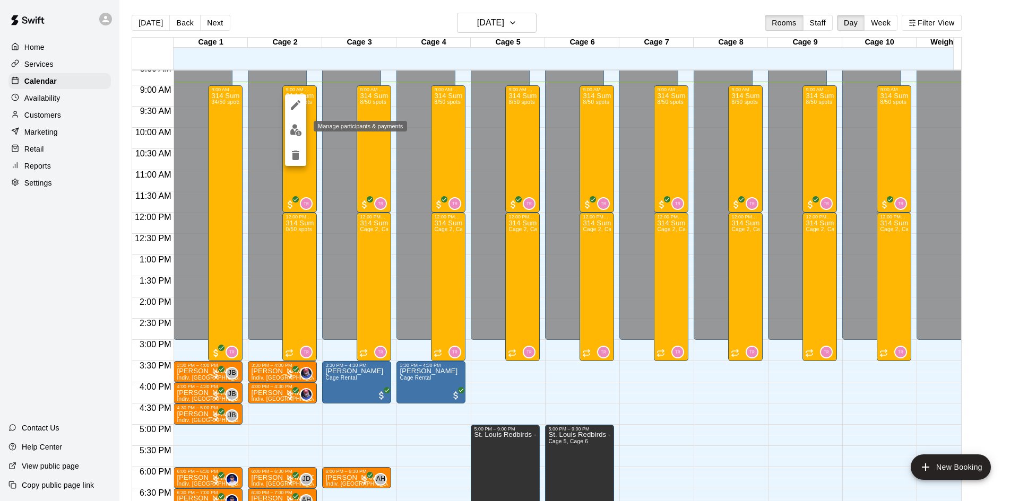
click at [300, 130] on img "edit" at bounding box center [296, 130] width 12 height 12
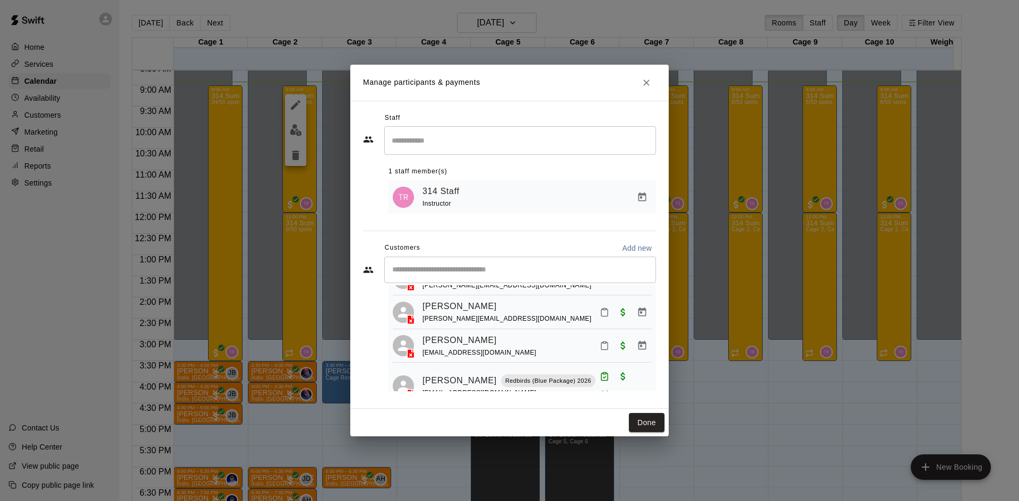
scroll to position [236, 0]
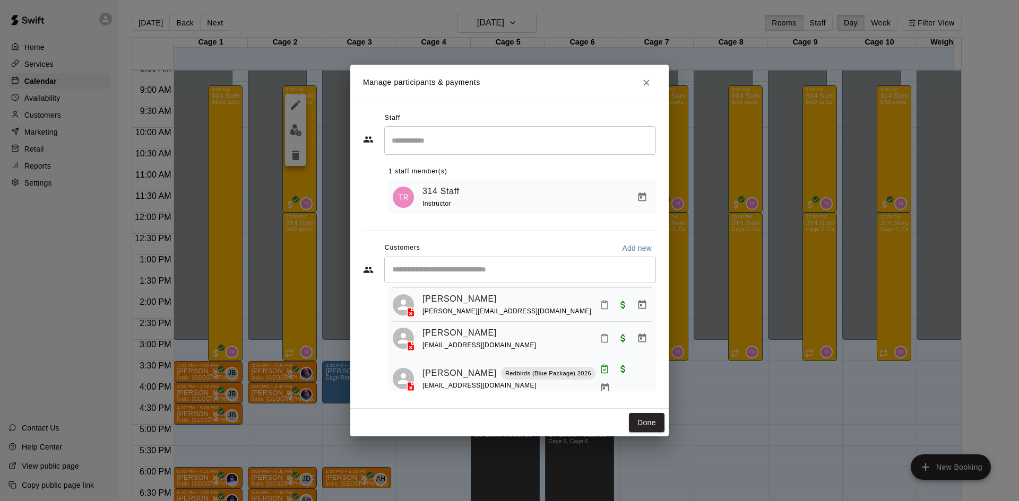
click at [599, 336] on icon "Mark attendance" at bounding box center [604, 339] width 10 height 10
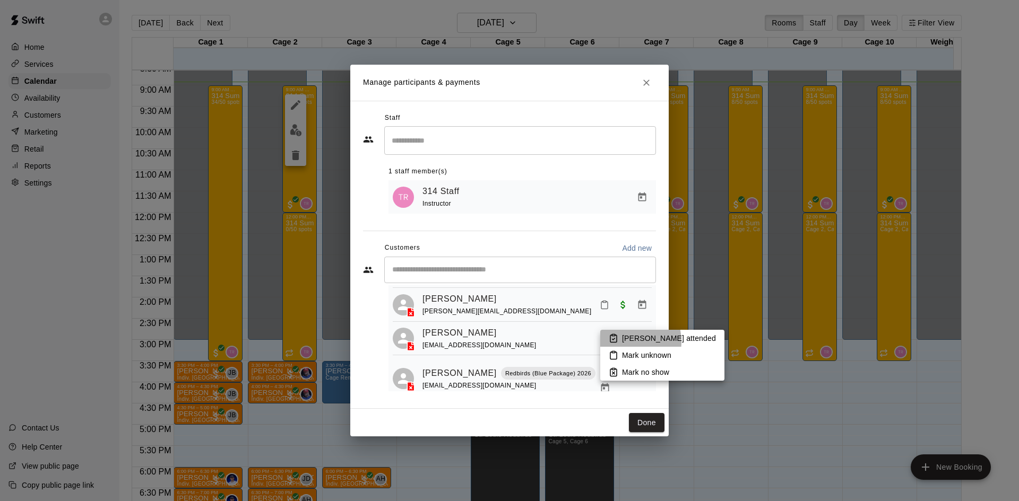
click at [622, 342] on p "[PERSON_NAME] attended" at bounding box center [669, 338] width 94 height 11
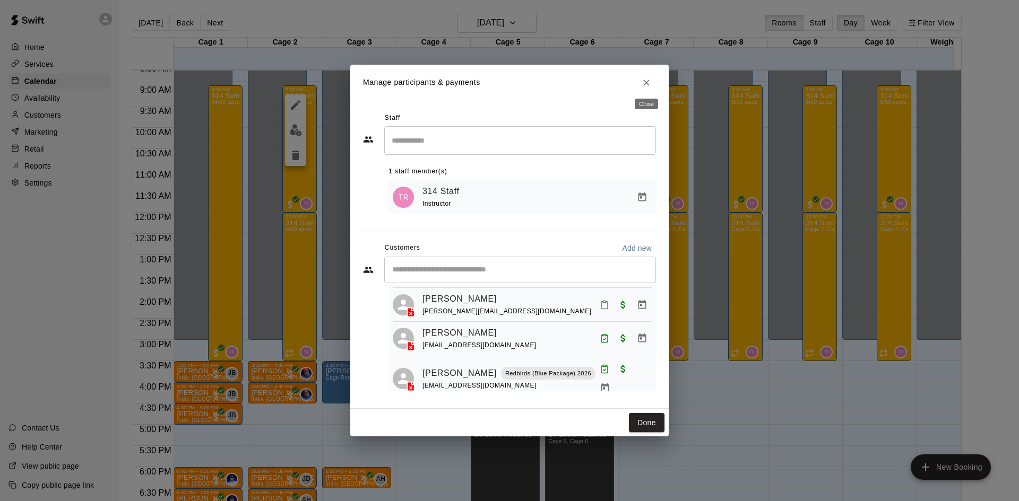
click at [641, 82] on icon "Close" at bounding box center [646, 82] width 11 height 11
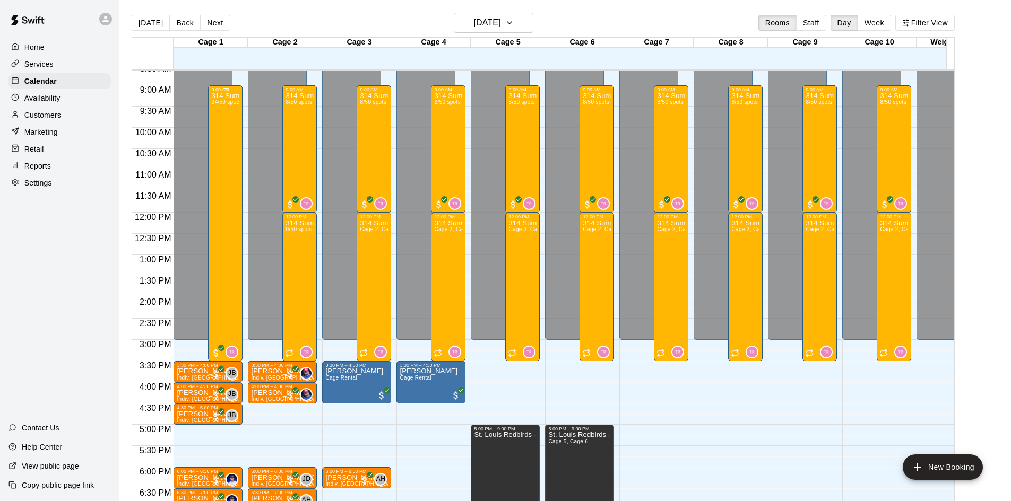
click at [230, 185] on div "314 Summer Camp | Week 10 (Full Day) 34/50 spots" at bounding box center [225, 342] width 28 height 501
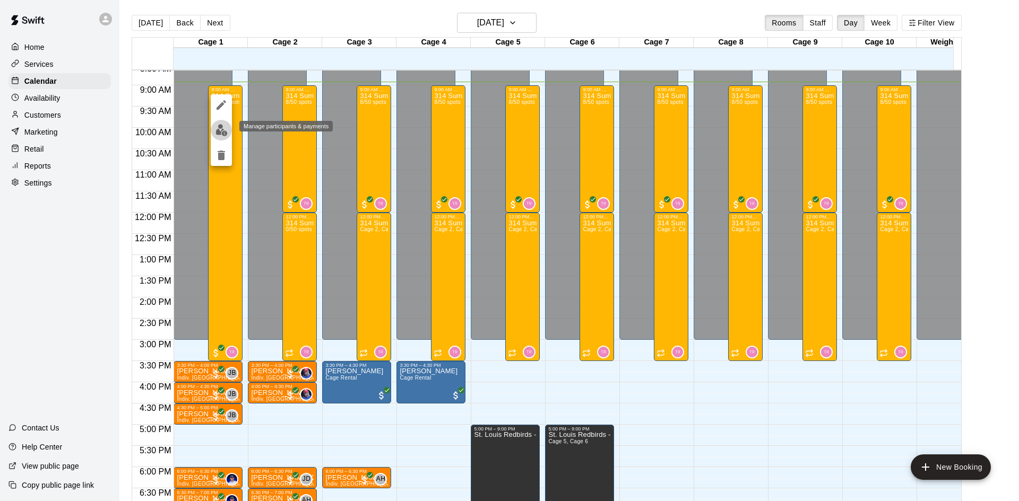
click at [218, 128] on img "edit" at bounding box center [221, 130] width 12 height 12
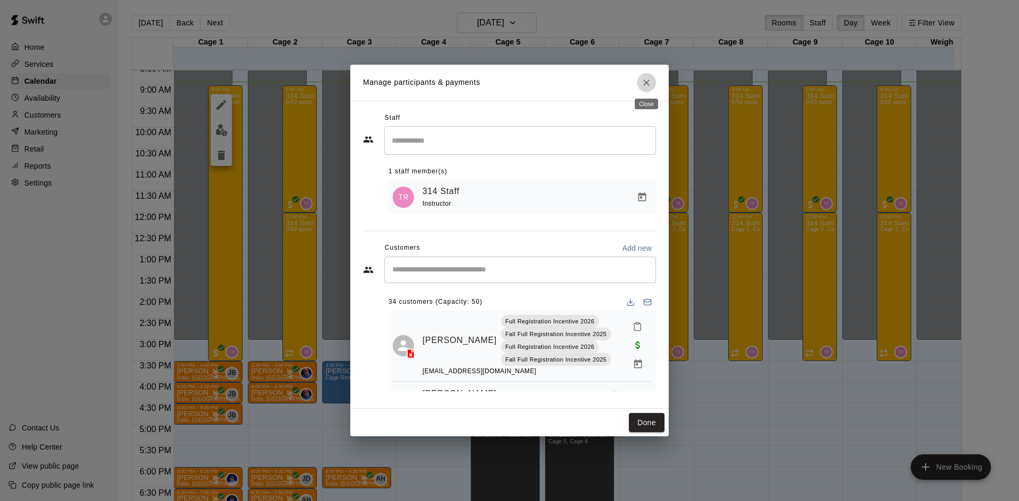
click at [642, 82] on icon "Close" at bounding box center [646, 82] width 11 height 11
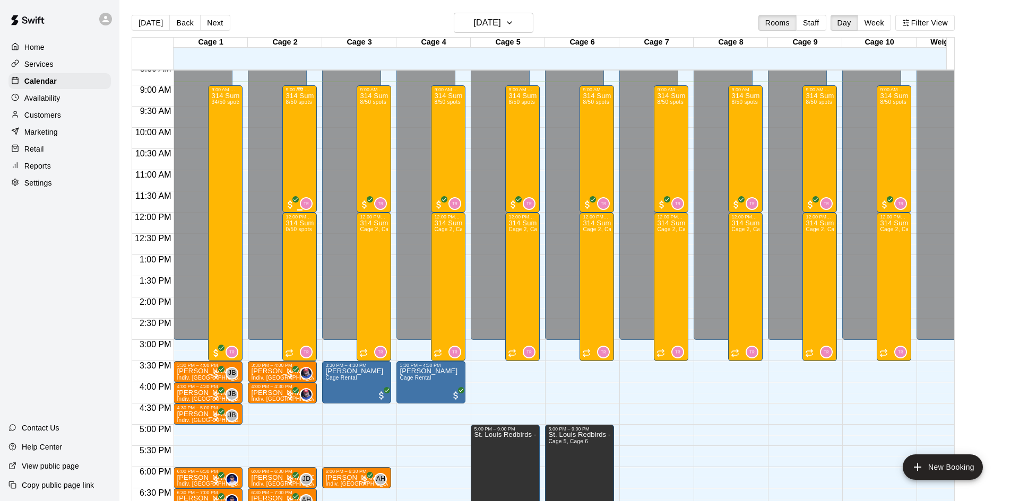
click at [293, 152] on div "314 Summer Camp | Week 10 (Morning) 8/50 spots" at bounding box center [299, 342] width 28 height 501
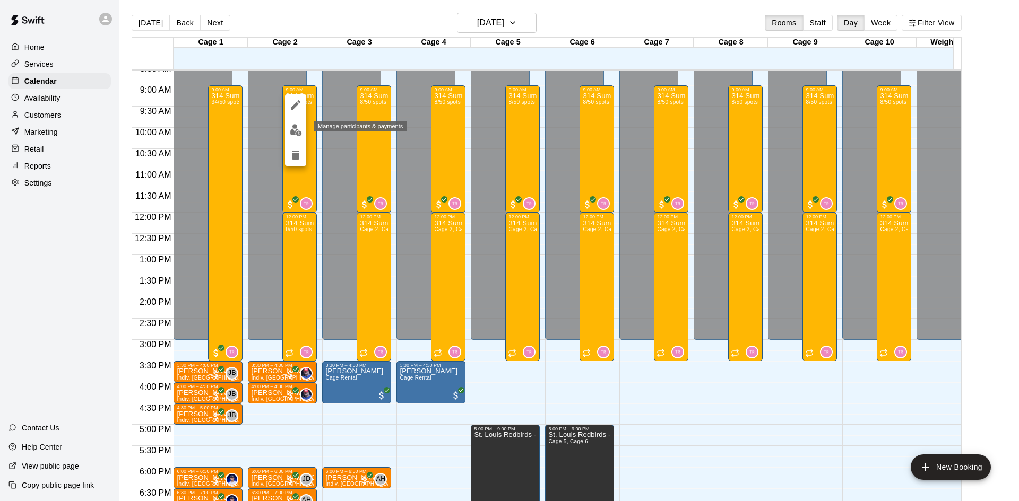
click at [296, 127] on img "edit" at bounding box center [296, 130] width 12 height 12
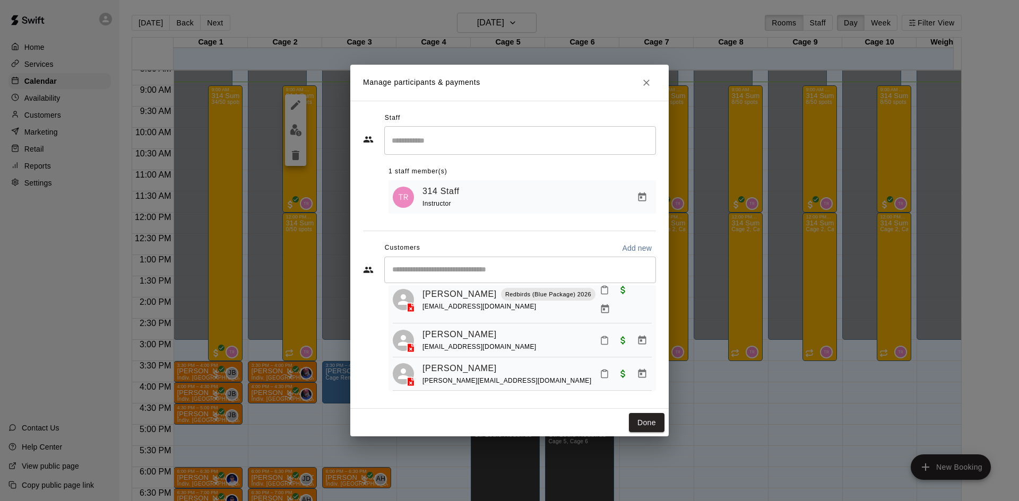
scroll to position [159, 0]
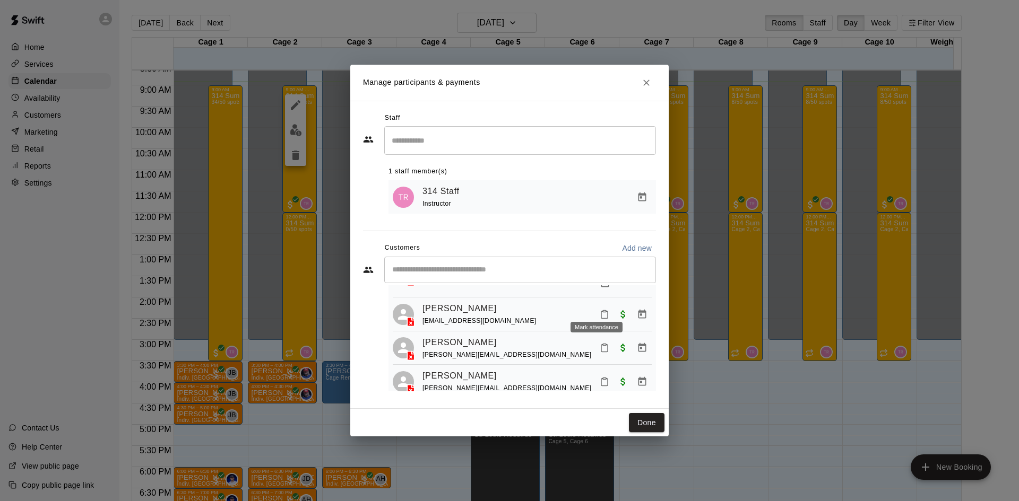
click at [599, 310] on icon "Mark attendance" at bounding box center [604, 315] width 10 height 10
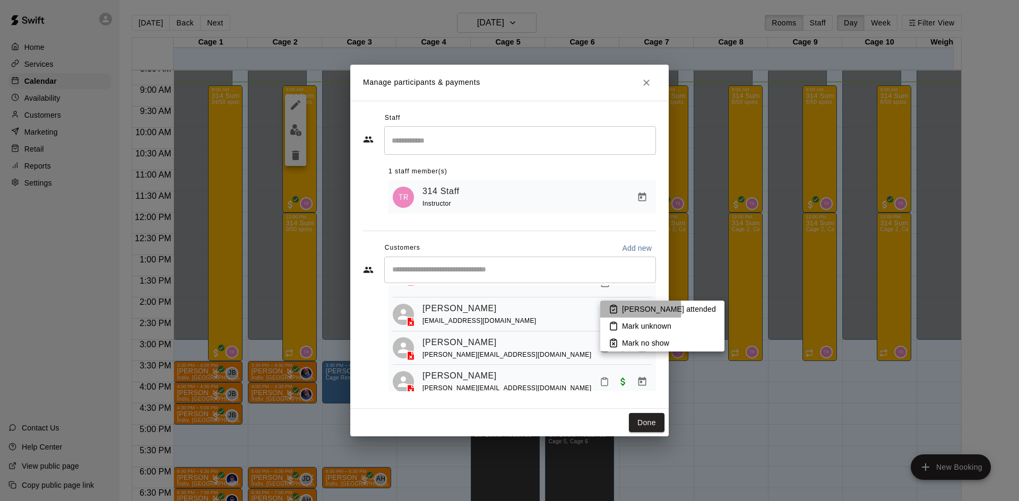
click at [625, 310] on p "[PERSON_NAME] attended" at bounding box center [669, 309] width 94 height 11
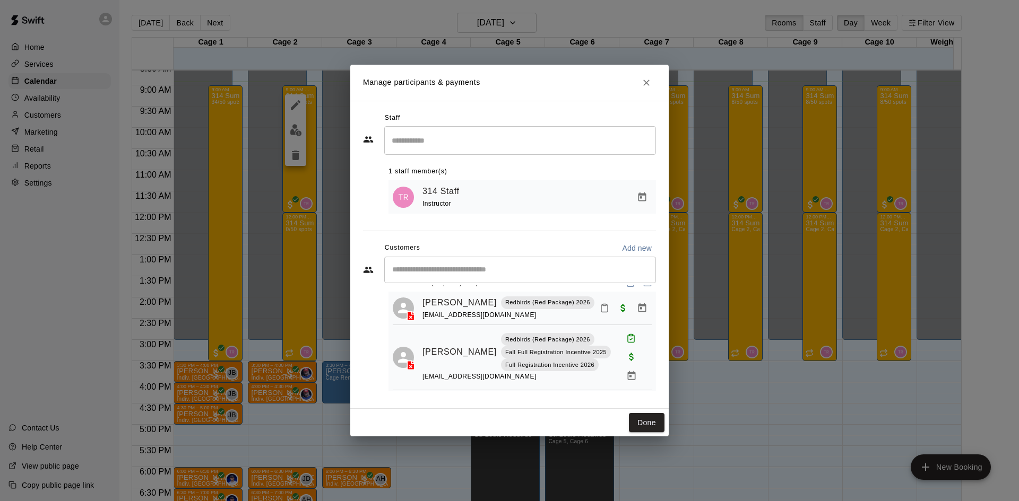
scroll to position [0, 0]
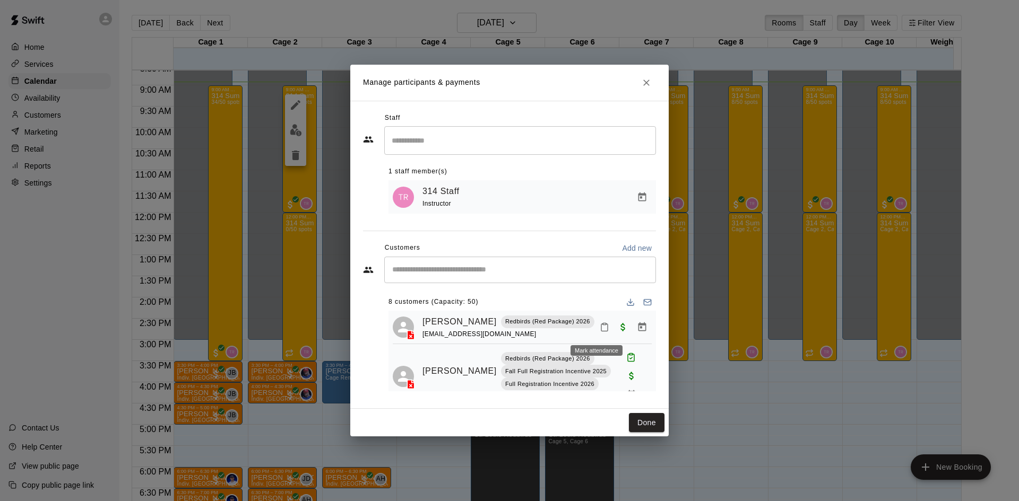
click at [599, 328] on icon "Mark attendance" at bounding box center [604, 328] width 10 height 10
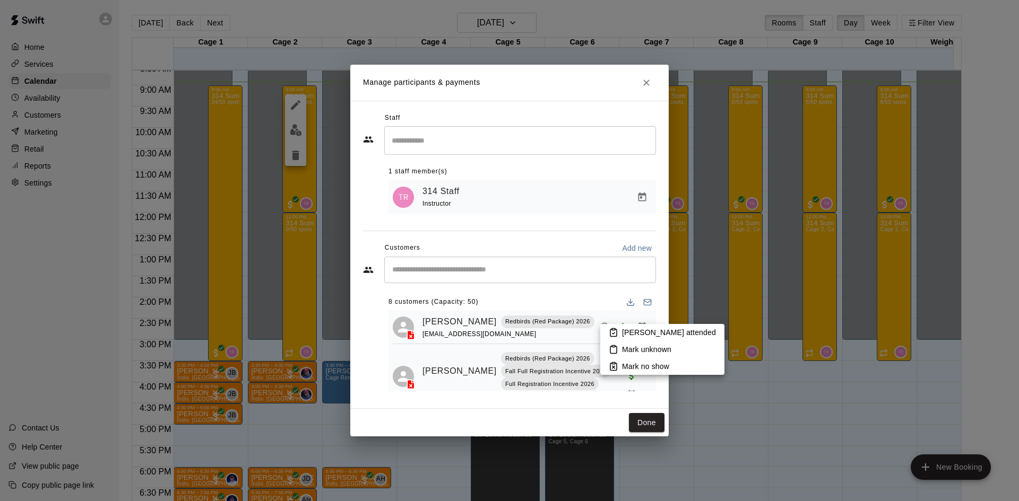
click at [633, 334] on p "[PERSON_NAME] attended" at bounding box center [669, 332] width 94 height 11
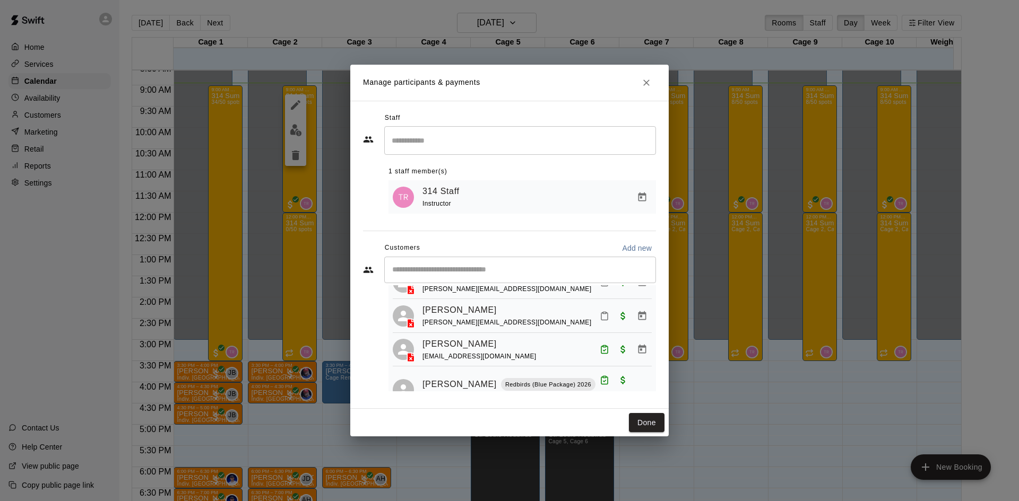
scroll to position [236, 0]
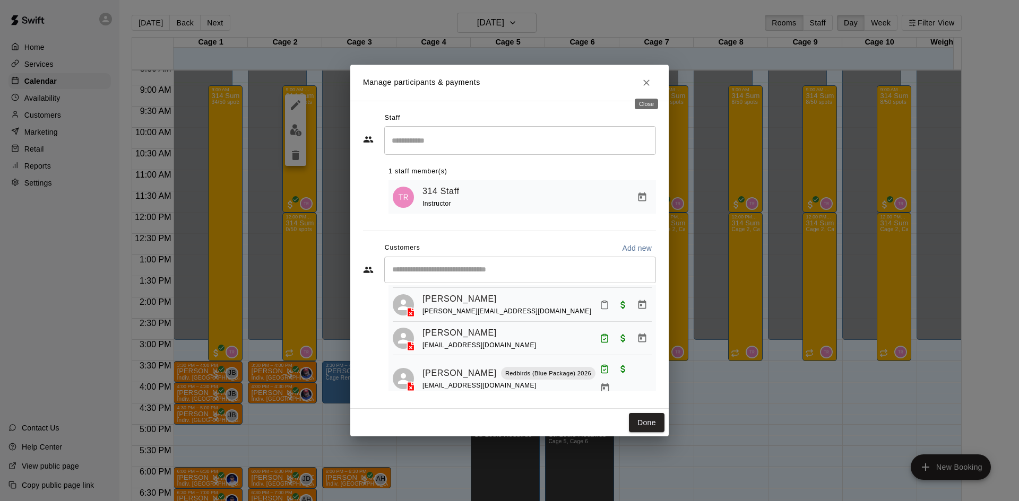
click at [645, 77] on icon "Close" at bounding box center [646, 82] width 11 height 11
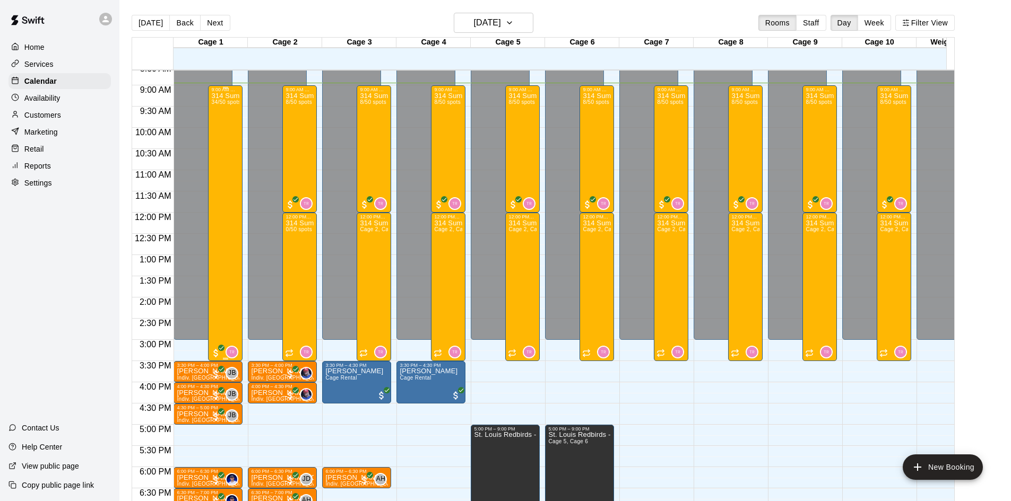
click at [230, 189] on div "314 Summer Camp | Week 10 (Full Day) 34/50 spots" at bounding box center [225, 342] width 28 height 501
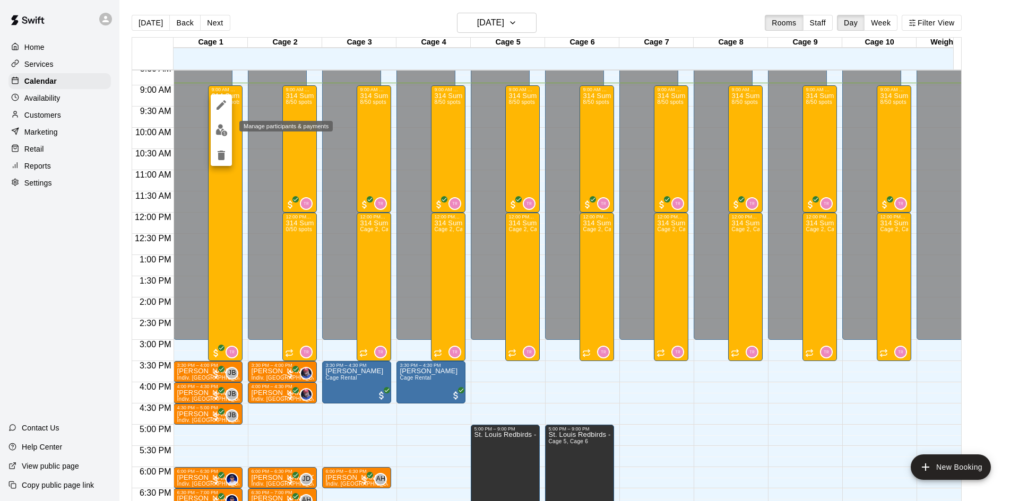
click at [220, 132] on img "edit" at bounding box center [221, 130] width 12 height 12
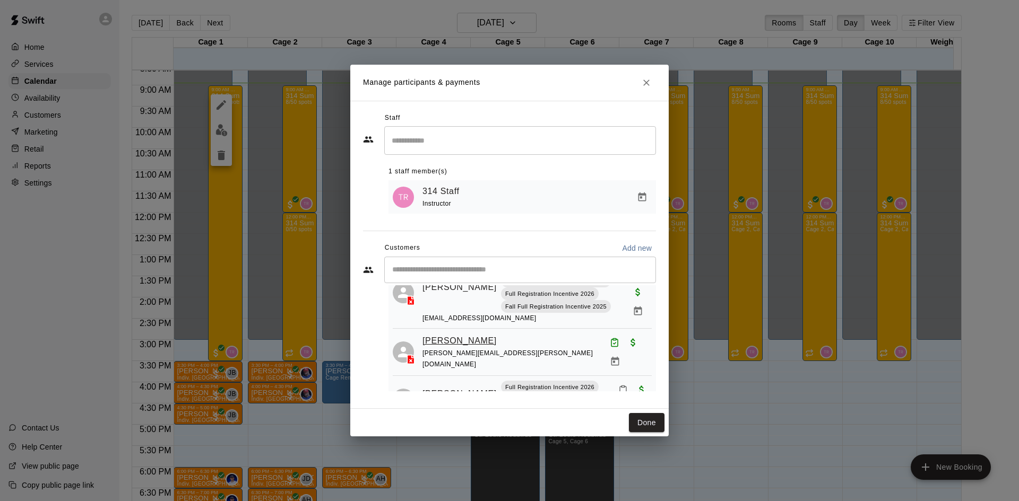
scroll to position [0, 0]
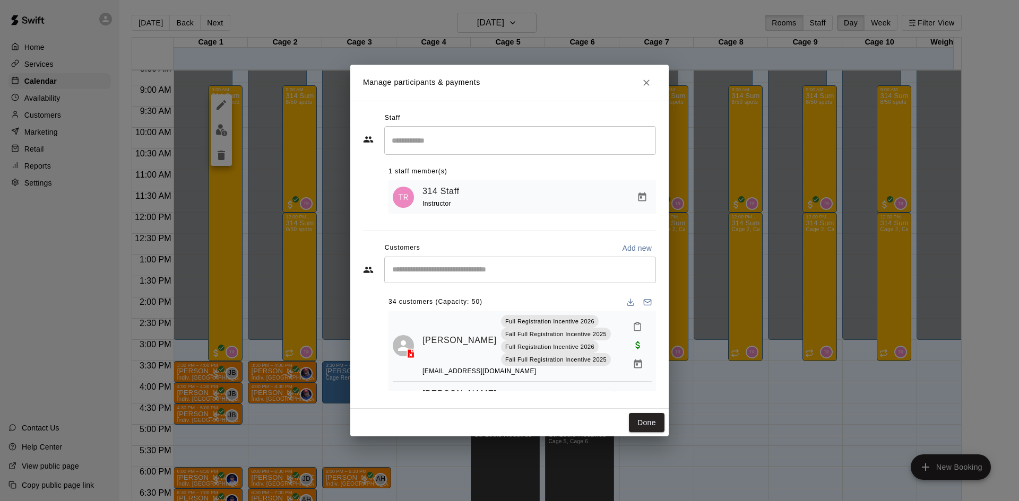
click at [634, 329] on icon "Mark attendance" at bounding box center [637, 327] width 6 height 7
click at [673, 334] on p "[PERSON_NAME] attended" at bounding box center [703, 334] width 94 height 11
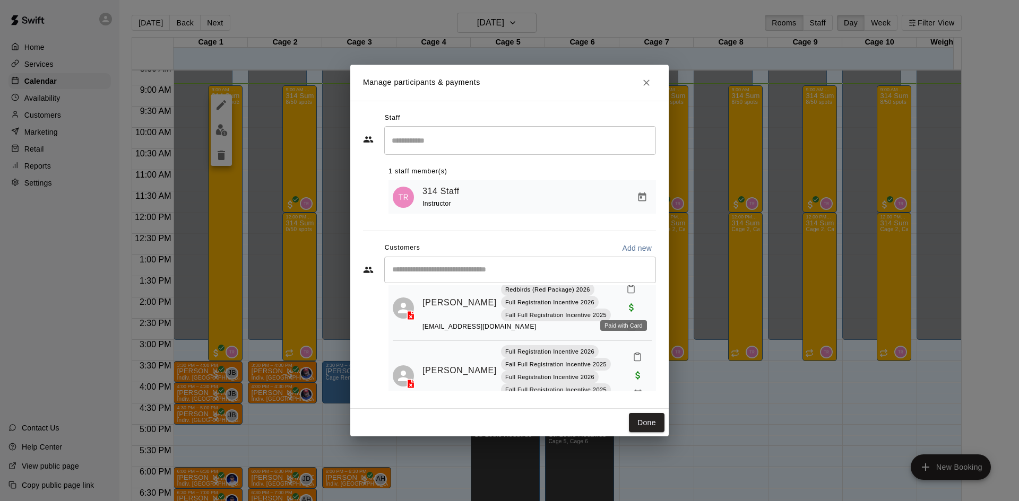
scroll to position [637, 0]
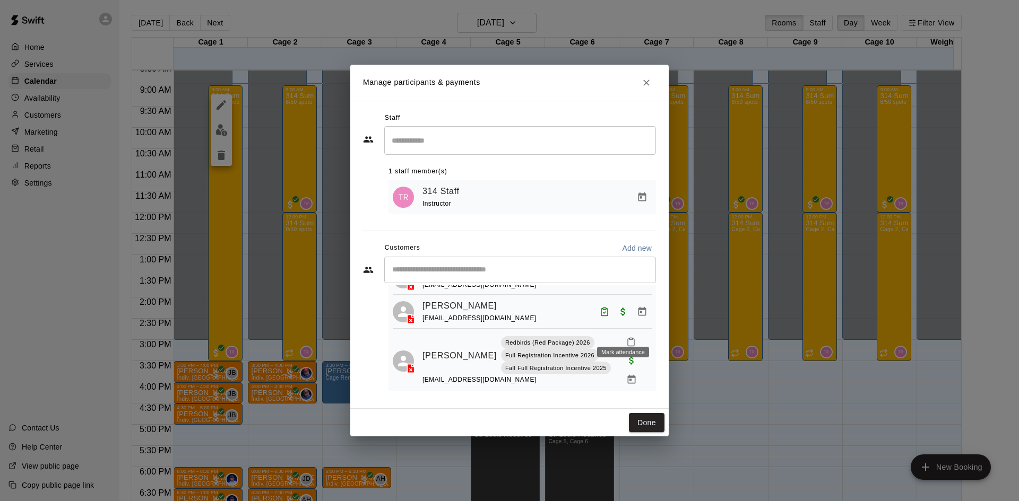
click at [626, 337] on icon "Mark attendance" at bounding box center [631, 342] width 10 height 10
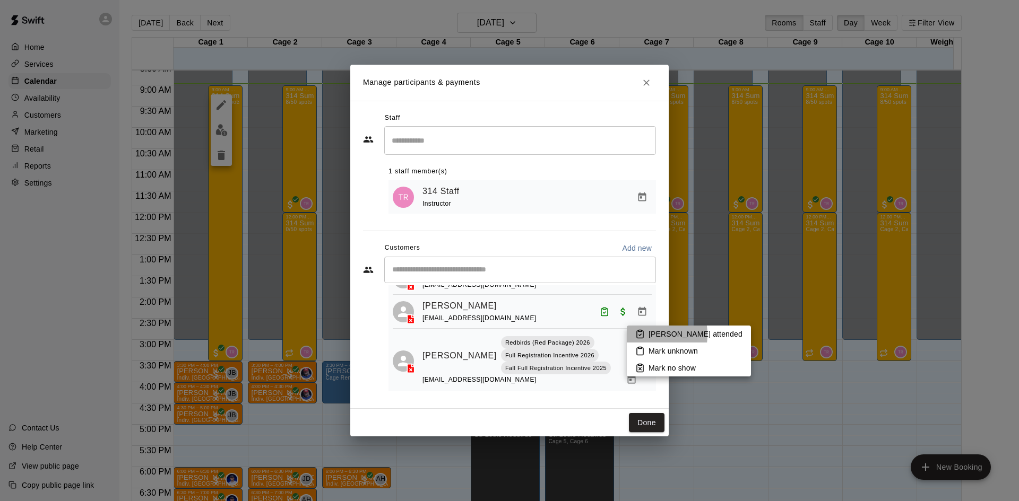
click at [636, 335] on icon at bounding box center [640, 334] width 10 height 10
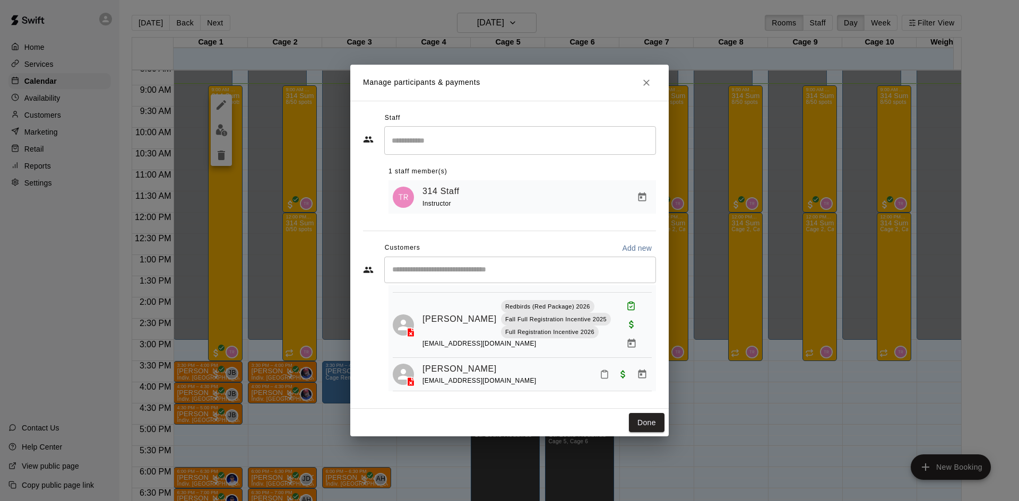
scroll to position [1379, 0]
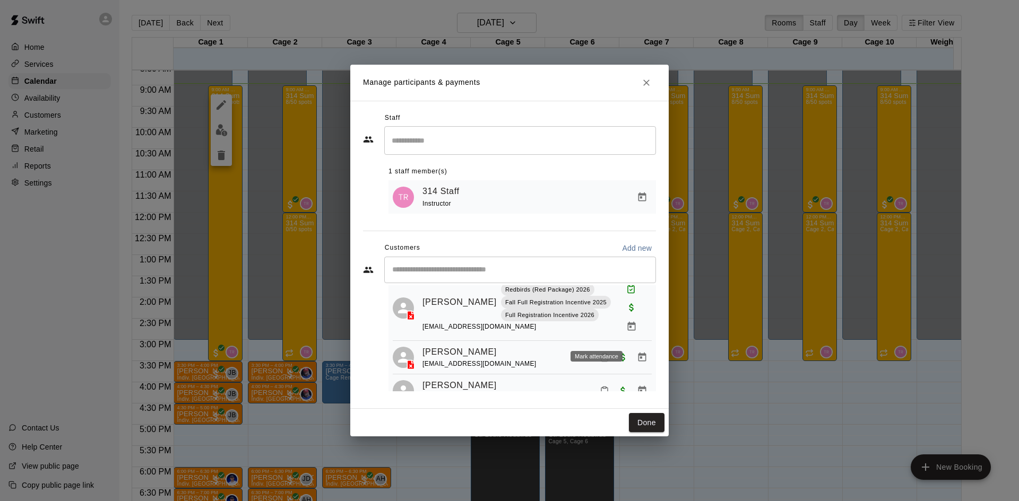
click at [599, 353] on icon "Mark attendance" at bounding box center [604, 358] width 10 height 10
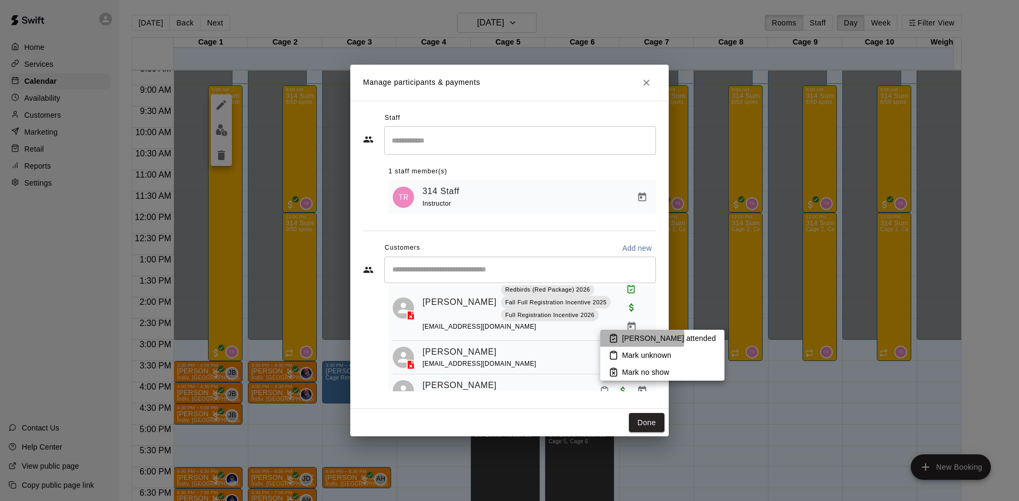
click at [641, 338] on p "[PERSON_NAME] attended" at bounding box center [669, 338] width 94 height 11
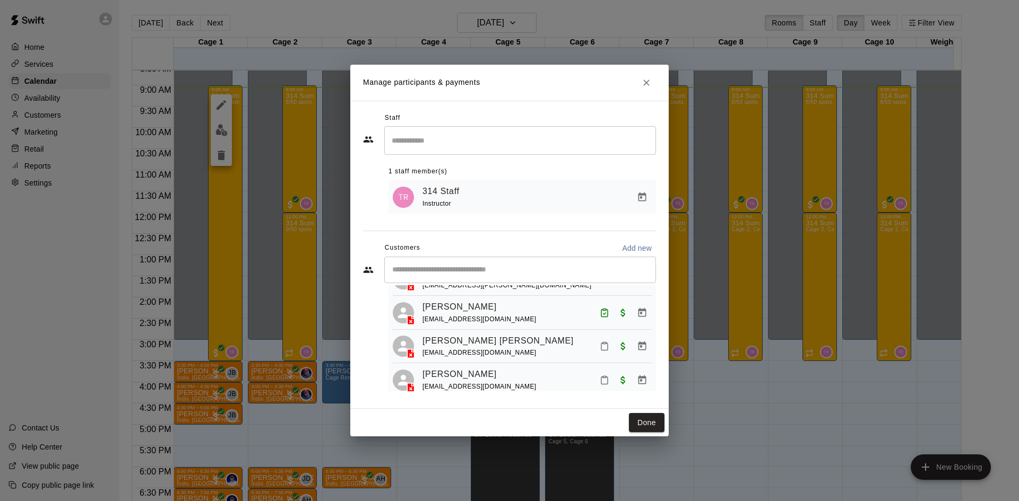
scroll to position [265, 0]
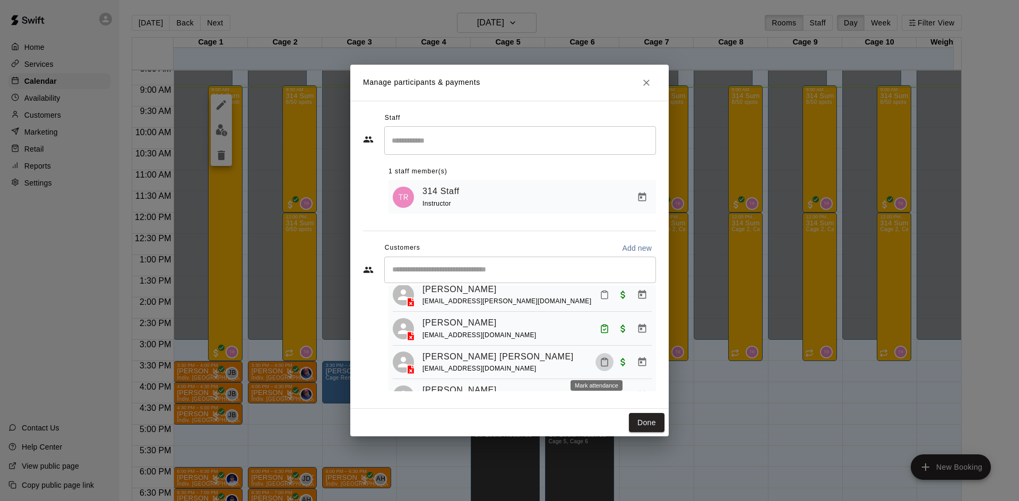
click at [599, 361] on icon "Mark attendance" at bounding box center [604, 363] width 10 height 10
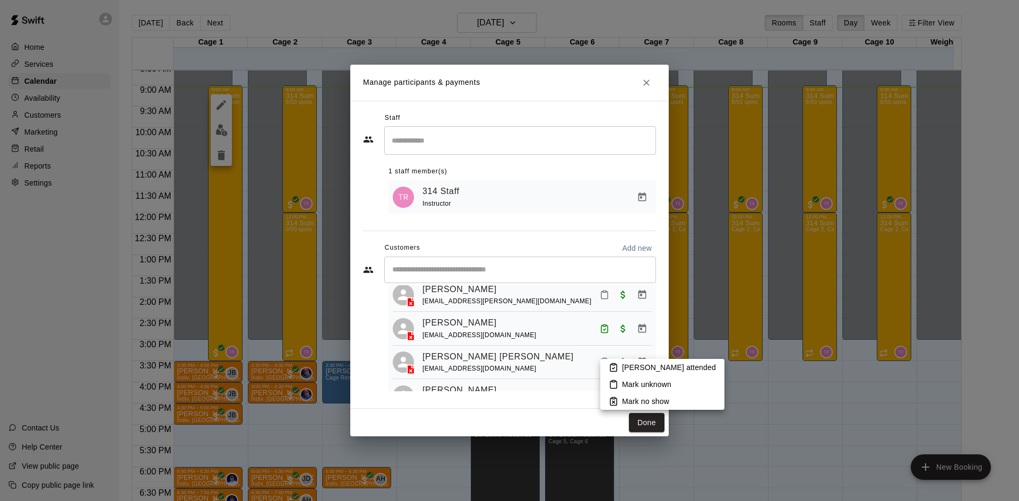
click at [616, 364] on icon at bounding box center [613, 368] width 10 height 10
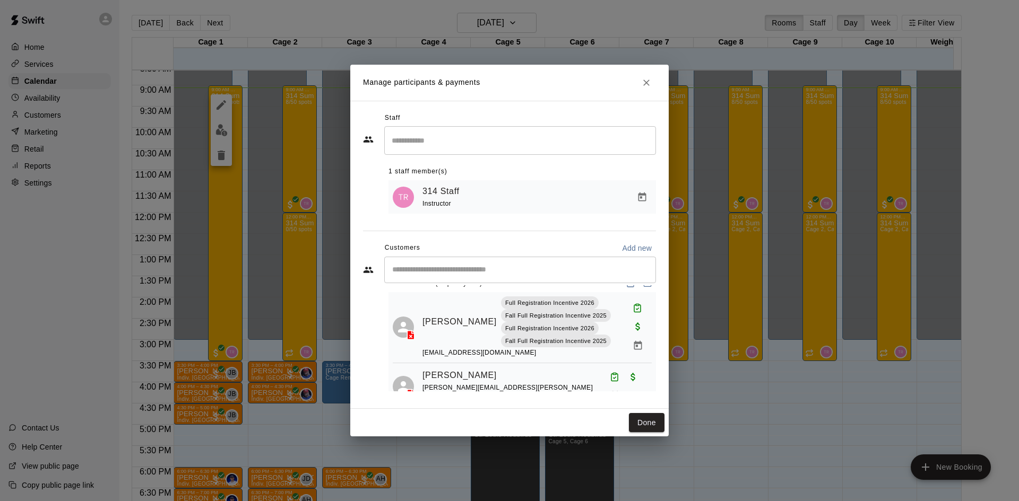
scroll to position [0, 0]
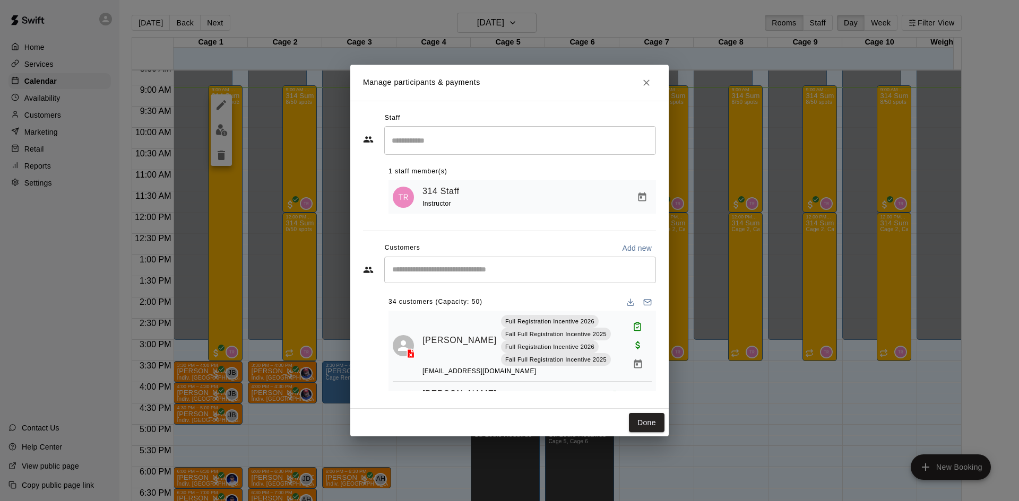
click at [699, 394] on div "Manage participants & payments Staff ​ 1 staff member(s) 314 Staff Instructor C…" at bounding box center [509, 250] width 1019 height 501
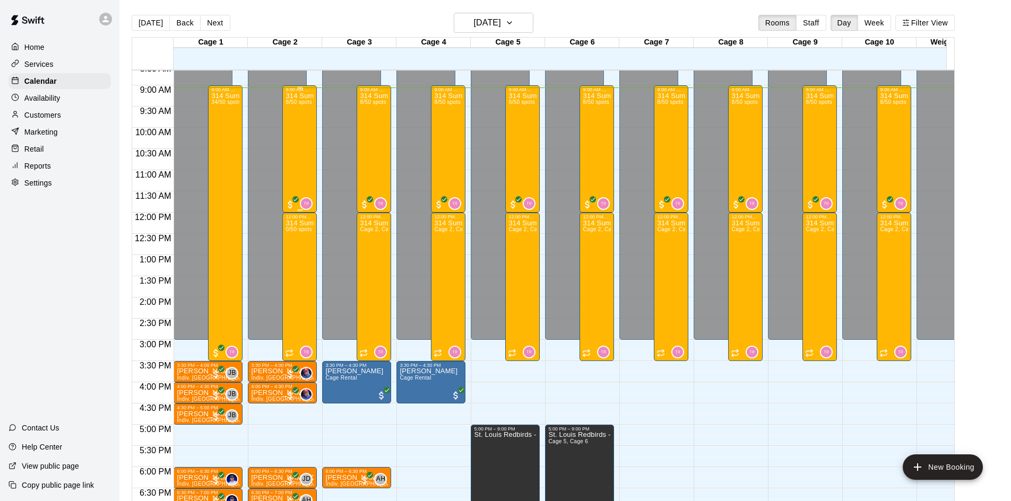
click at [296, 158] on div "314 Summer Camp | Week 10 (Morning) 8/50 spots" at bounding box center [299, 342] width 28 height 501
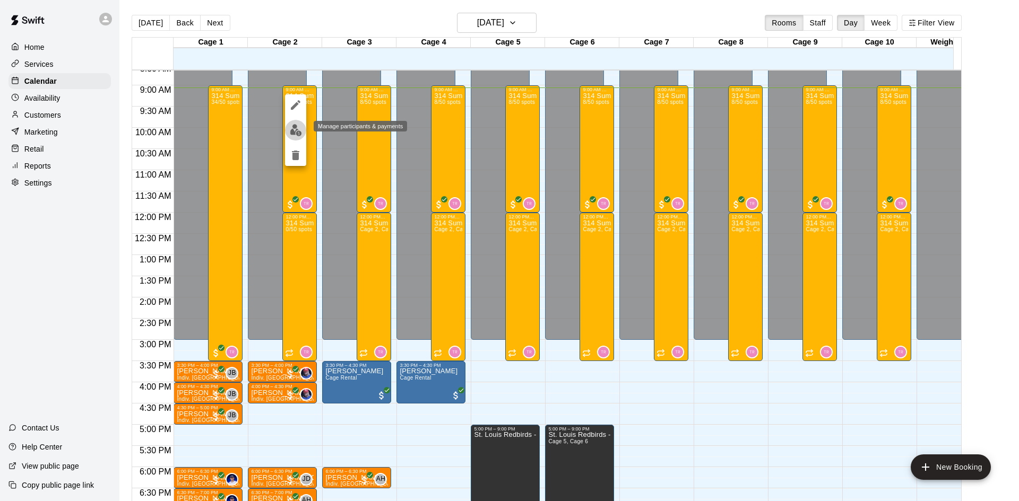
click at [299, 130] on img "edit" at bounding box center [296, 130] width 12 height 12
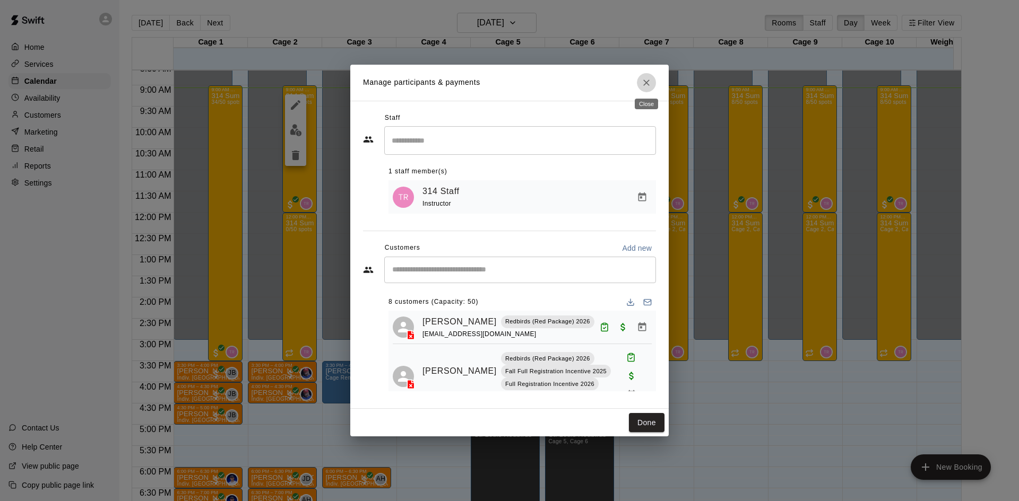
click at [645, 84] on icon "Close" at bounding box center [646, 82] width 11 height 11
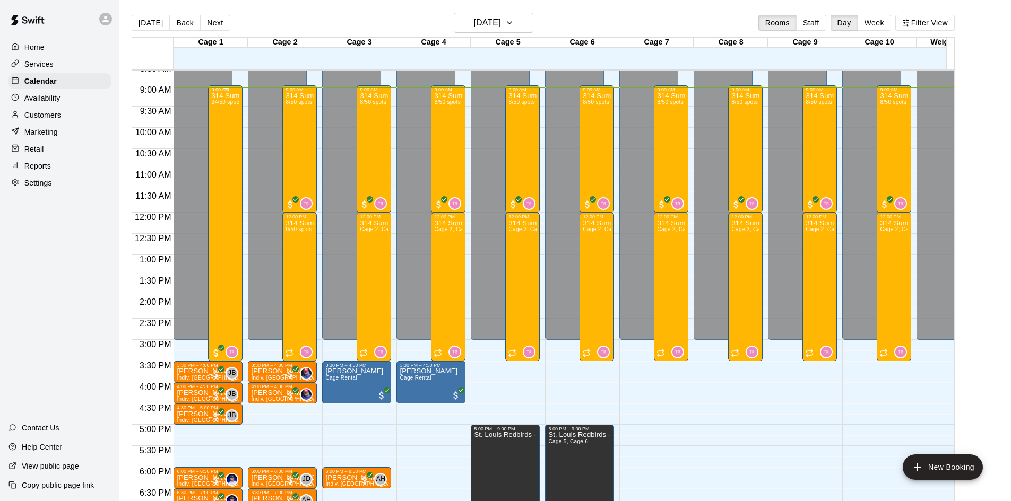
click at [229, 231] on div "314 Summer Camp | Week 10 (Full Day) 34/50 spots" at bounding box center [225, 342] width 28 height 501
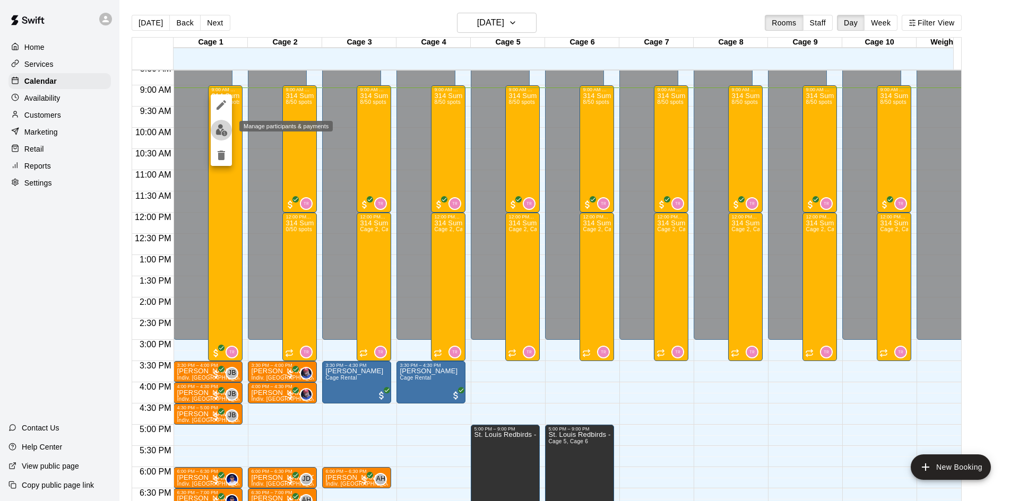
click at [216, 134] on img "edit" at bounding box center [221, 130] width 12 height 12
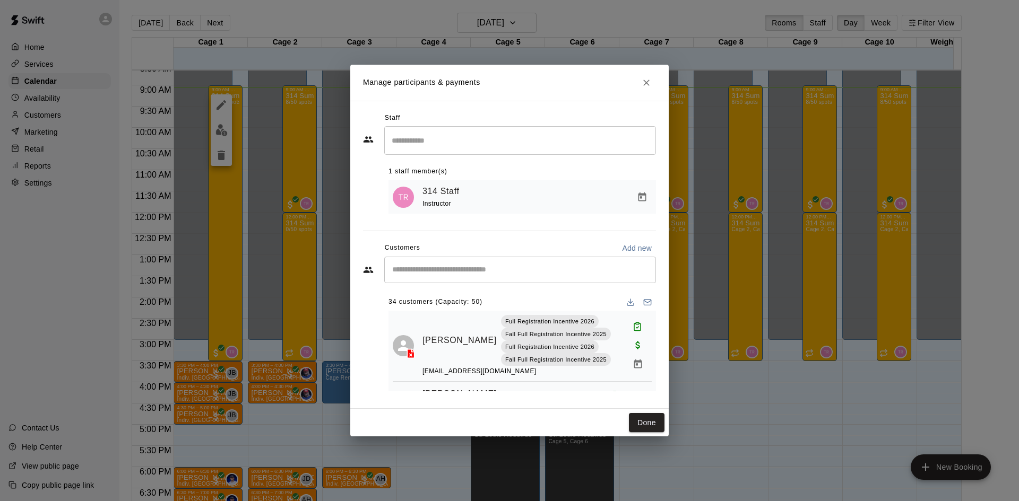
click at [475, 264] on div "​" at bounding box center [520, 270] width 272 height 27
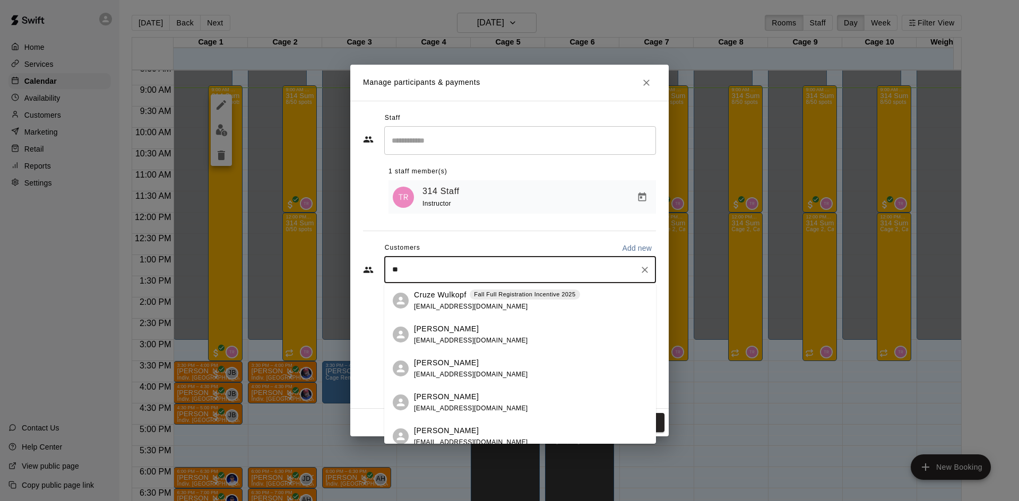
type input "*"
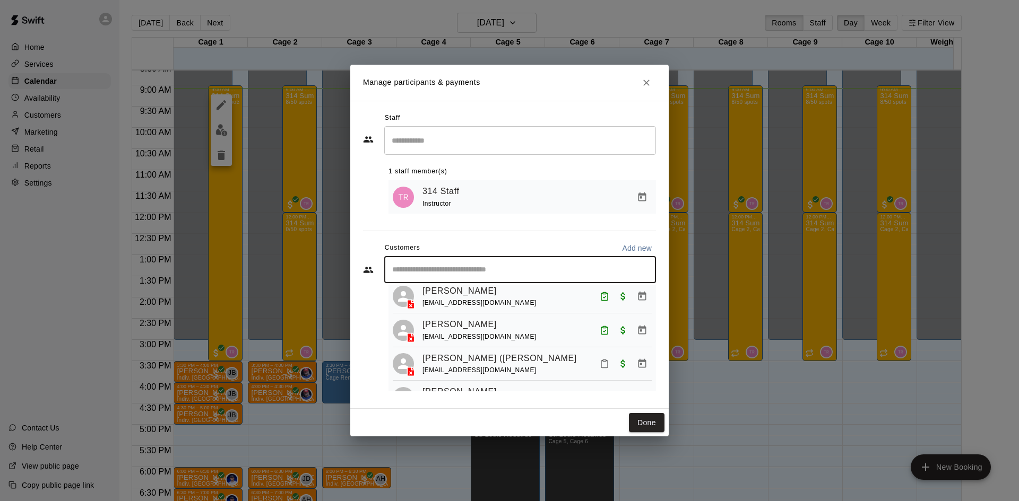
scroll to position [955, 0]
click at [599, 363] on icon "Mark attendance" at bounding box center [604, 364] width 10 height 10
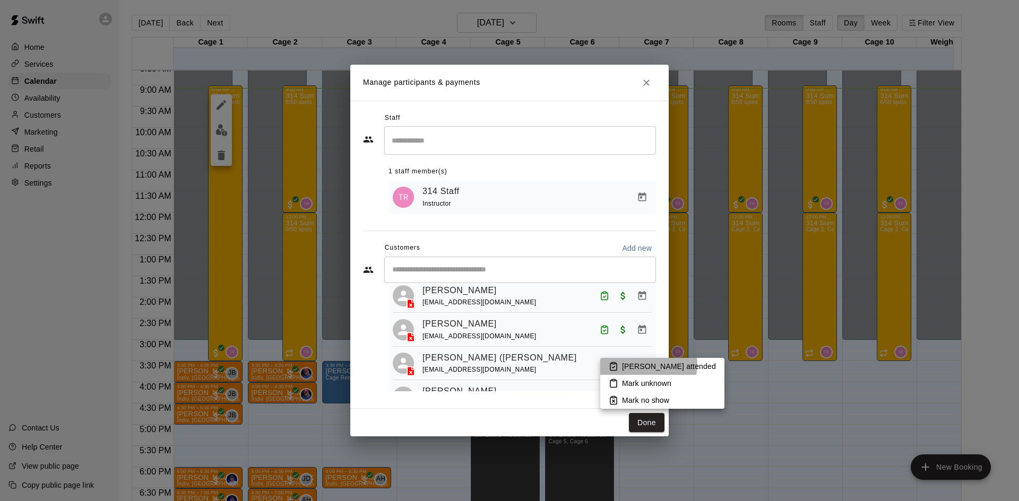
click at [648, 365] on p "[PERSON_NAME] attended" at bounding box center [669, 366] width 94 height 11
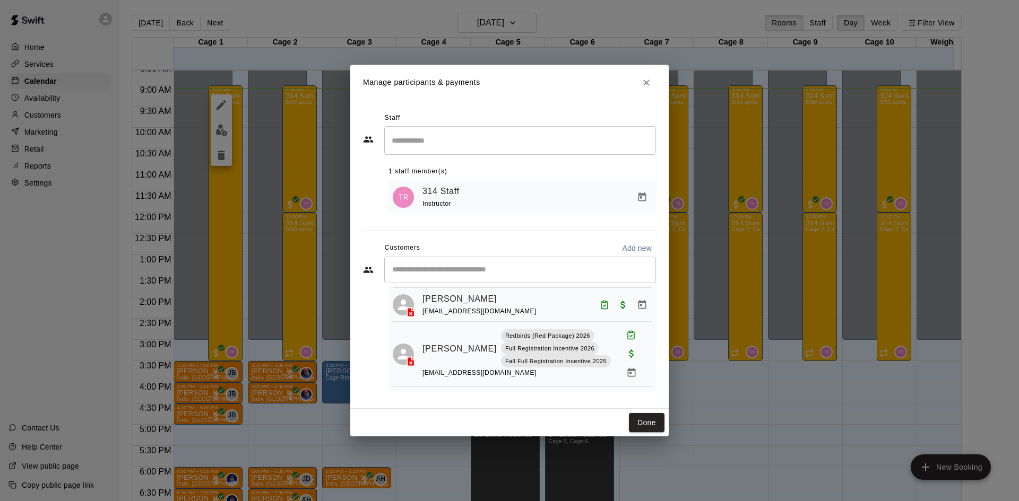
scroll to position [637, 0]
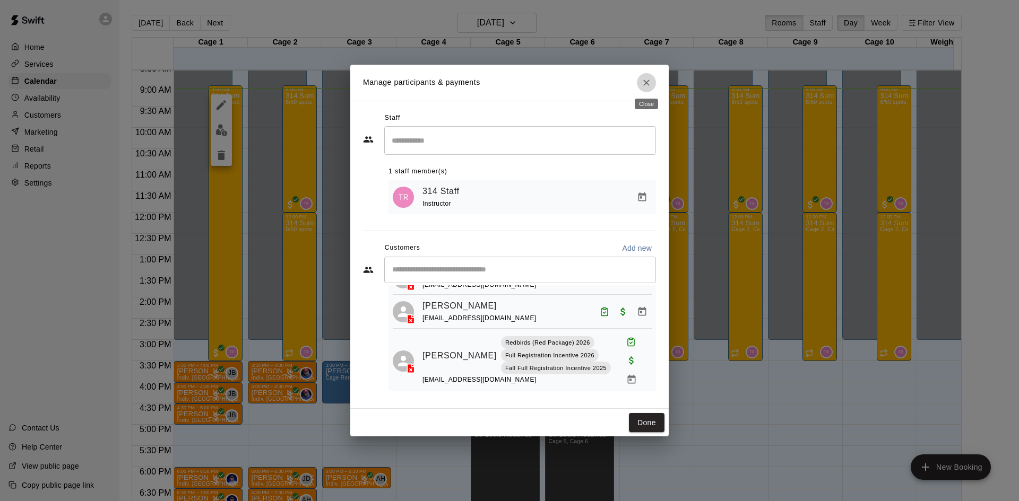
click at [651, 83] on icon "Close" at bounding box center [646, 82] width 11 height 11
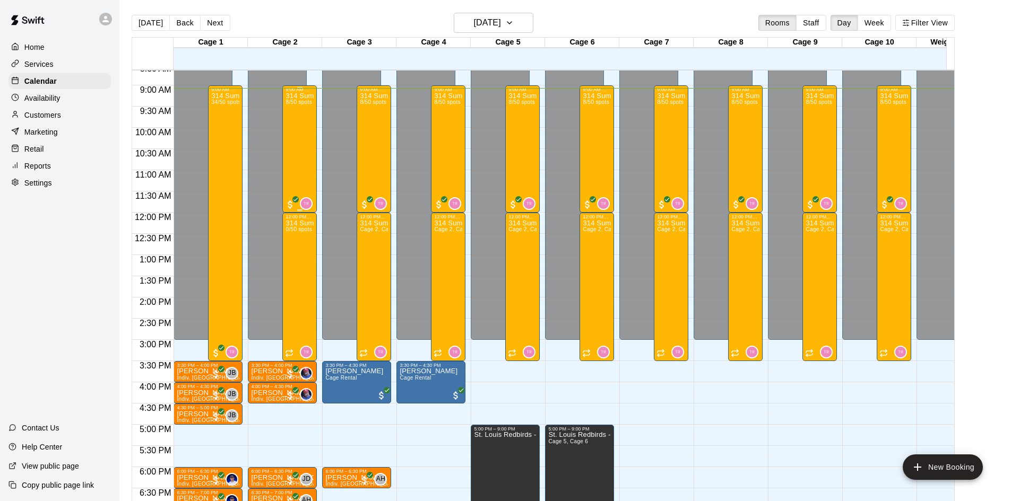
click at [286, 143] on div "314 Summer Camp | Week 10 (Morning) 8/50 spots" at bounding box center [299, 342] width 28 height 501
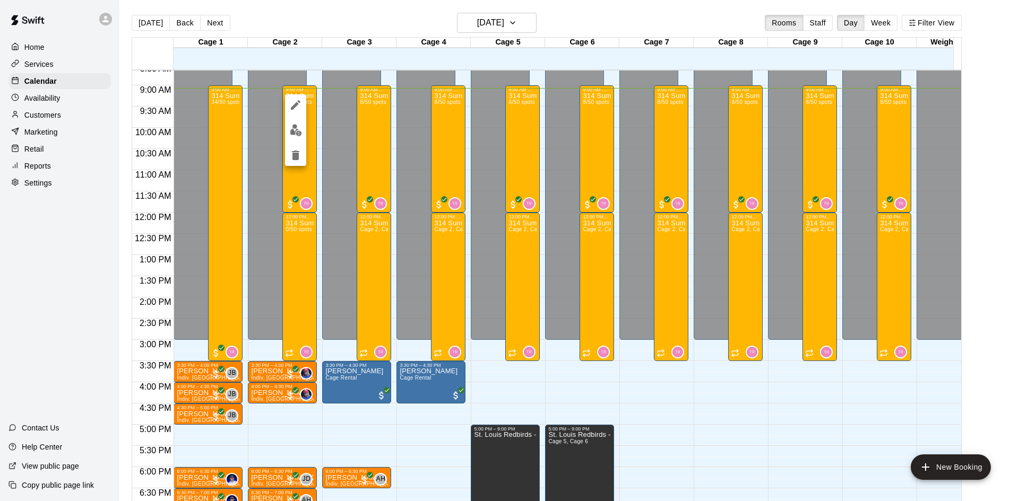
click at [295, 126] on img "edit" at bounding box center [296, 130] width 12 height 12
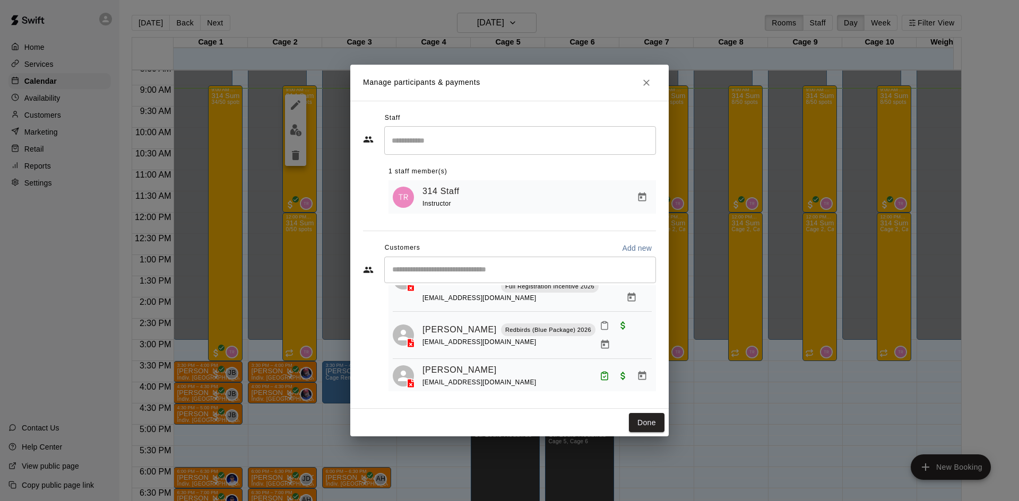
scroll to position [106, 0]
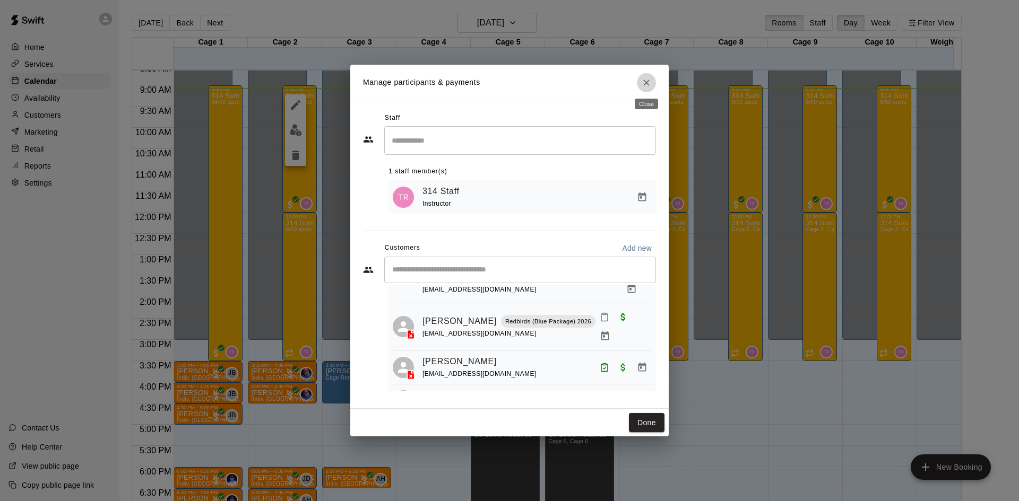
click at [641, 82] on icon "Close" at bounding box center [646, 82] width 11 height 11
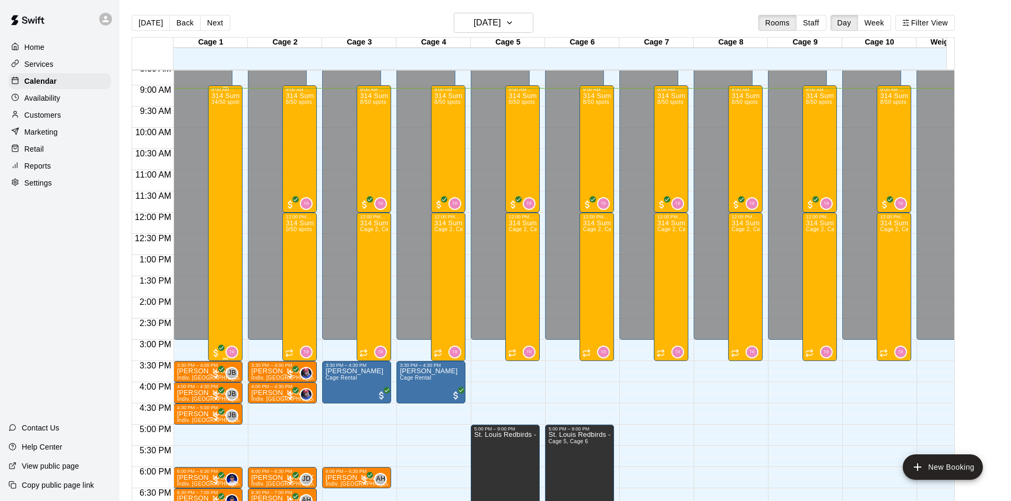
click at [228, 182] on div "314 Summer Camp | Week 10 (Full Day) 34/50 spots" at bounding box center [225, 342] width 28 height 501
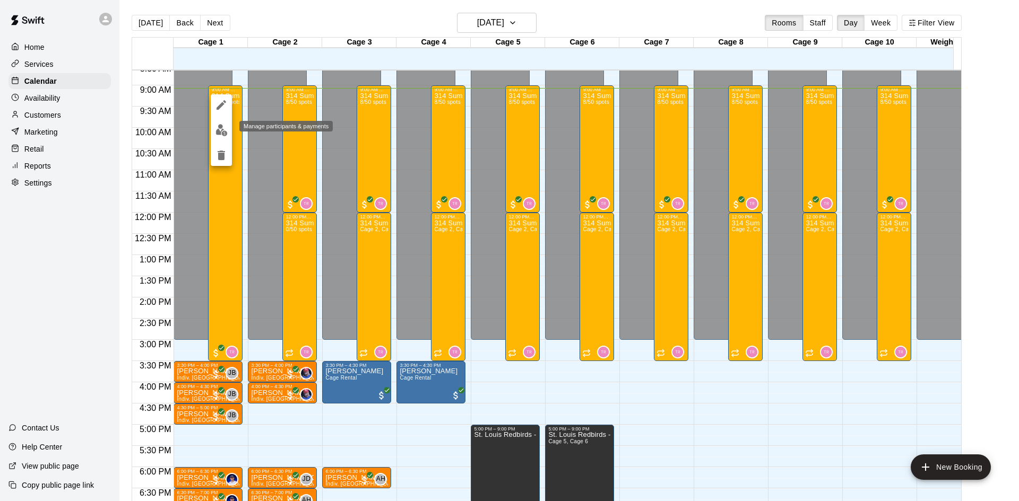
click at [227, 133] on img "edit" at bounding box center [221, 130] width 12 height 12
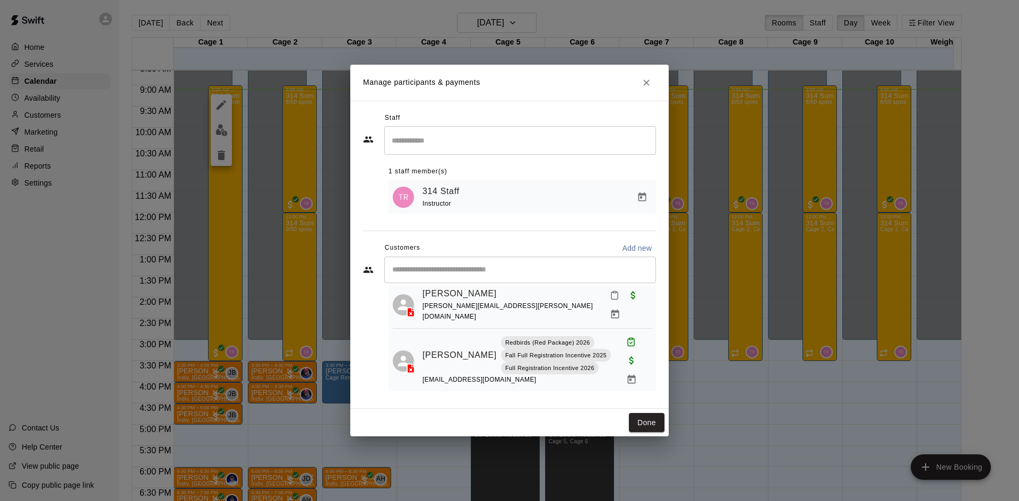
scroll to position [1273, 0]
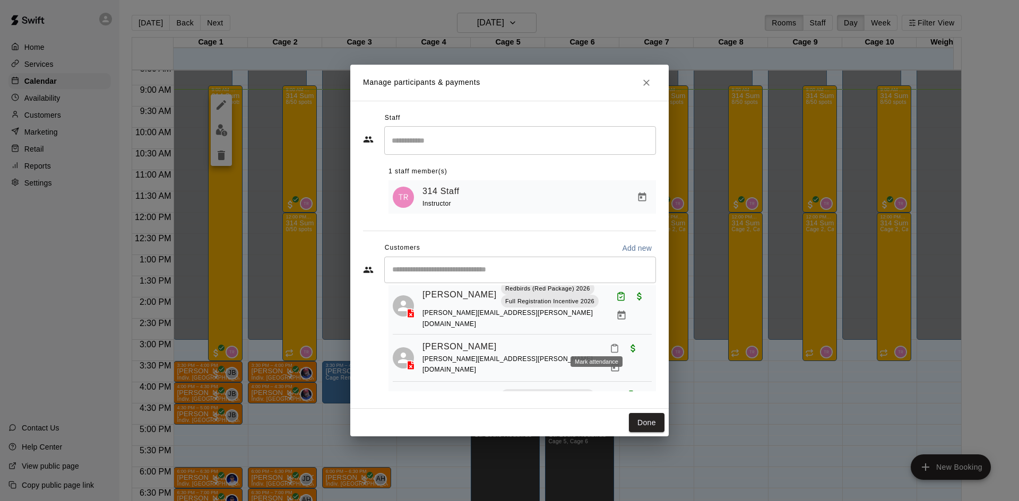
click at [610, 344] on icon "Mark attendance" at bounding box center [615, 349] width 10 height 10
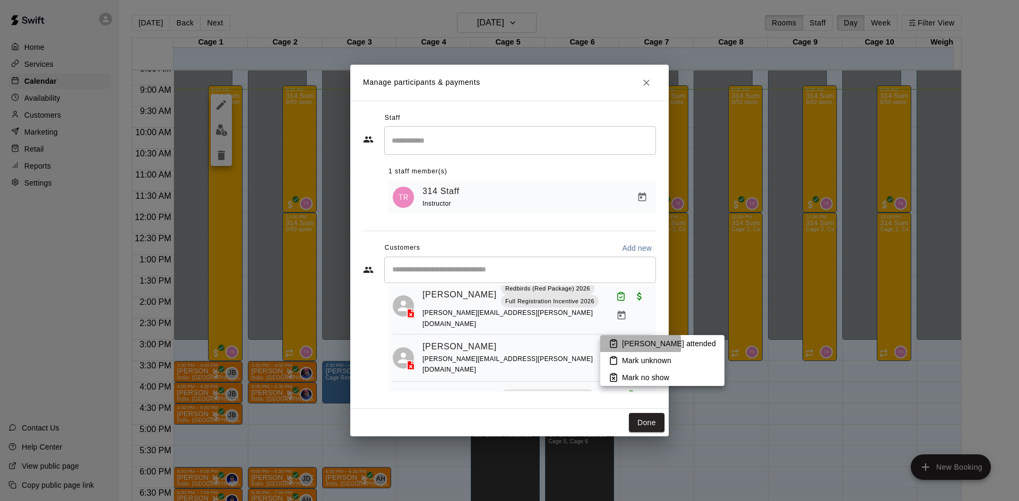
click at [635, 344] on p "[PERSON_NAME] attended" at bounding box center [669, 343] width 94 height 11
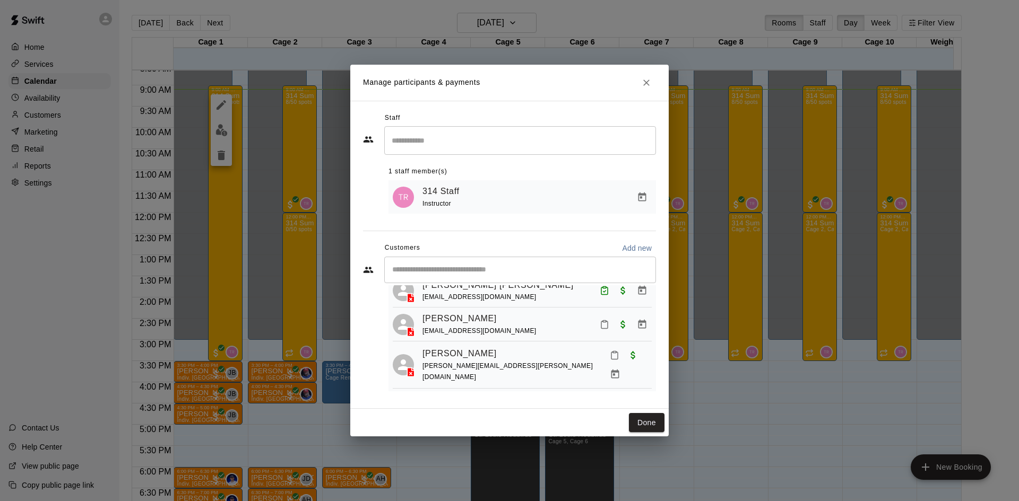
scroll to position [318, 0]
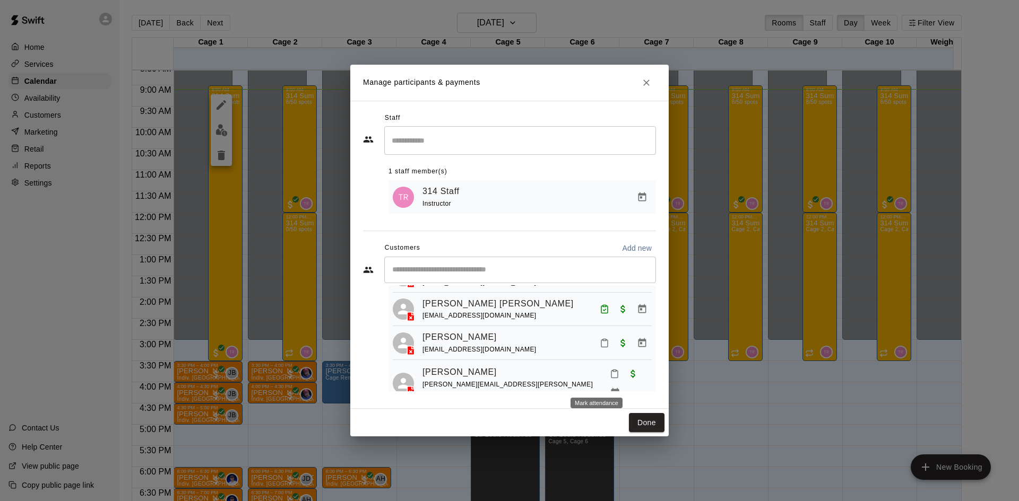
click at [610, 379] on icon "Mark attendance" at bounding box center [615, 374] width 10 height 10
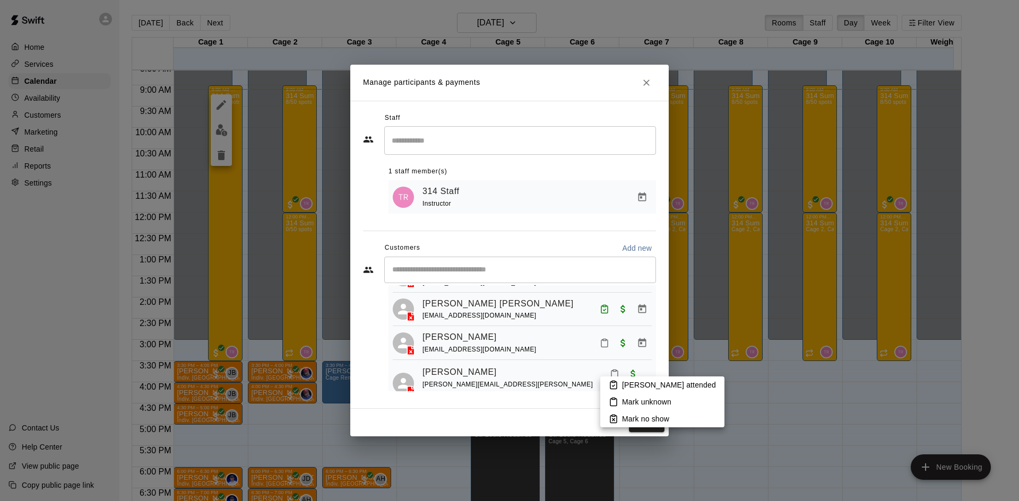
click at [622, 385] on p "[PERSON_NAME] attended" at bounding box center [669, 385] width 94 height 11
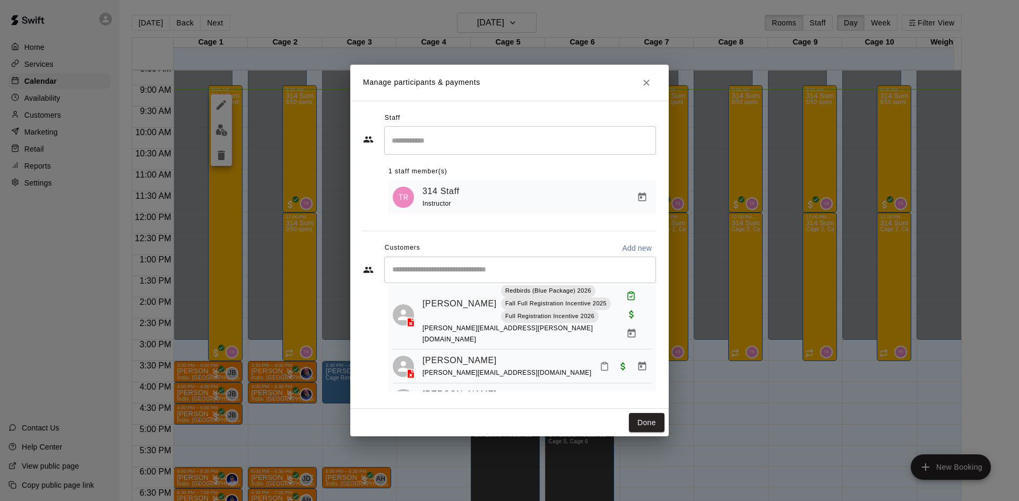
scroll to position [530, 0]
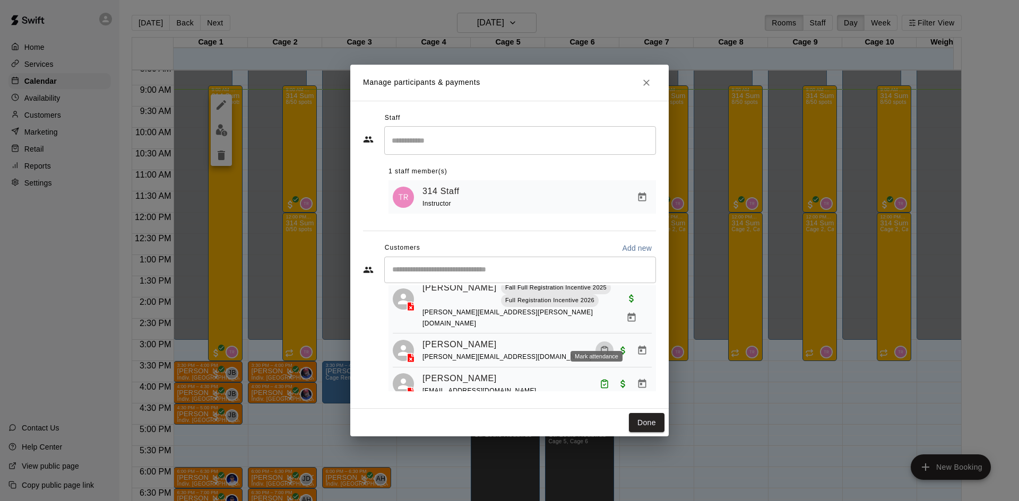
click at [595, 342] on button "Mark attendance" at bounding box center [604, 351] width 18 height 18
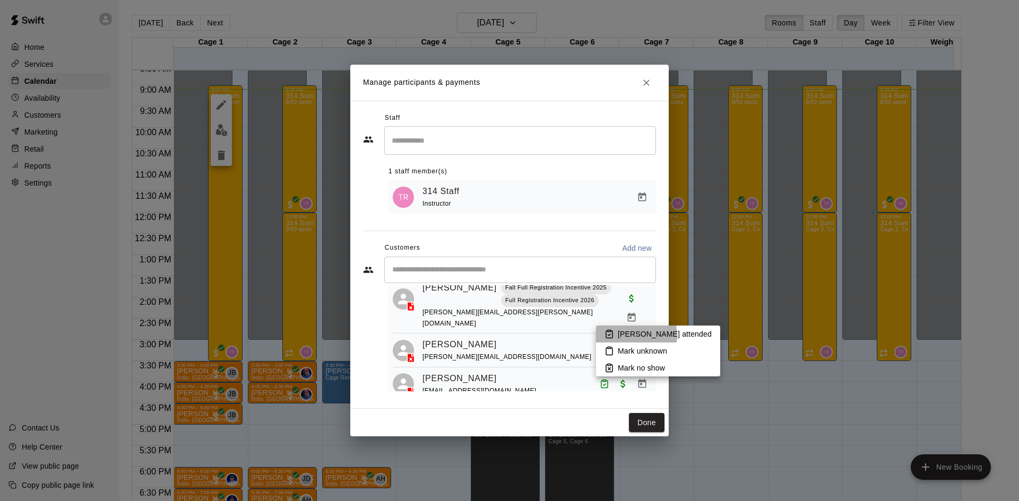
click at [628, 336] on p "[PERSON_NAME] attended" at bounding box center [664, 334] width 94 height 11
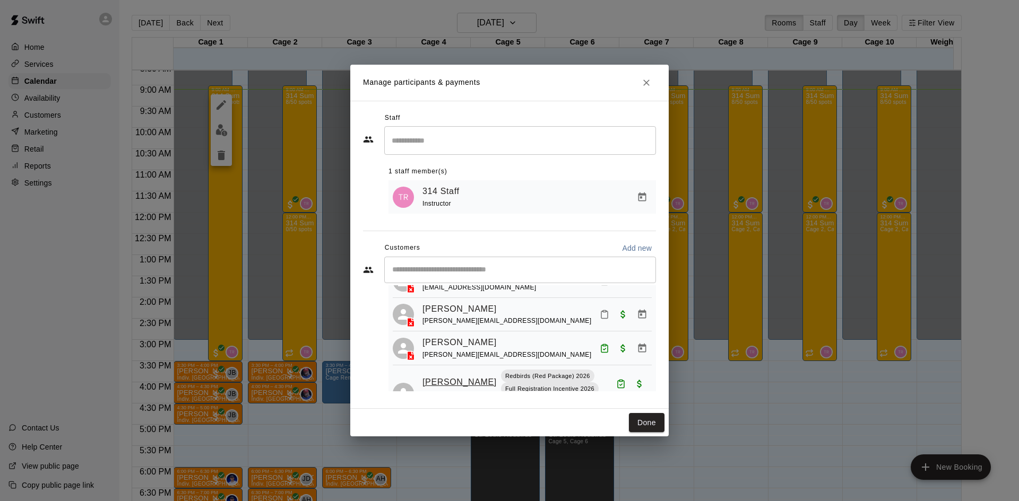
scroll to position [1167, 0]
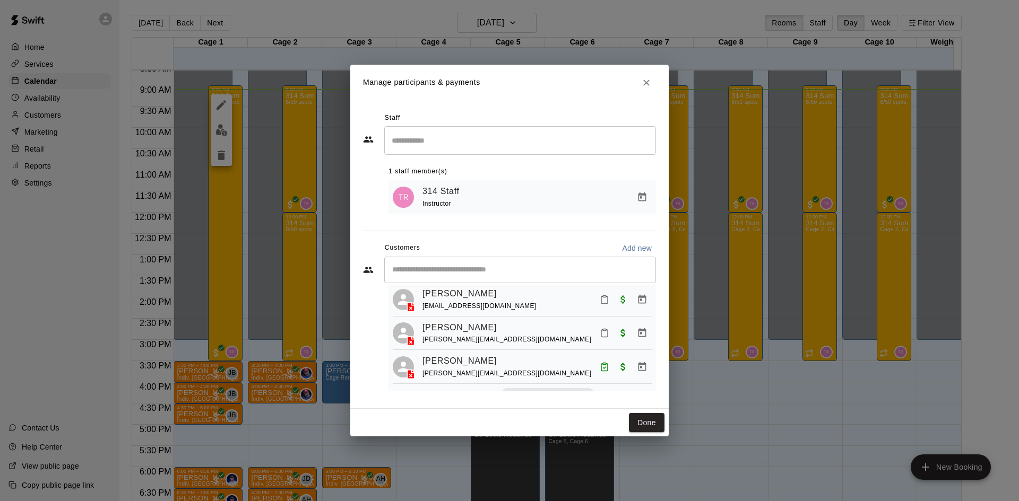
click at [599, 328] on icon "Mark attendance" at bounding box center [604, 333] width 10 height 10
click at [642, 334] on p "[PERSON_NAME] attended" at bounding box center [669, 330] width 94 height 11
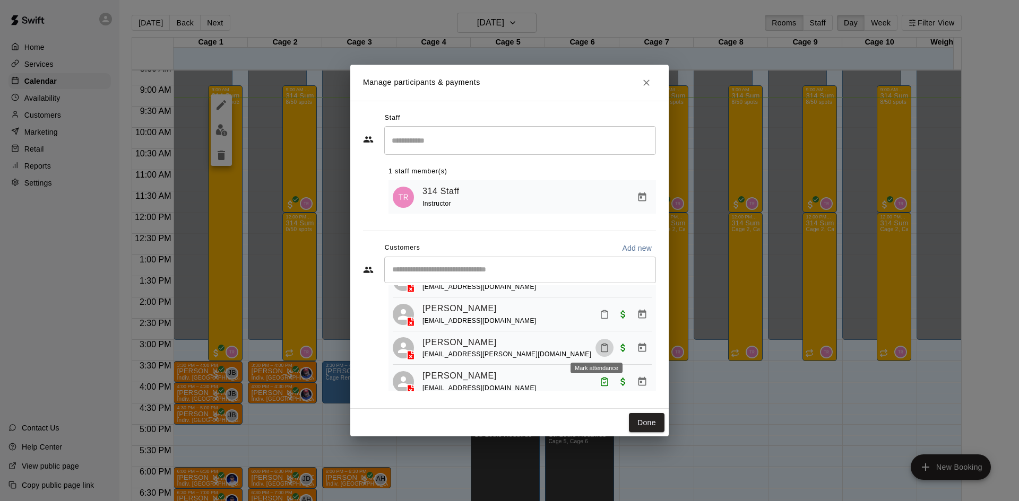
click at [599, 349] on icon "Mark attendance" at bounding box center [604, 348] width 10 height 10
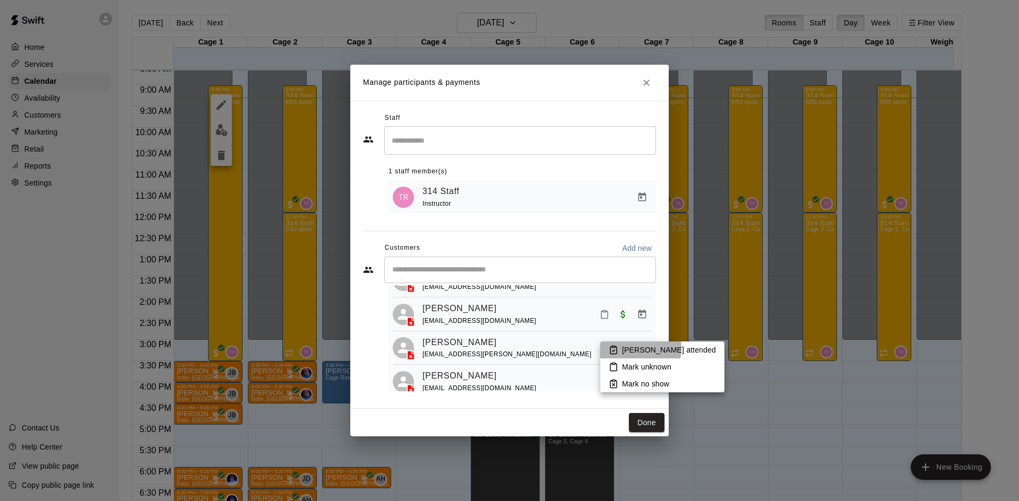
click at [618, 347] on li "[PERSON_NAME] attended" at bounding box center [662, 350] width 124 height 17
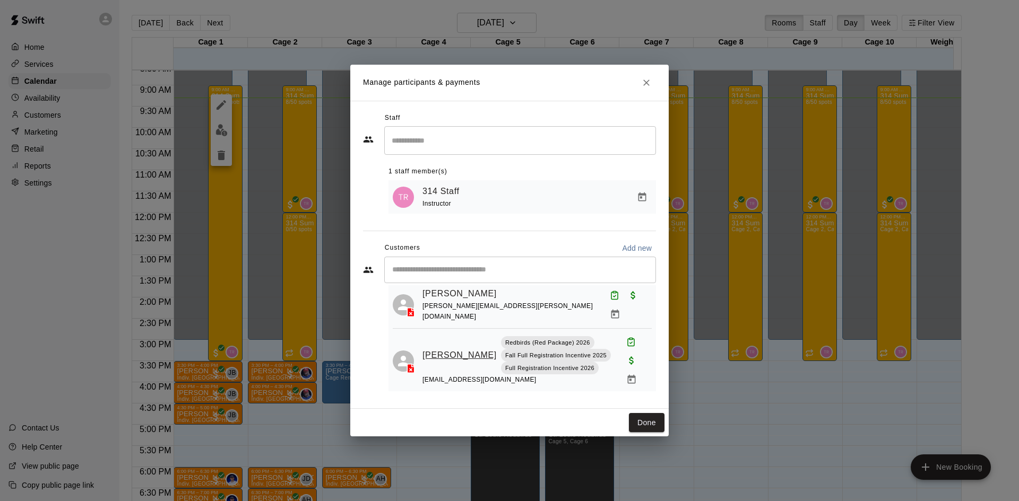
scroll to position [1379, 0]
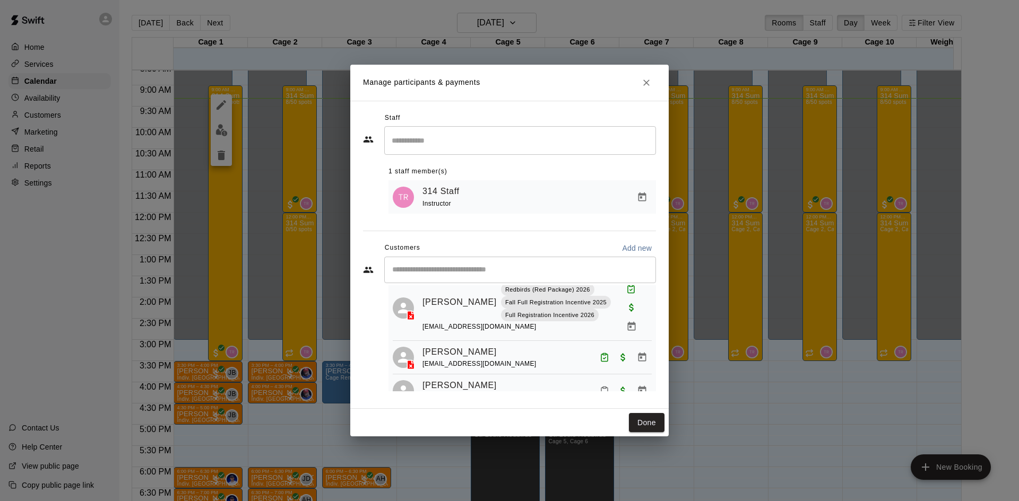
click at [599, 386] on icon "Mark attendance" at bounding box center [604, 391] width 10 height 10
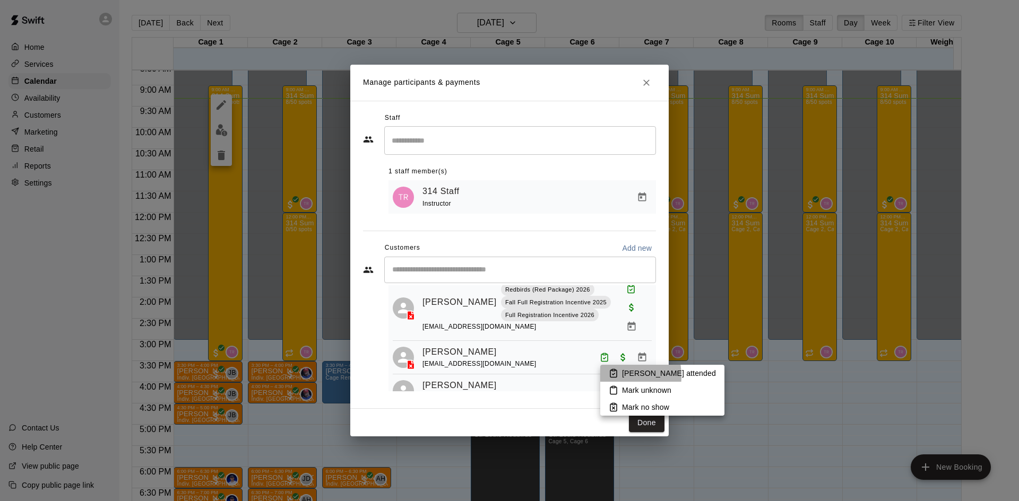
click at [610, 376] on icon at bounding box center [613, 374] width 10 height 10
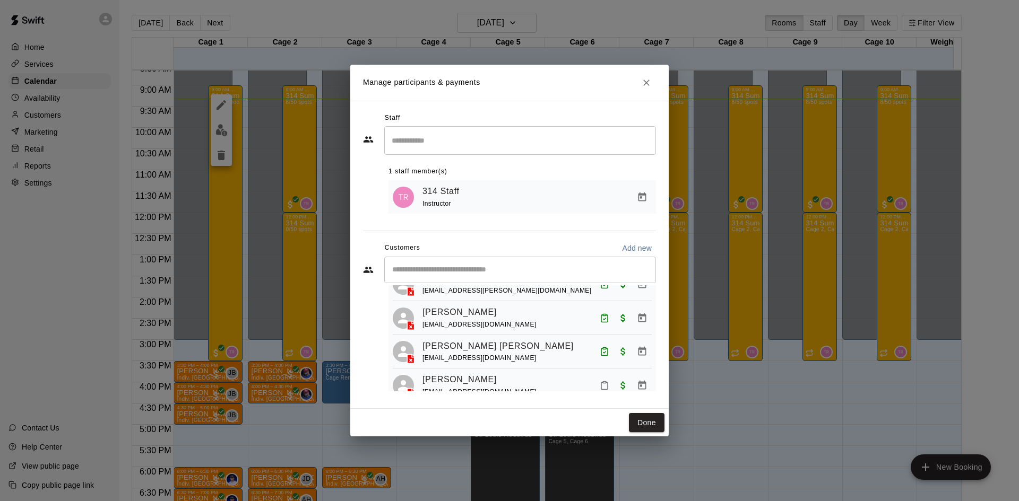
scroll to position [265, 0]
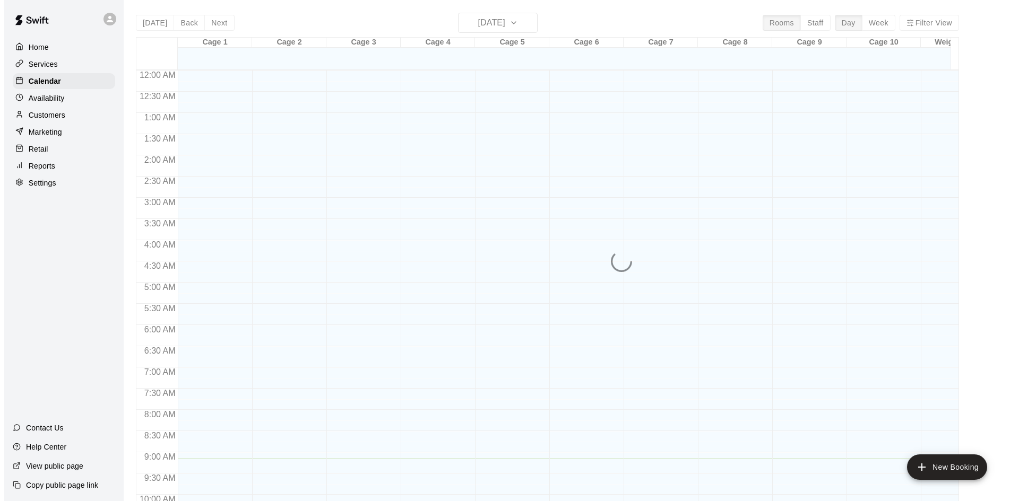
scroll to position [389, 0]
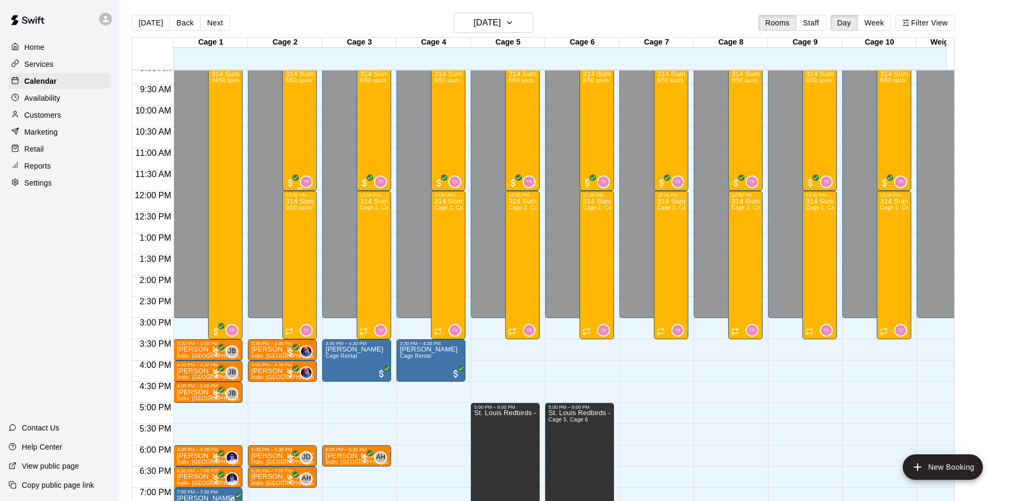
click at [293, 136] on div "314 Summer Camp | Week 10 (Morning) 8/50 spots" at bounding box center [299, 321] width 28 height 501
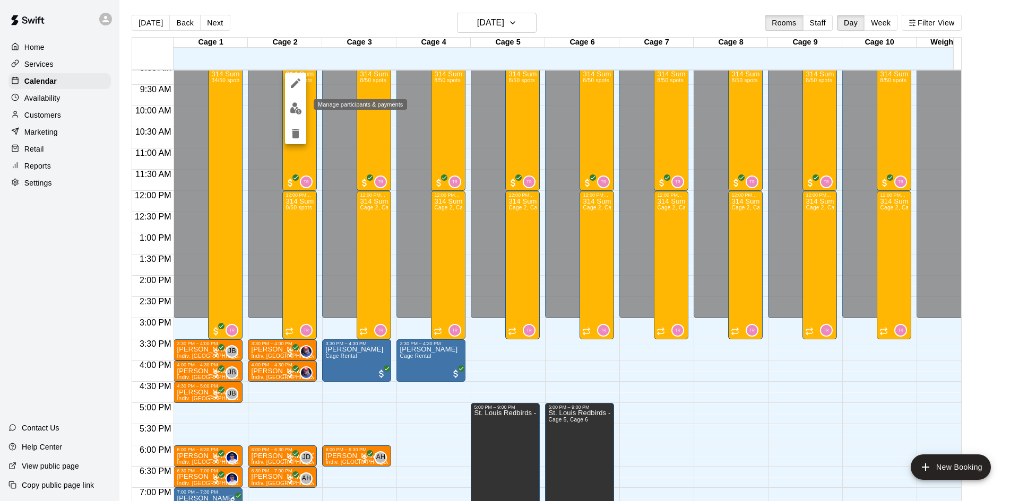
click at [301, 110] on img "edit" at bounding box center [296, 108] width 12 height 12
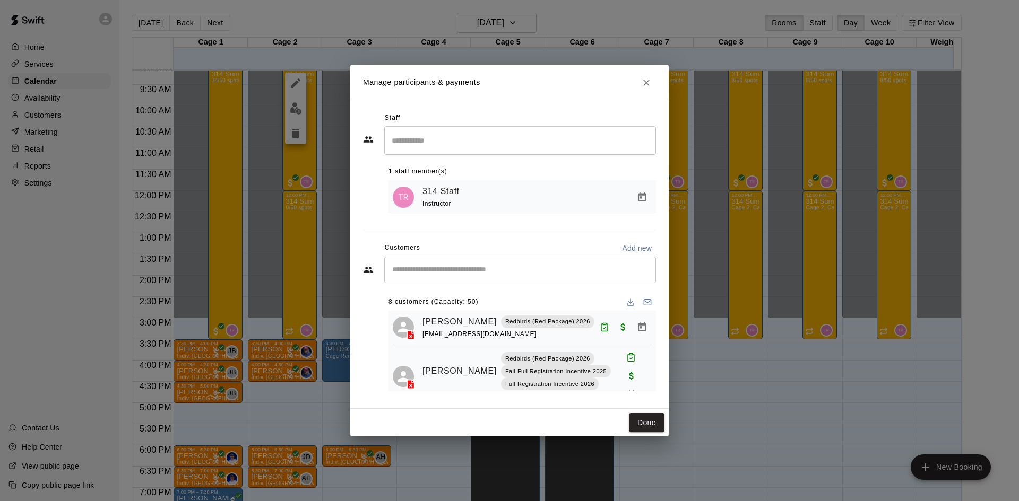
scroll to position [190, 0]
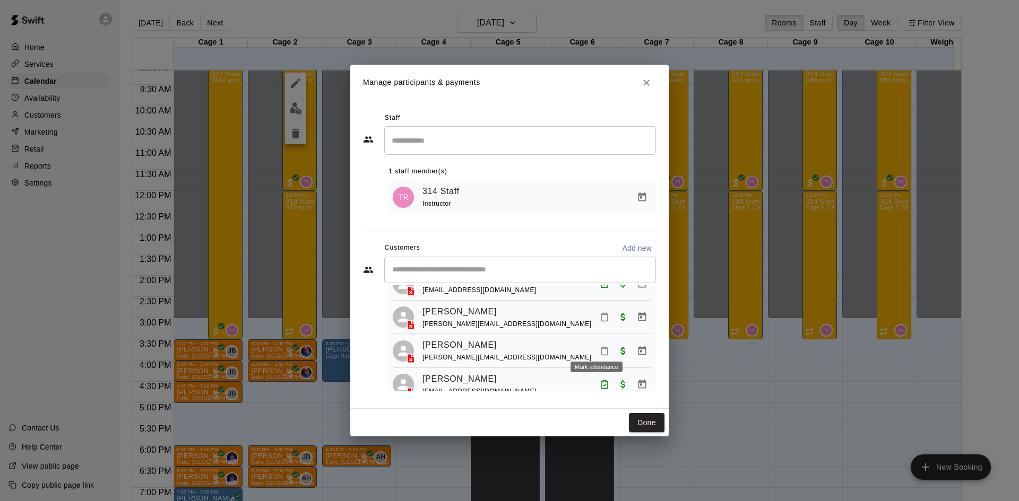
click at [599, 346] on icon "Mark attendance" at bounding box center [604, 351] width 10 height 10
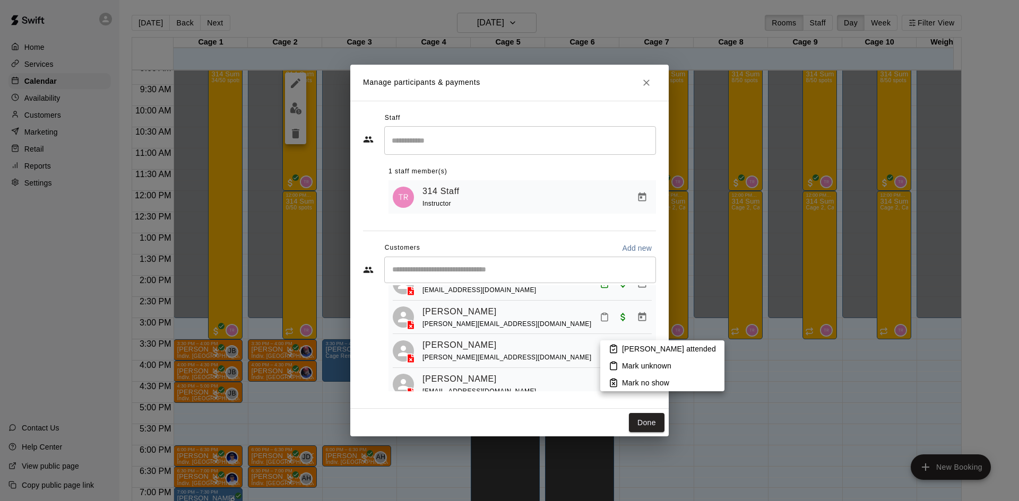
click at [627, 345] on p "[PERSON_NAME] attended" at bounding box center [669, 349] width 94 height 11
